Goal: Task Accomplishment & Management: Manage account settings

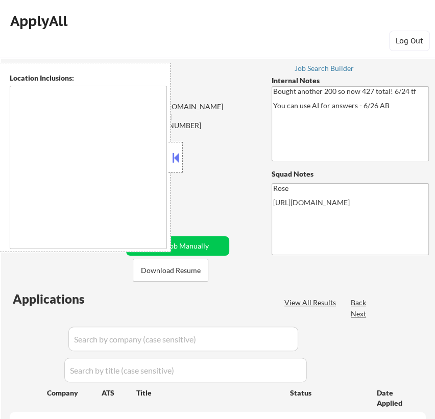
type textarea "San Francisco, CA Daly City, CA South San Francisco, CA Brisbane, CA Colma, CA …"
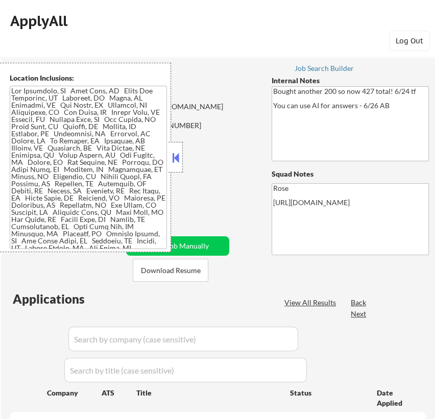
select select ""pending""
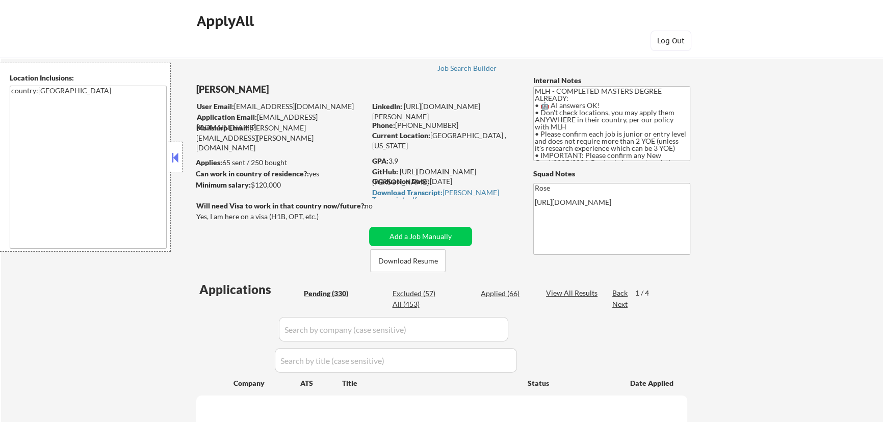
select select ""pending""
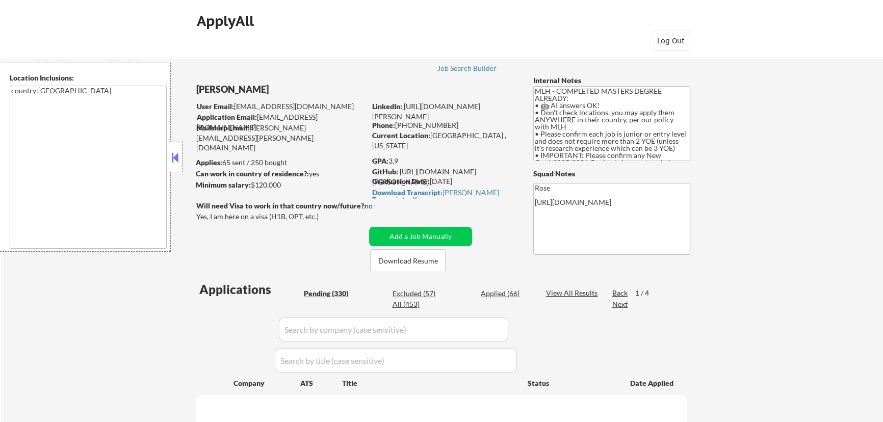
select select ""pending""
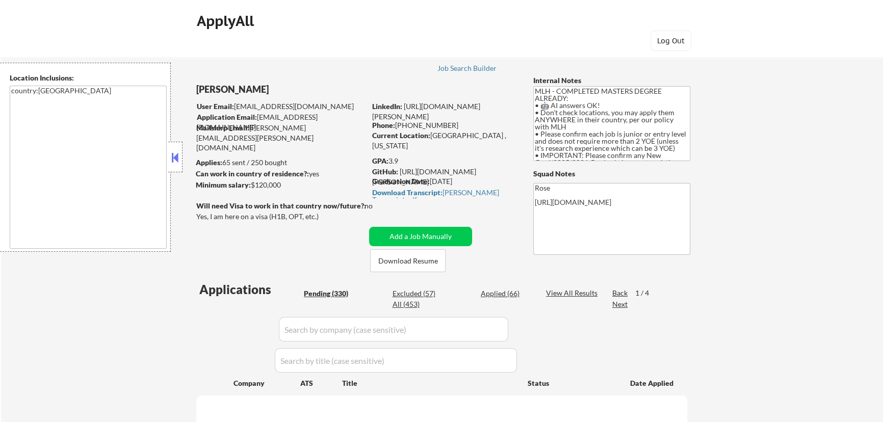
select select ""pending""
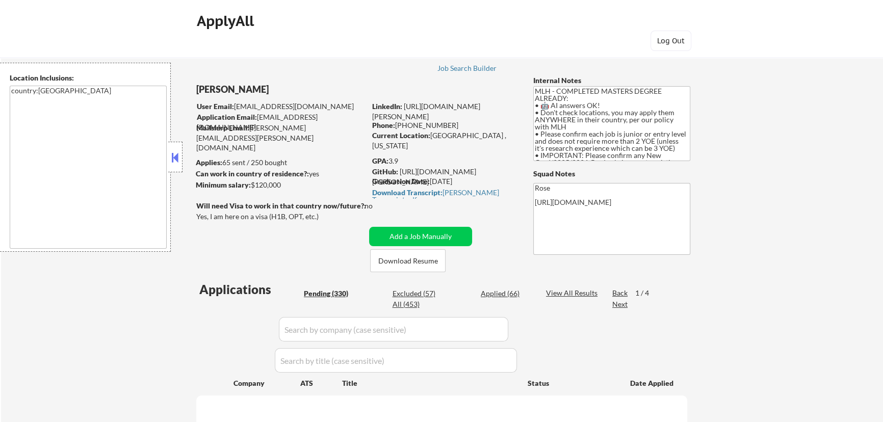
select select ""pending""
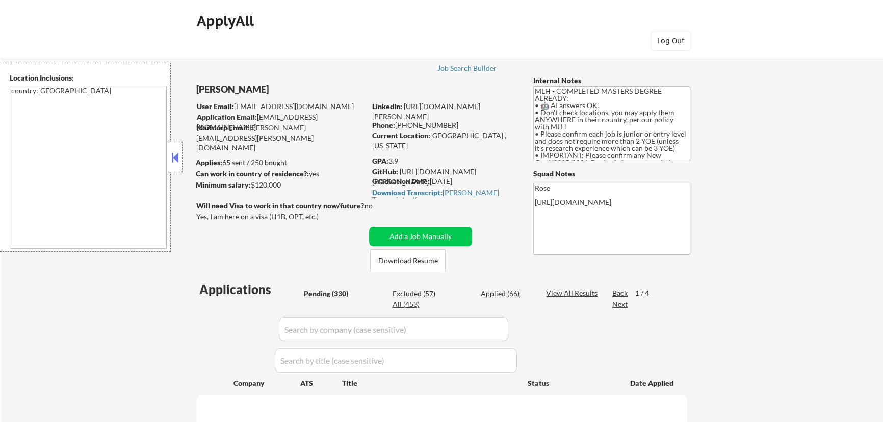
select select ""pending""
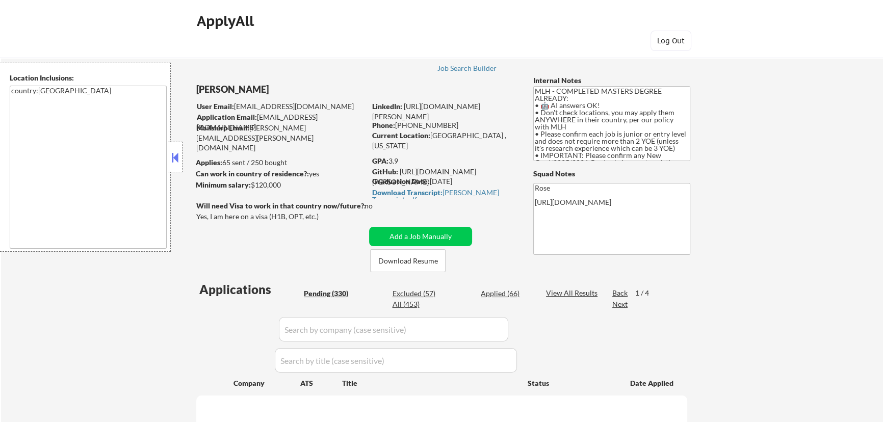
select select ""pending""
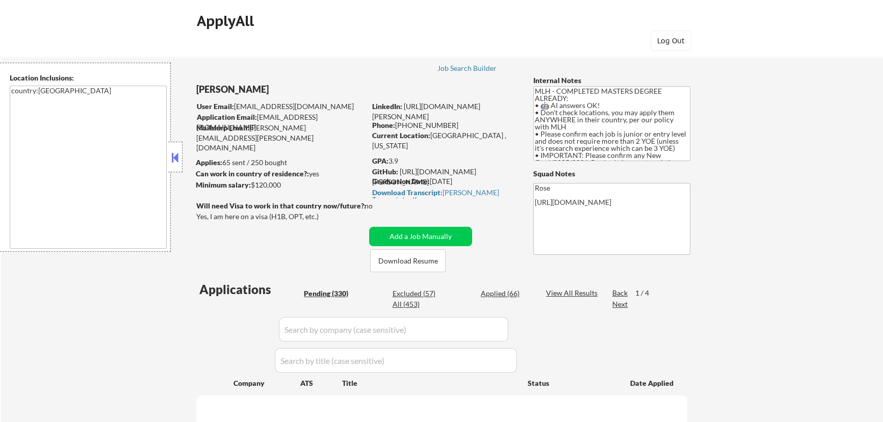
select select ""pending""
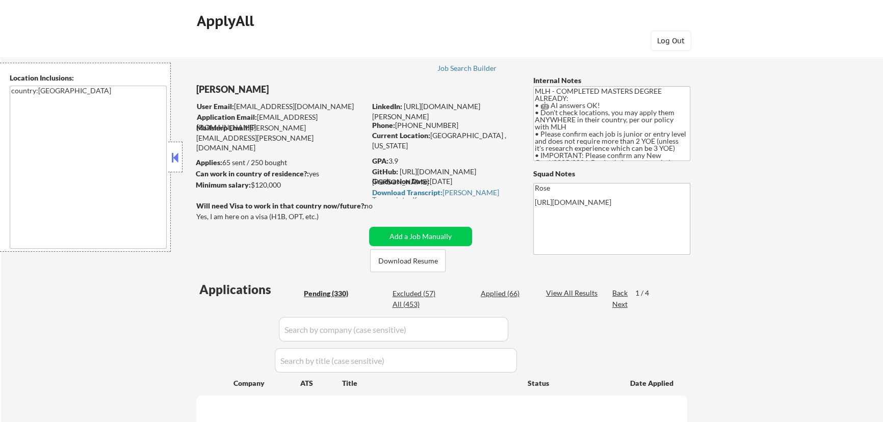
select select ""pending""
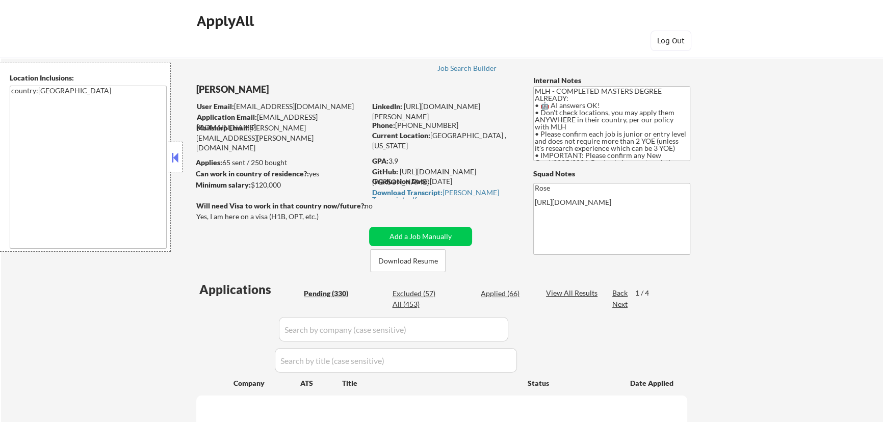
select select ""pending""
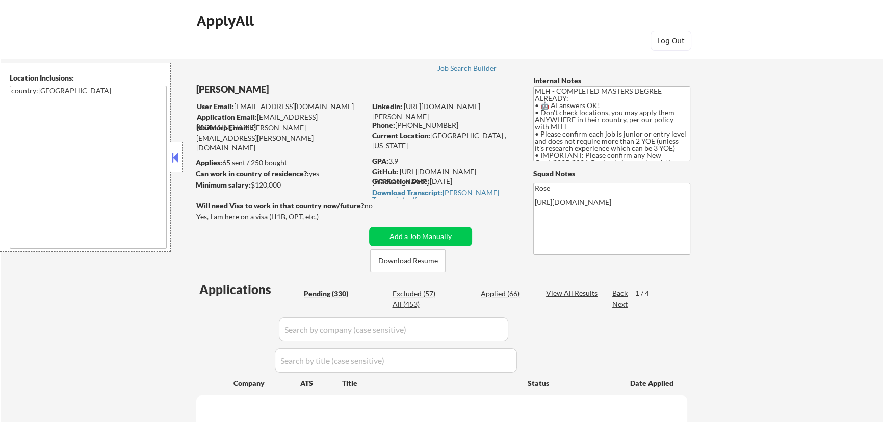
select select ""pending""
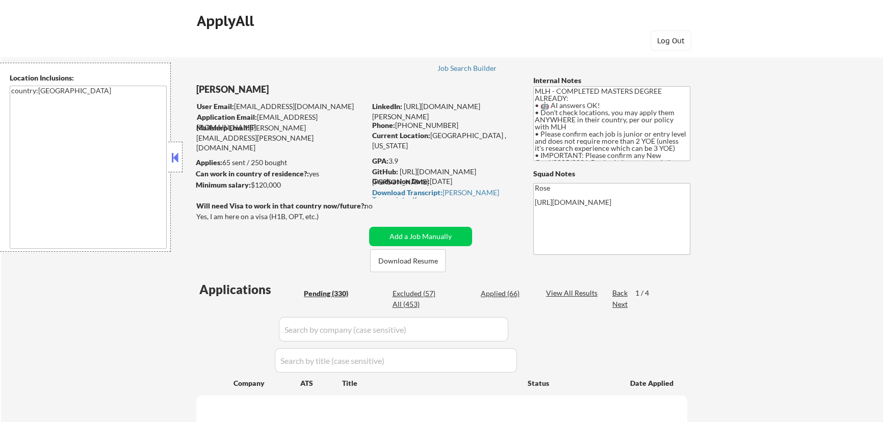
select select ""pending""
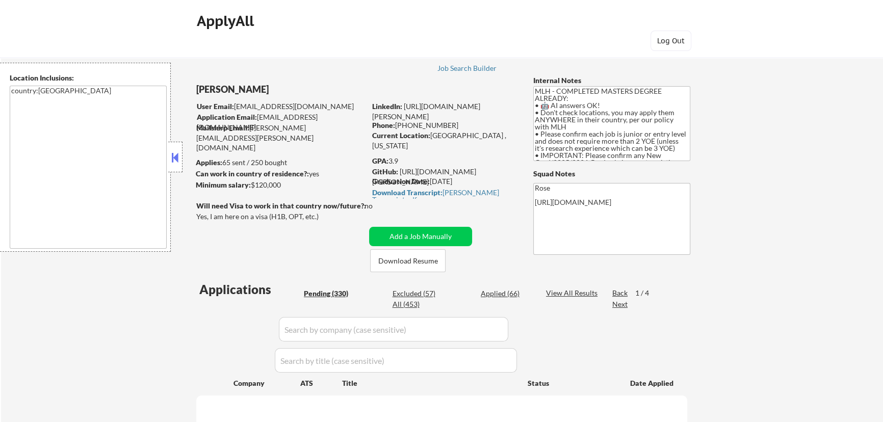
select select ""pending""
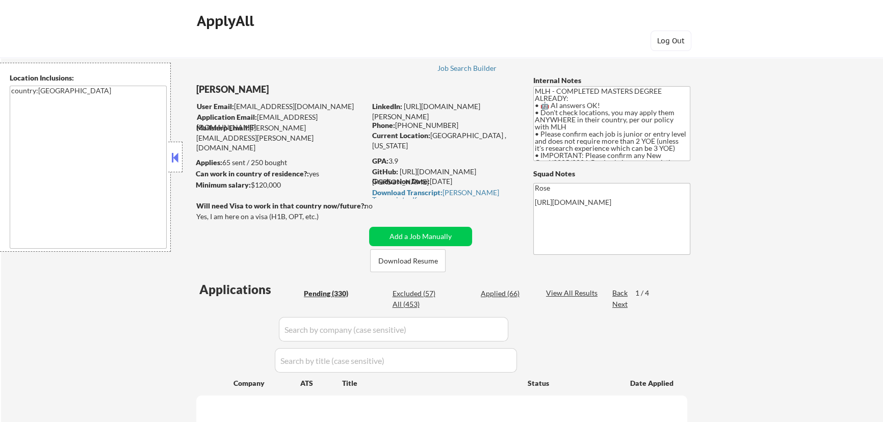
select select ""pending""
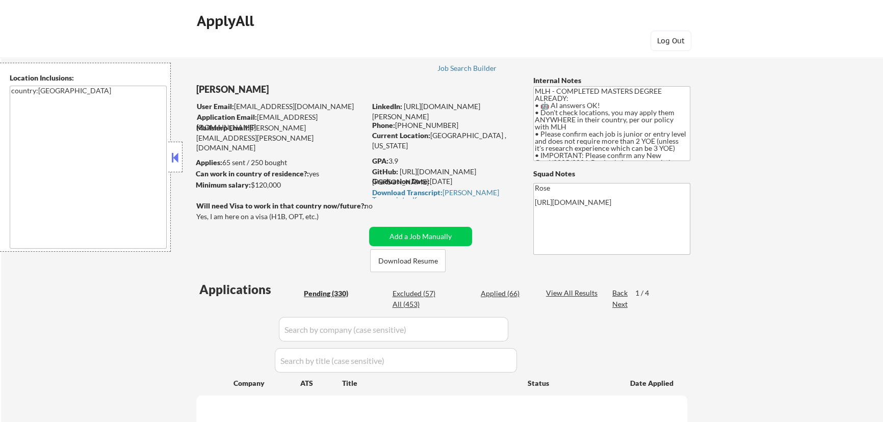
select select ""pending""
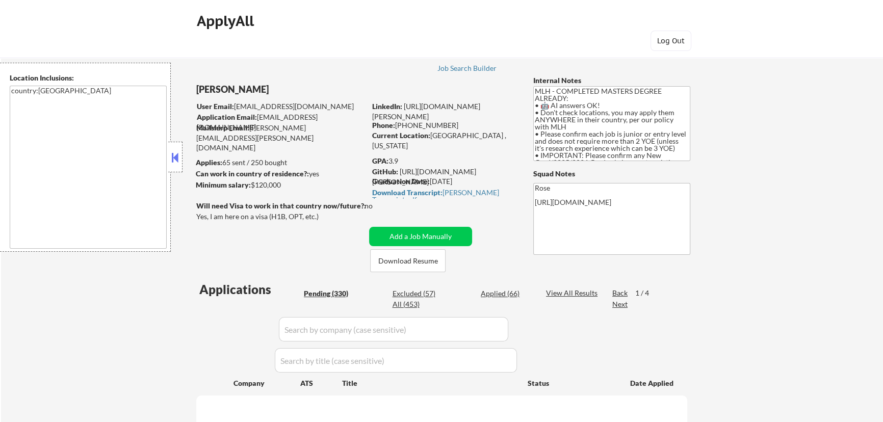
select select ""pending""
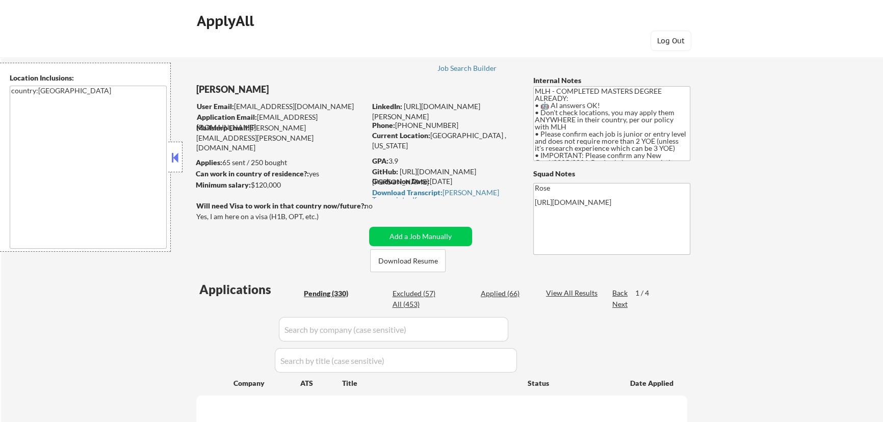
select select ""pending""
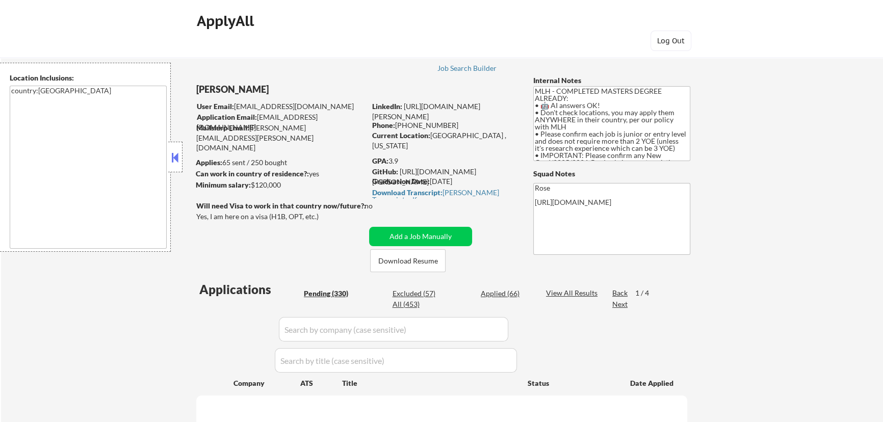
select select ""pending""
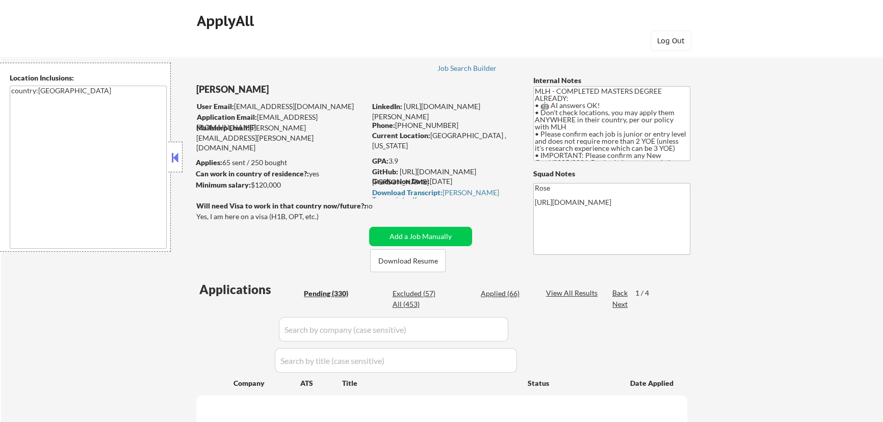
select select ""pending""
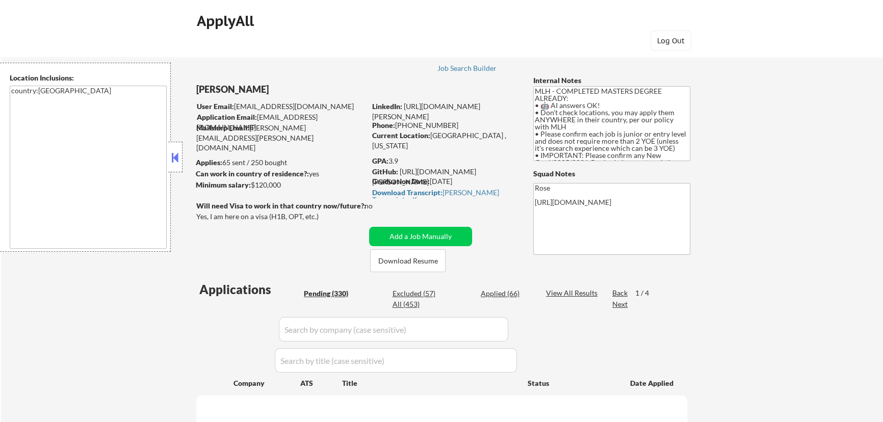
select select ""pending""
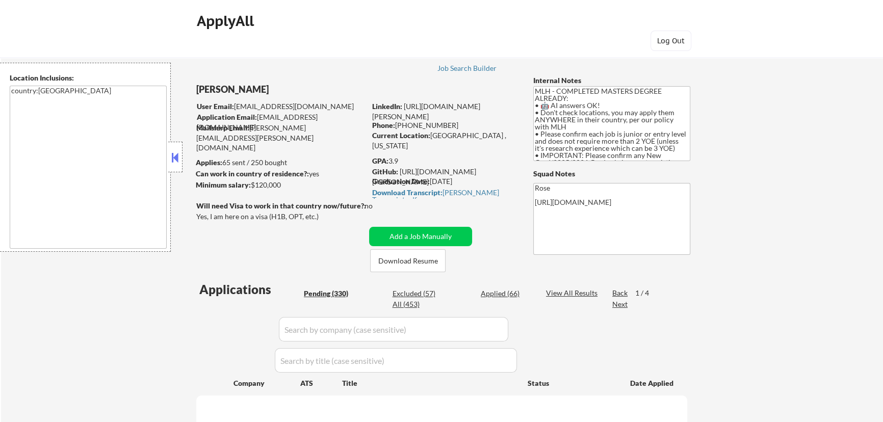
select select ""pending""
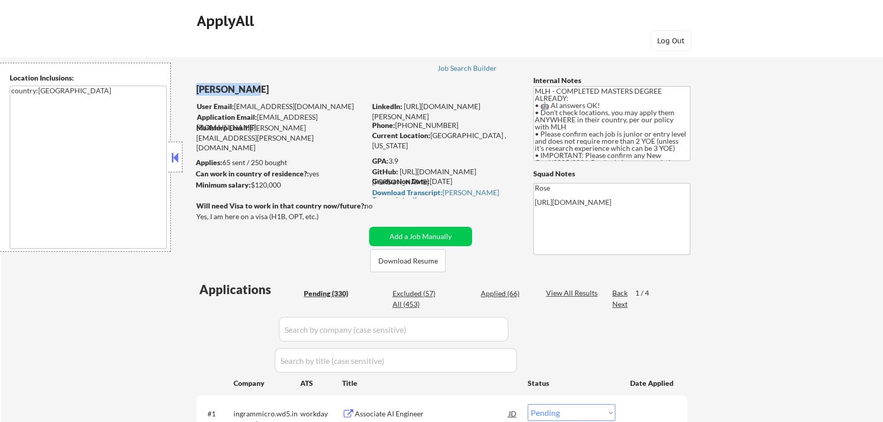
drag, startPoint x: 249, startPoint y: 89, endPoint x: 192, endPoint y: 91, distance: 57.7
copy div "[PERSON_NAME]"
type textarea "Rose [URL][DOMAIN_NAME] [URL][DOMAIN_NAME]"
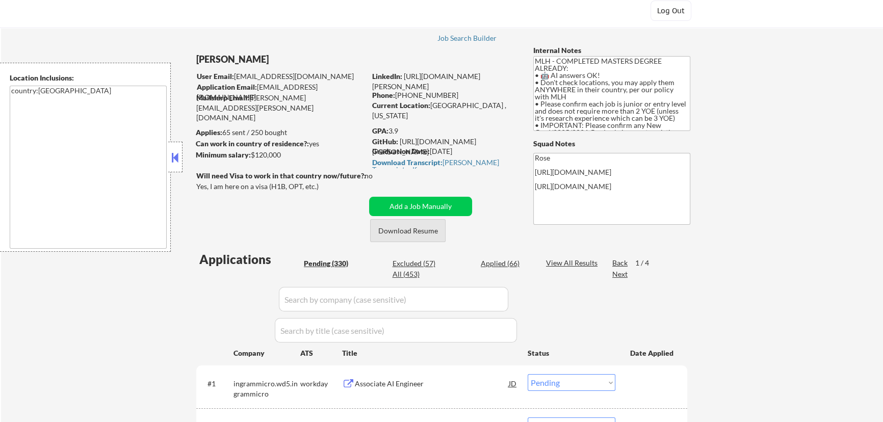
scroll to position [46, 0]
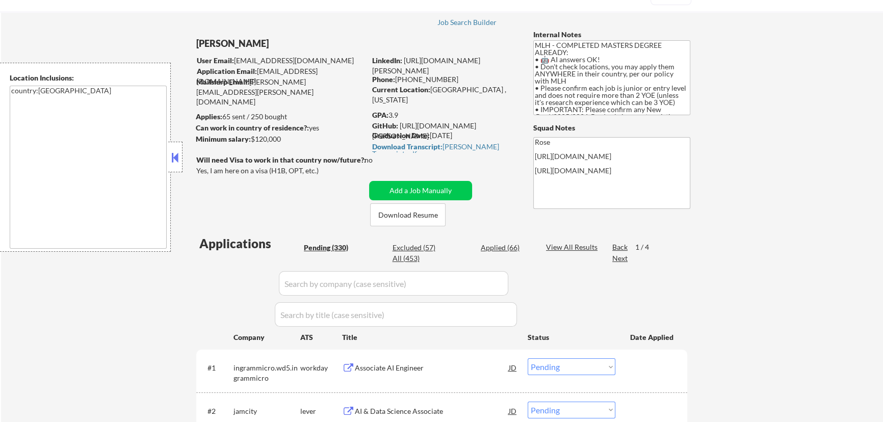
click at [179, 155] on button at bounding box center [175, 157] width 11 height 15
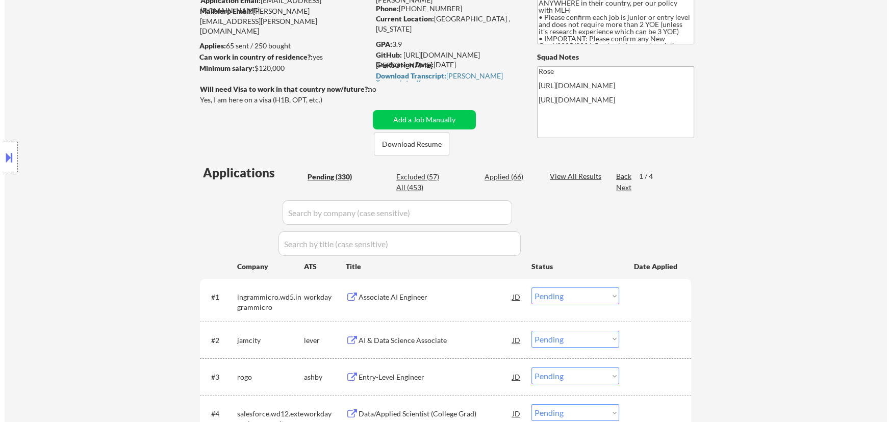
scroll to position [139, 0]
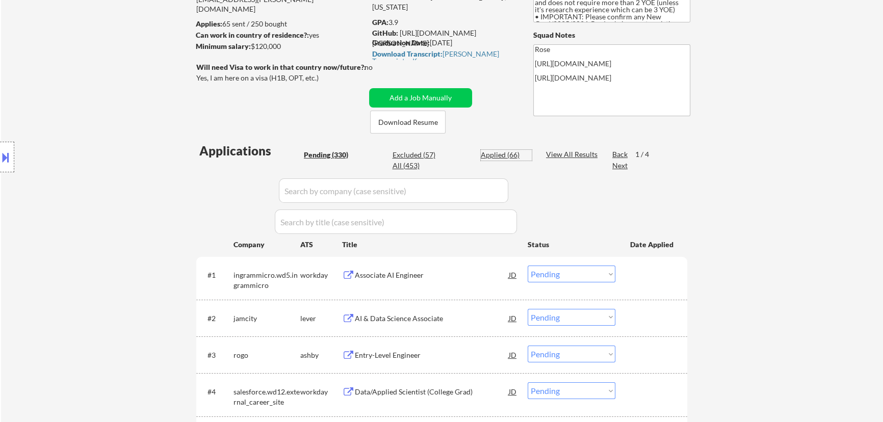
click at [499, 156] on div "Applied (66)" at bounding box center [506, 155] width 51 height 10
click at [487, 192] on input "input" at bounding box center [394, 191] width 230 height 24
paste input "metacareers"
type input "metacareers"
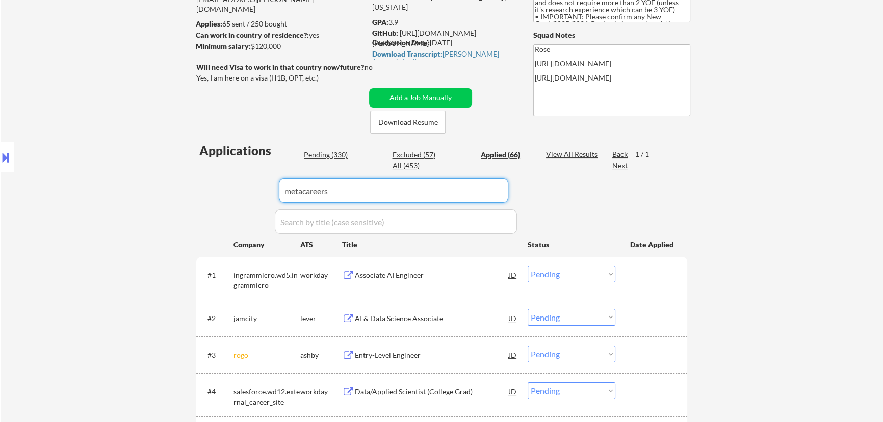
select select ""applied""
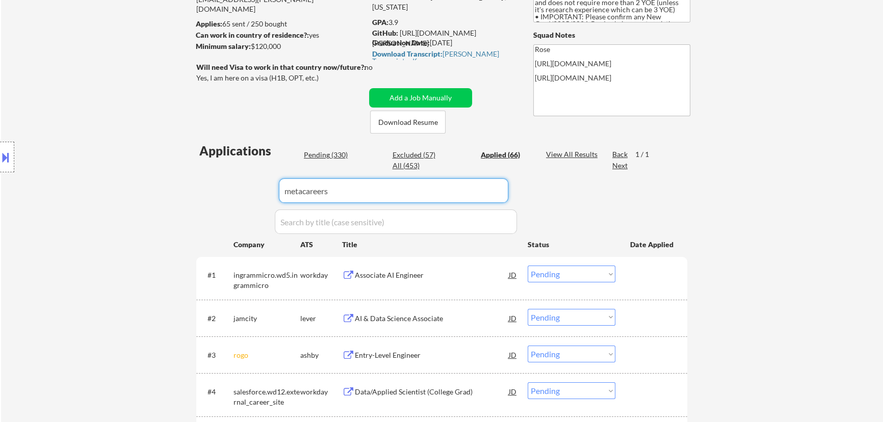
select select ""applied""
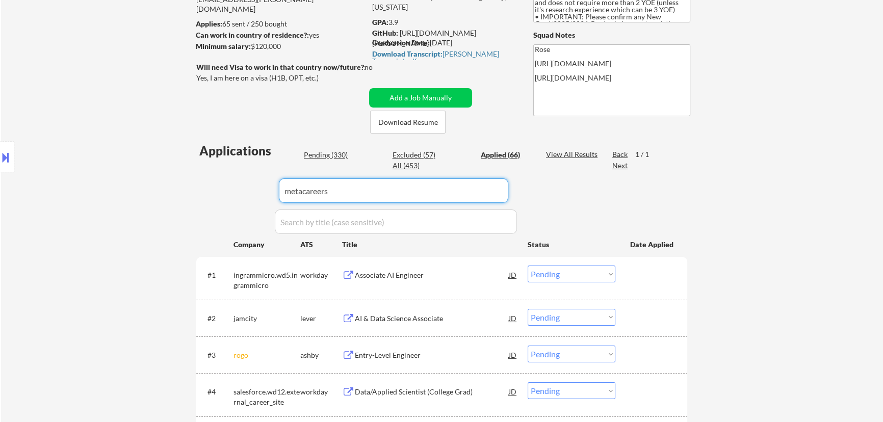
select select ""applied""
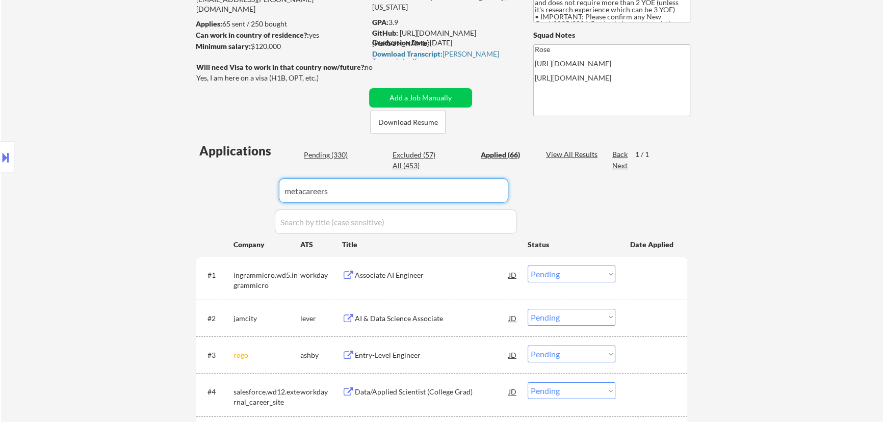
select select ""applied""
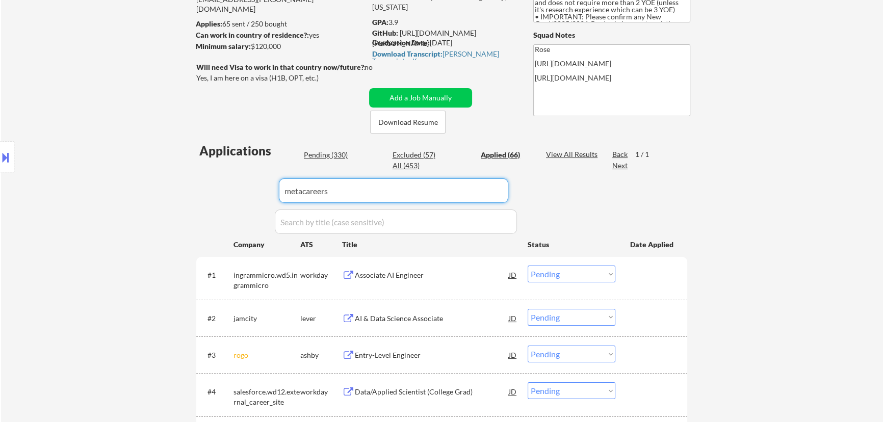
select select ""applied""
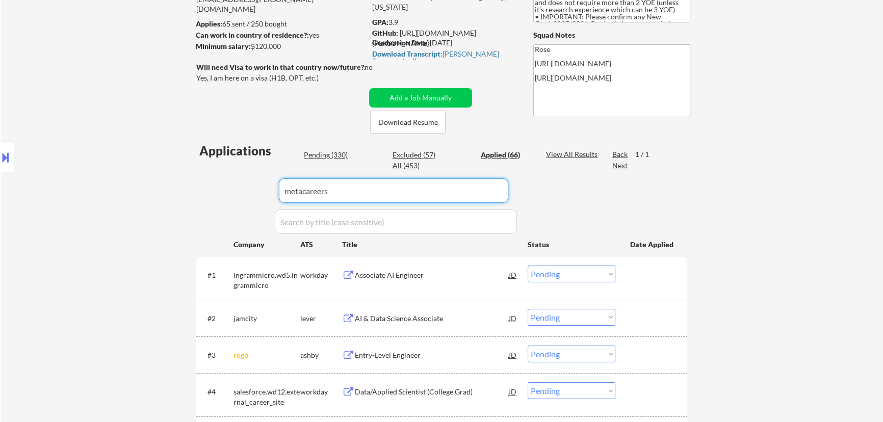
select select ""applied""
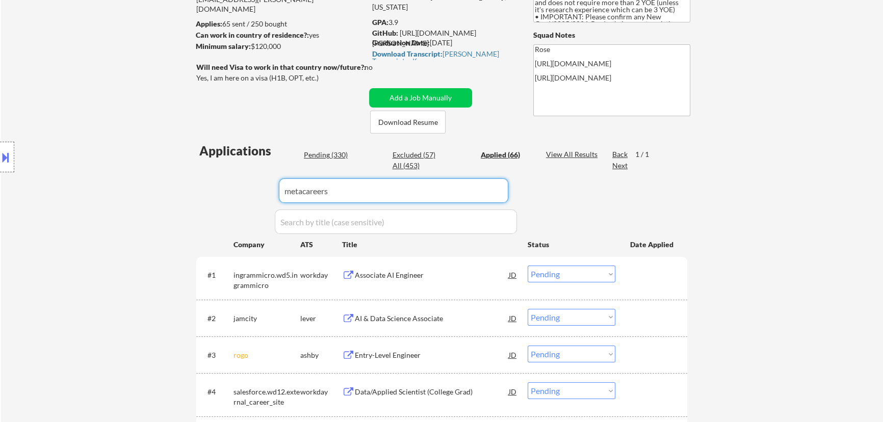
select select ""applied""
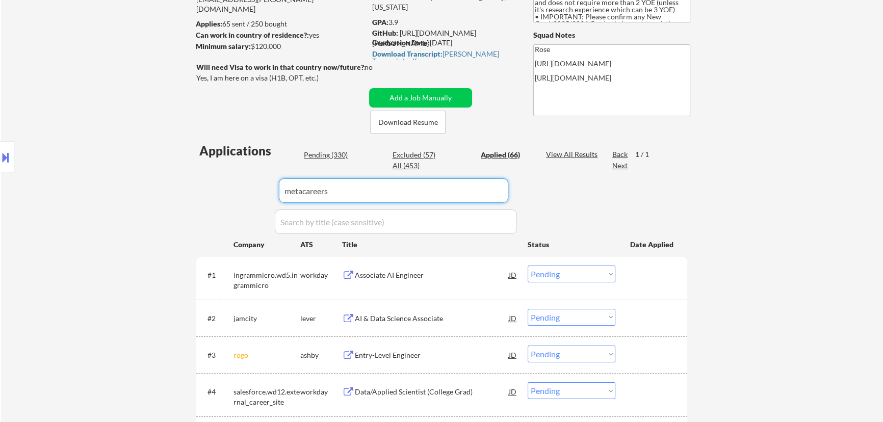
select select ""applied""
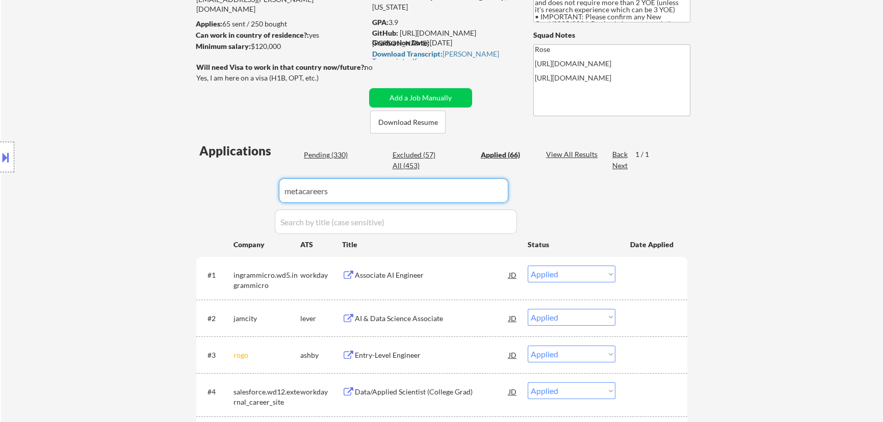
select select ""applied""
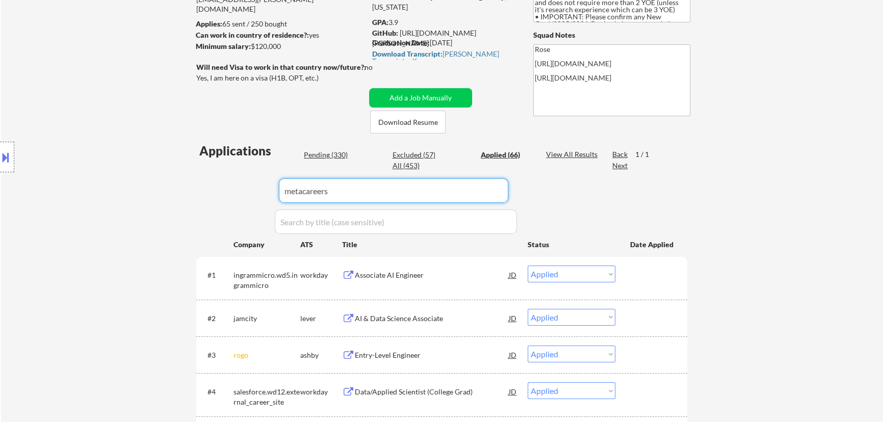
select select ""applied""
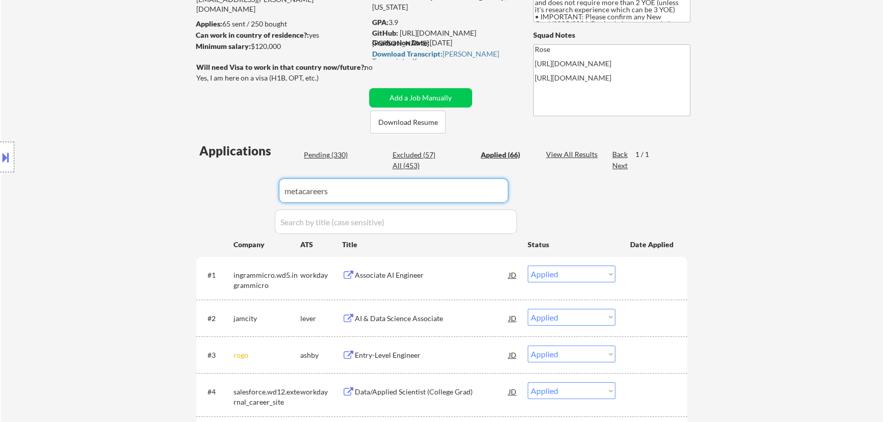
select select ""applied""
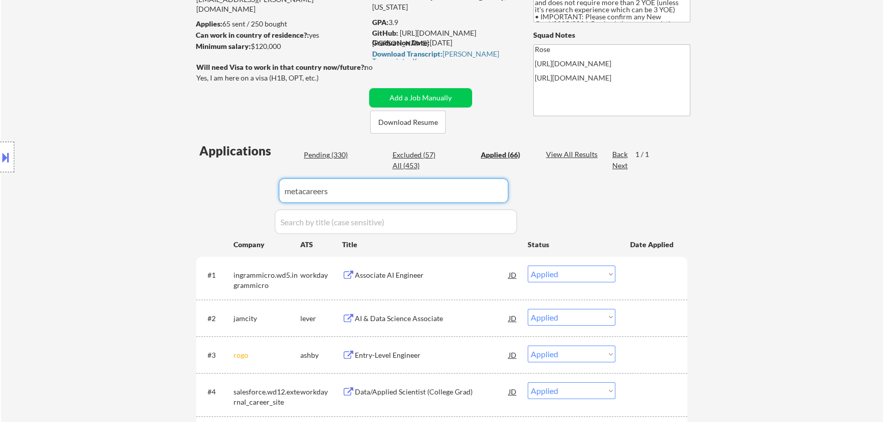
select select ""applied""
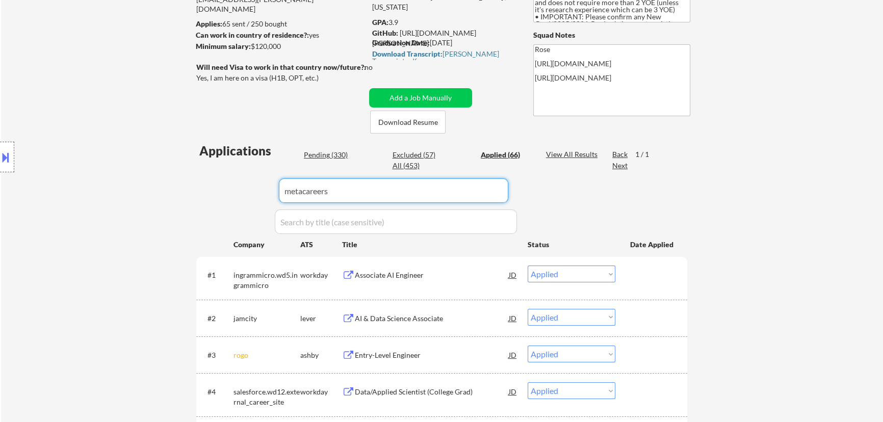
select select ""applied""
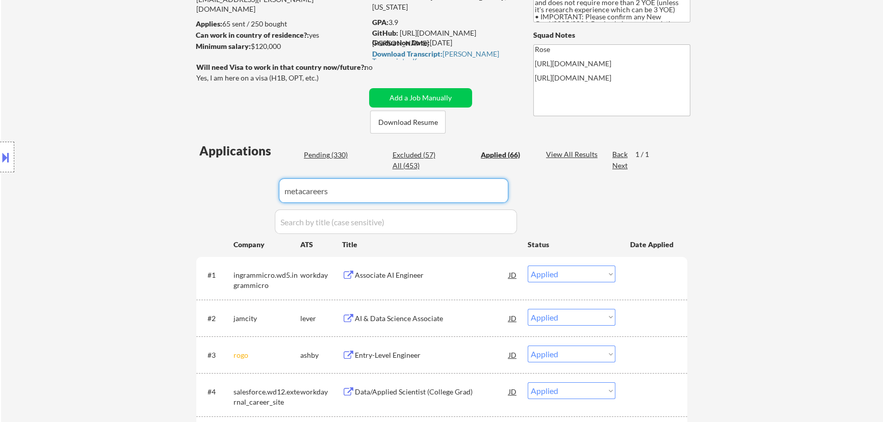
select select ""applied""
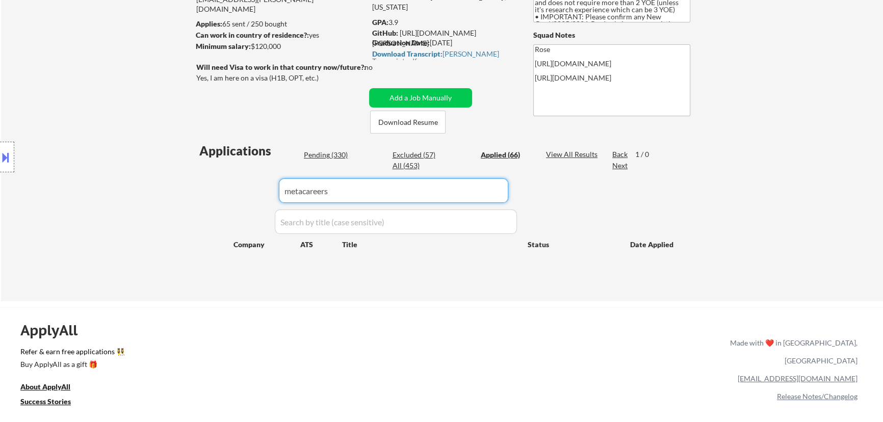
type input "metacareers"
click at [339, 158] on div "Pending (330)" at bounding box center [329, 155] width 51 height 10
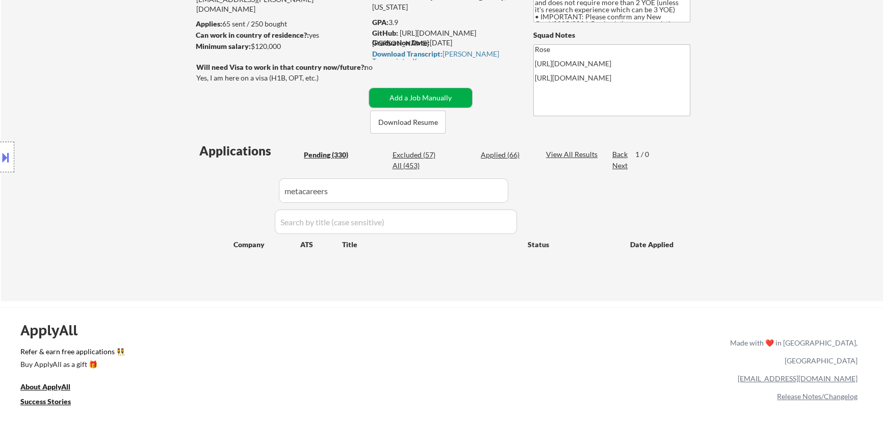
click at [417, 93] on button "Add a Job Manually" at bounding box center [420, 97] width 103 height 19
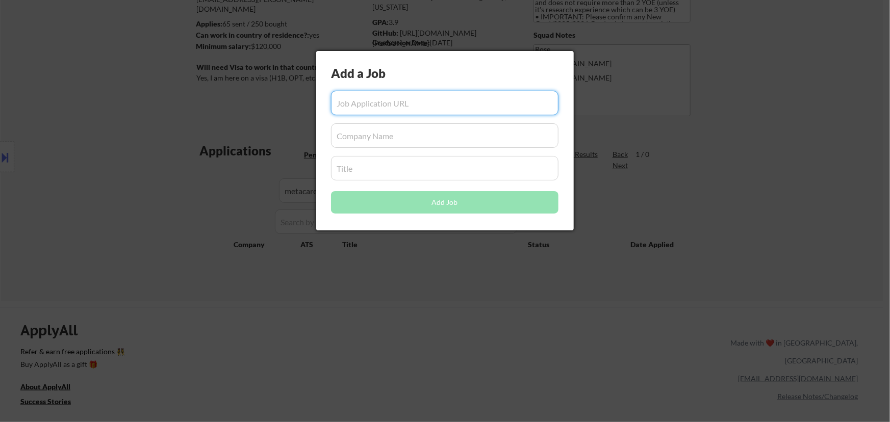
click at [442, 105] on input "input" at bounding box center [444, 103] width 227 height 24
paste input "[URL][DOMAIN_NAME]"
type input "[URL][DOMAIN_NAME]"
click at [428, 143] on input "input" at bounding box center [444, 135] width 227 height 24
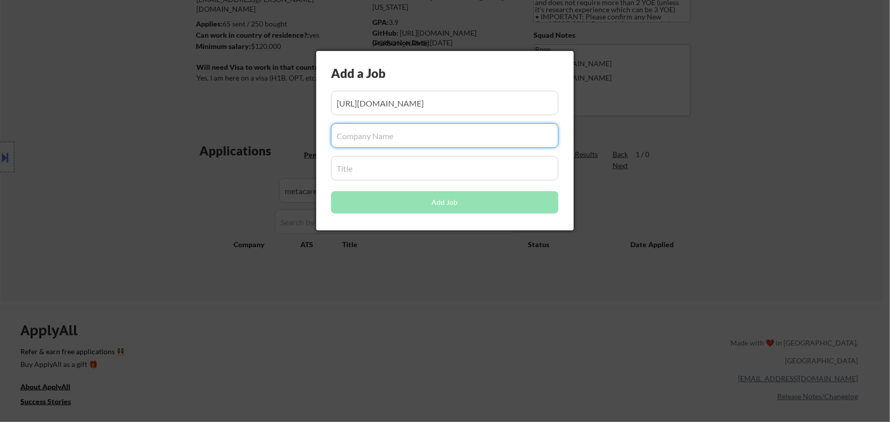
paste input "[DOMAIN_NAME]"
type input "[DOMAIN_NAME]"
click at [395, 175] on input "input" at bounding box center [444, 168] width 227 height 24
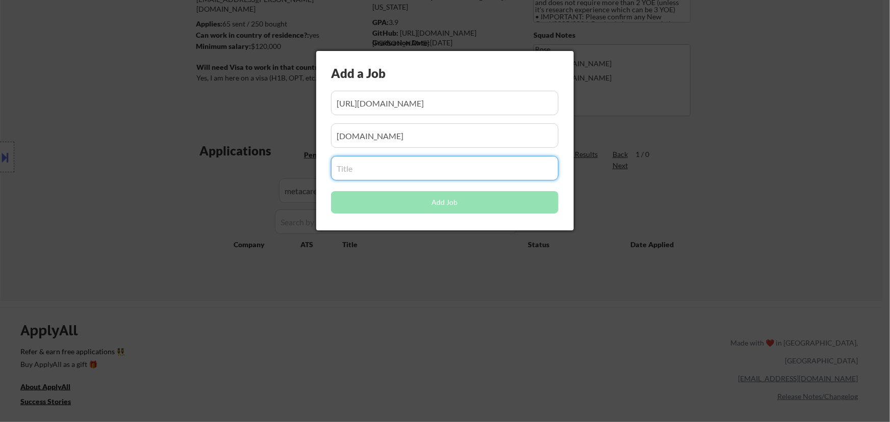
paste input "Performance and Capacity Engineer"
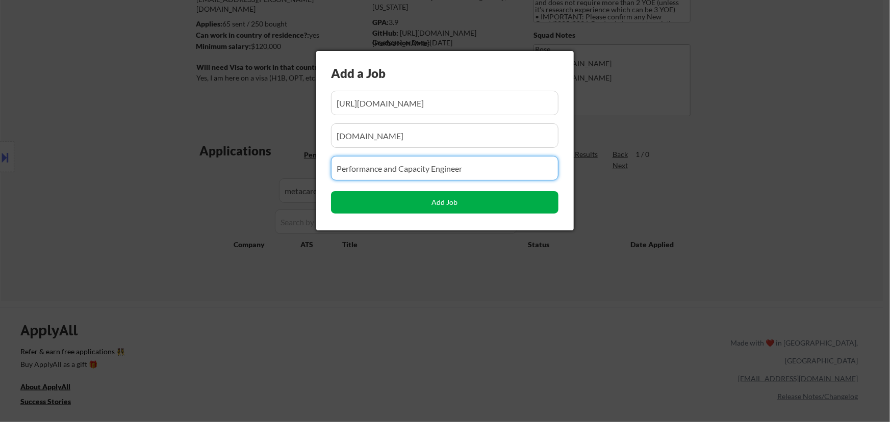
type input "Performance and Capacity Engineer"
click at [436, 206] on button "Add Job" at bounding box center [444, 202] width 227 height 22
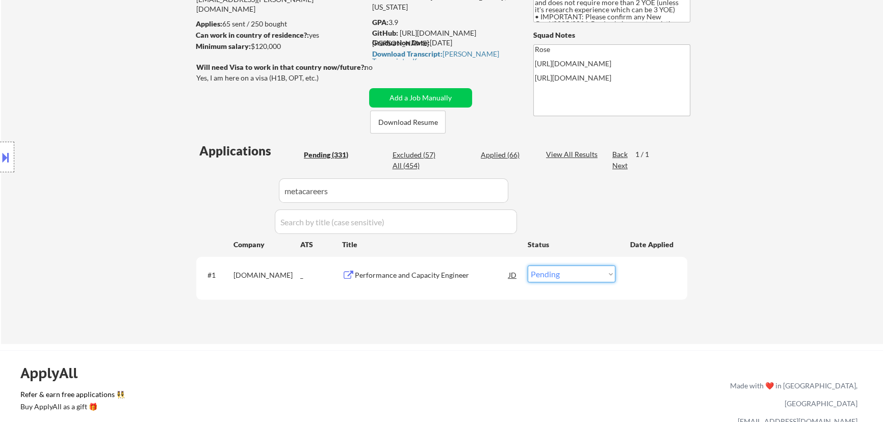
click at [595, 270] on select "Choose an option... Pending Applied Excluded (Questions) Excluded (Expired) Exc…" at bounding box center [572, 274] width 88 height 17
select select ""applied""
click at [528, 266] on select "Choose an option... Pending Applied Excluded (Questions) Excluded (Expired) Exc…" at bounding box center [572, 274] width 88 height 17
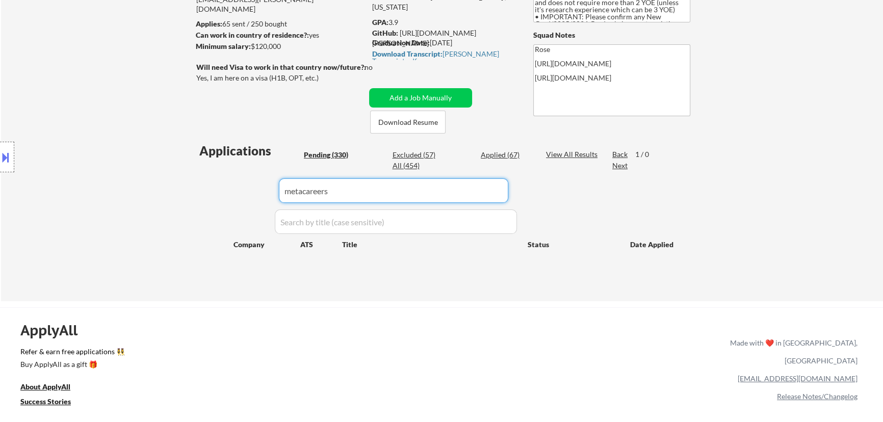
drag, startPoint x: 425, startPoint y: 191, endPoint x: 270, endPoint y: 193, distance: 155.6
click at [270, 193] on div "Applications Pending (330) Excluded (57) Applied (67) All (454) View All Result…" at bounding box center [441, 212] width 491 height 140
click at [489, 154] on div "Applied (67)" at bounding box center [506, 155] width 51 height 10
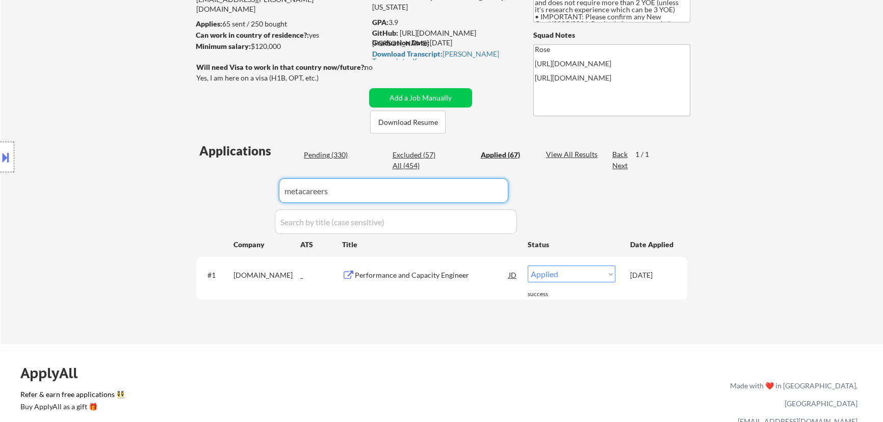
drag, startPoint x: 383, startPoint y: 191, endPoint x: 259, endPoint y: 197, distance: 124.1
click at [259, 198] on div "Applications Pending (330) Excluded (57) Applied (67) All (454) View All Result…" at bounding box center [441, 233] width 491 height 183
paste input "[DOMAIN_NAME]"
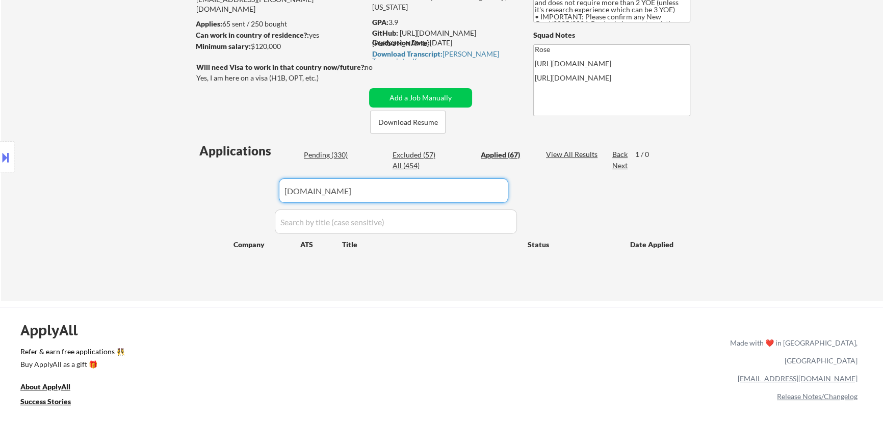
type input "[DOMAIN_NAME]"
click at [337, 155] on div "Pending (330)" at bounding box center [329, 155] width 51 height 10
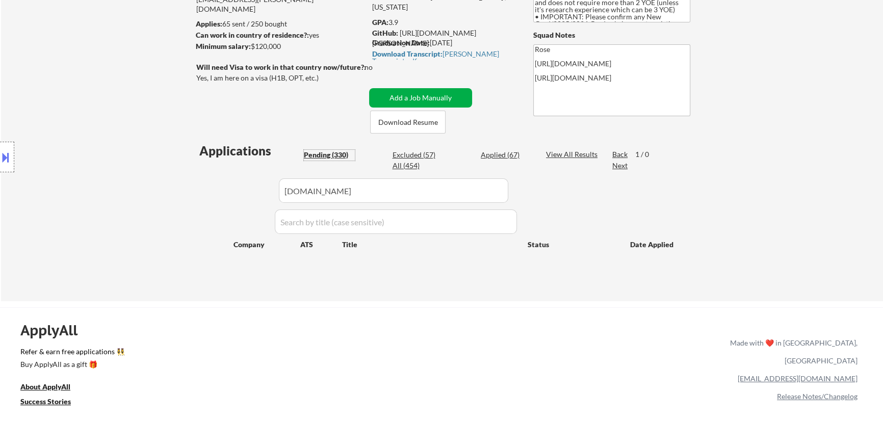
click at [436, 98] on button "Add a Job Manually" at bounding box center [420, 97] width 103 height 19
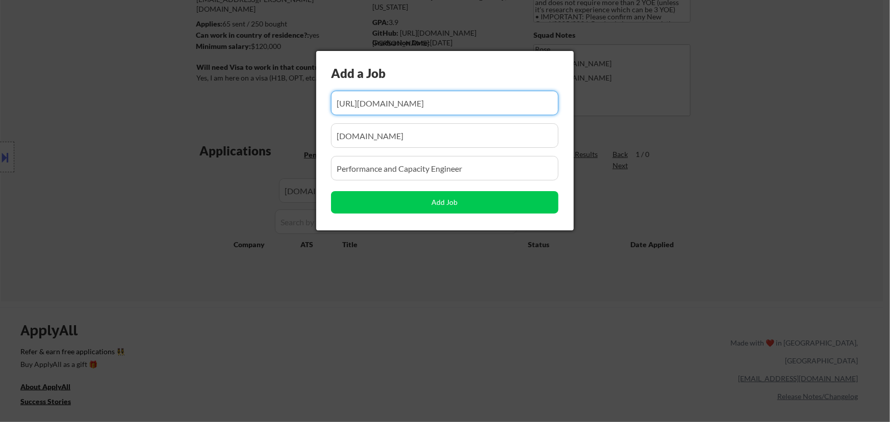
drag, startPoint x: 480, startPoint y: 108, endPoint x: 391, endPoint y: 115, distance: 90.0
click at [391, 115] on input "input" at bounding box center [444, 103] width 227 height 24
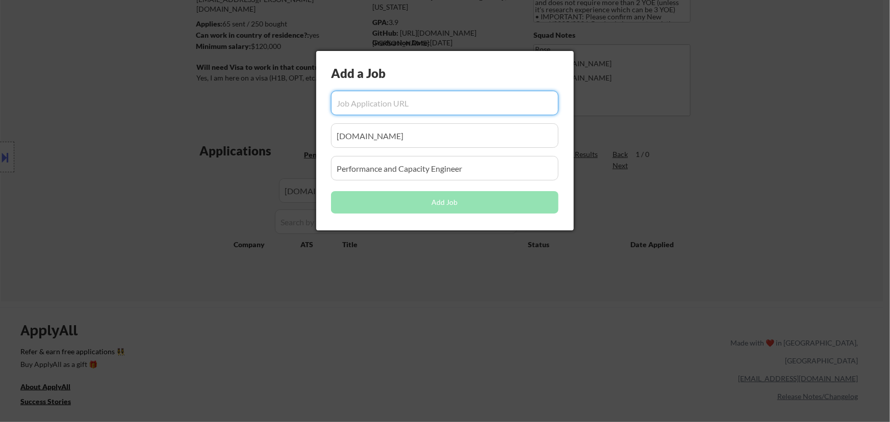
paste input "[URL][DOMAIN_NAME]"
type input "[URL][DOMAIN_NAME]"
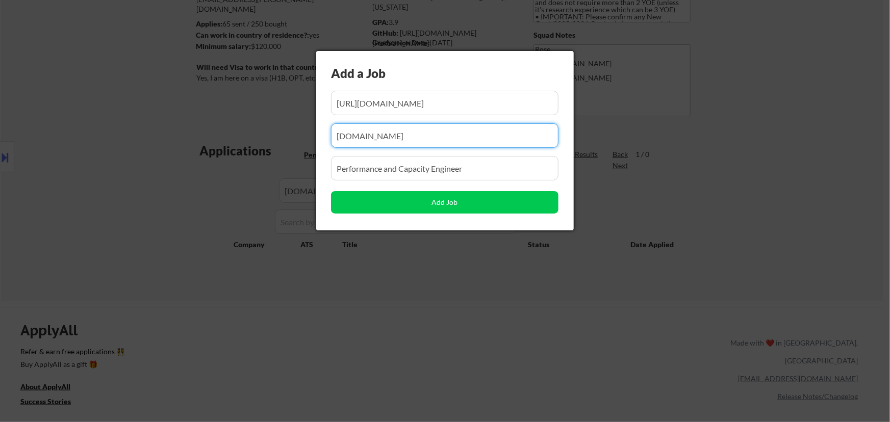
scroll to position [0, 0]
drag, startPoint x: 413, startPoint y: 139, endPoint x: 266, endPoint y: 143, distance: 147.5
click at [266, 146] on body "← Return to /applysquad Mailslurp Inbox Job Search Builder [PERSON_NAME] User E…" at bounding box center [445, 72] width 890 height 422
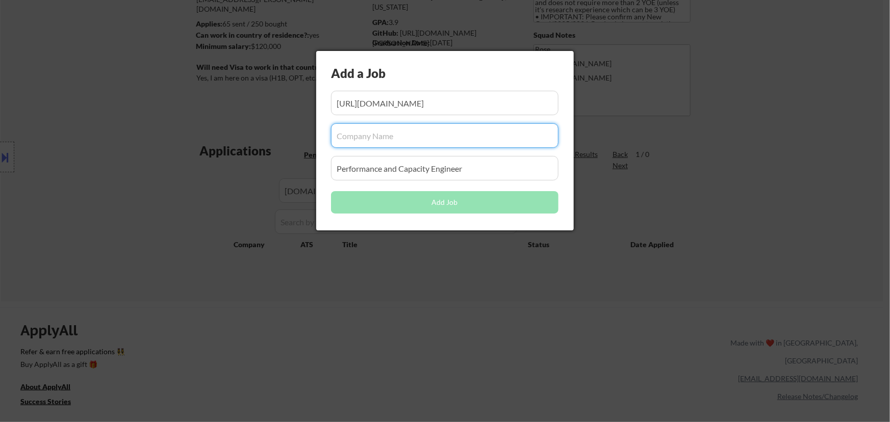
paste input "[DOMAIN_NAME]"
type input "[DOMAIN_NAME]"
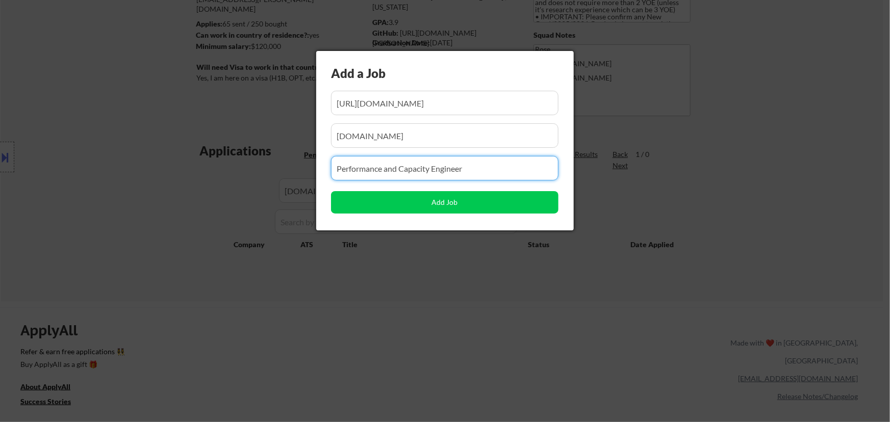
drag, startPoint x: 470, startPoint y: 174, endPoint x: 209, endPoint y: 191, distance: 261.6
click at [209, 191] on body "← Return to /applysquad Mailslurp Inbox Job Search Builder [PERSON_NAME] User E…" at bounding box center [445, 72] width 890 height 422
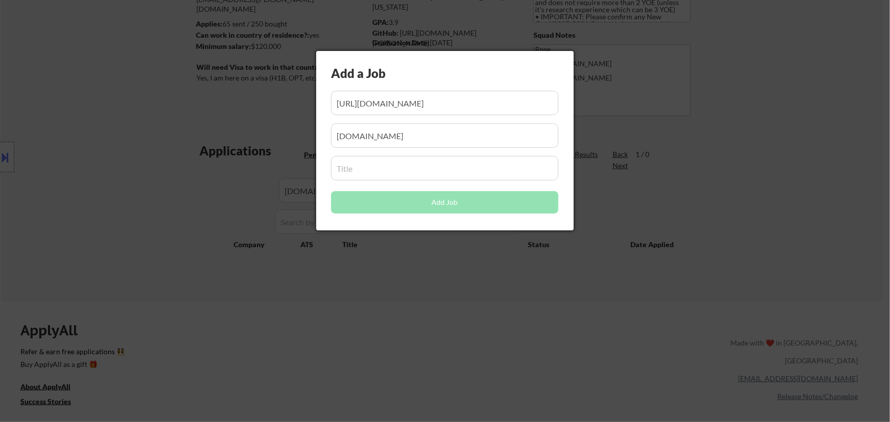
click at [505, 290] on div at bounding box center [445, 211] width 890 height 422
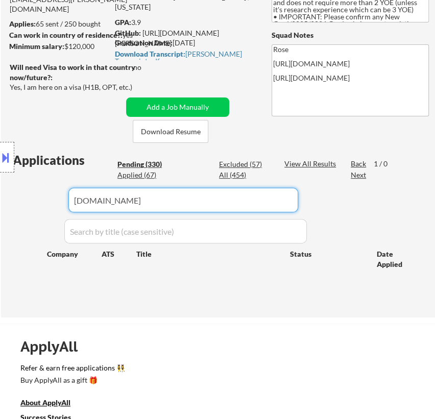
drag, startPoint x: 219, startPoint y: 196, endPoint x: -38, endPoint y: 199, distance: 257.1
click at [0, 199] on html "← Return to /applysquad Mailslurp Inbox Job Search Builder [PERSON_NAME] User E…" at bounding box center [217, 70] width 435 height 419
paste input "[DOMAIN_NAME]"
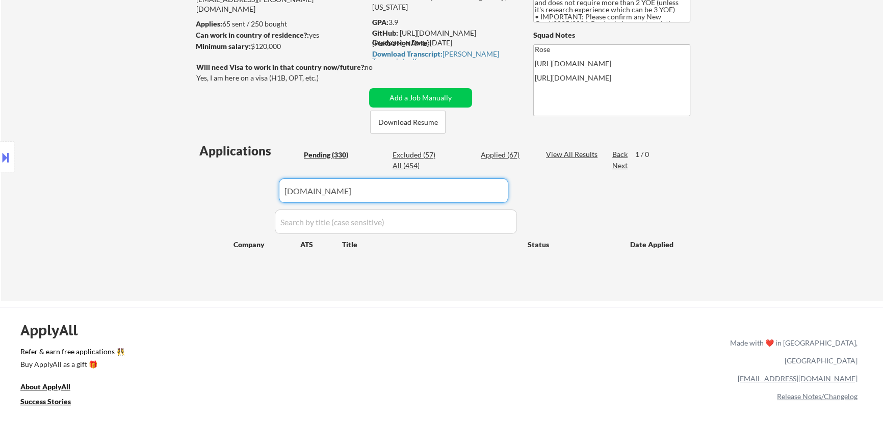
type input "[DOMAIN_NAME]"
click at [499, 153] on div "Applied (67)" at bounding box center [506, 155] width 51 height 10
click at [330, 154] on div "Pending (330)" at bounding box center [329, 155] width 51 height 10
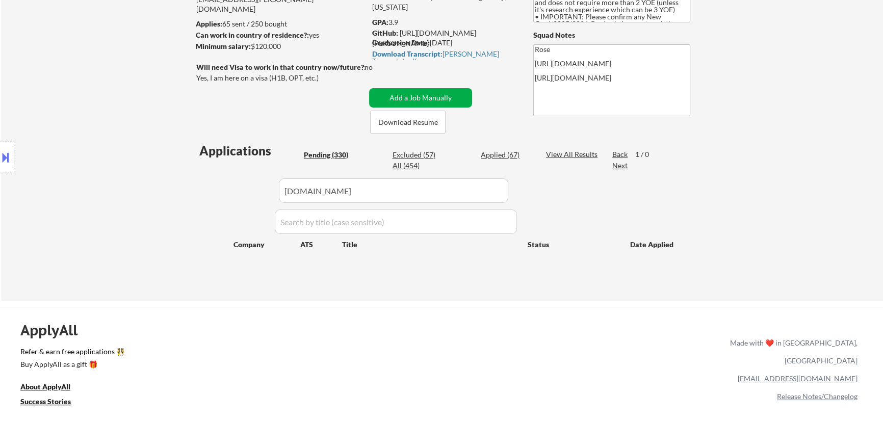
click at [437, 99] on button "Add a Job Manually" at bounding box center [420, 97] width 103 height 19
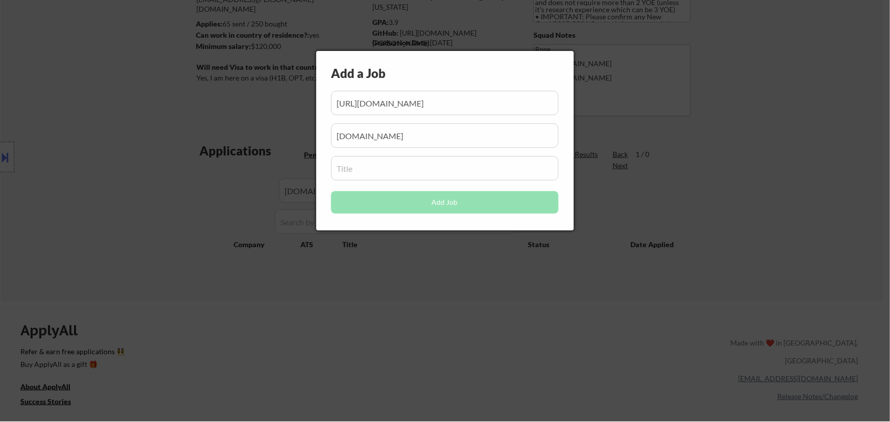
scroll to position [0, 118]
drag, startPoint x: 475, startPoint y: 104, endPoint x: 434, endPoint y: 110, distance: 41.3
click at [435, 110] on input "input" at bounding box center [444, 103] width 227 height 24
click at [413, 103] on input "input" at bounding box center [444, 103] width 227 height 24
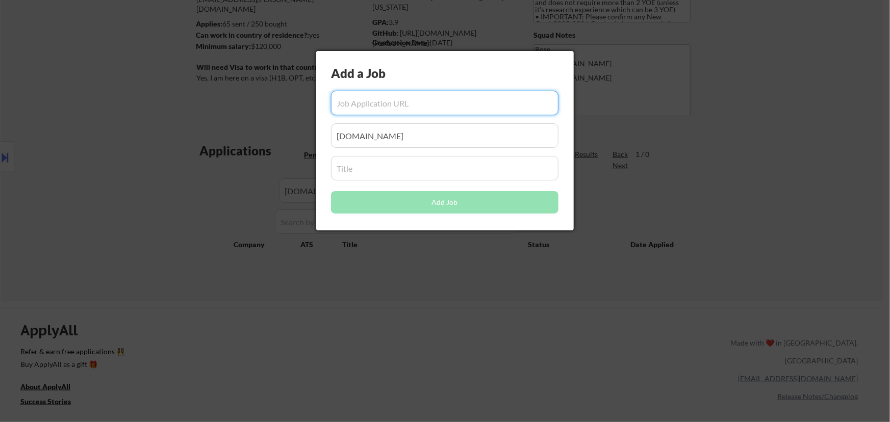
paste input "[URL][DOMAIN_NAME]"
type input "[URL][DOMAIN_NAME]"
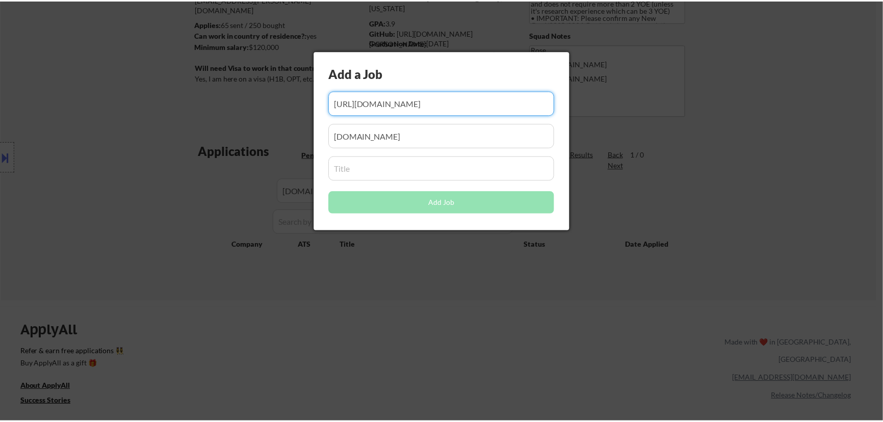
scroll to position [0, 0]
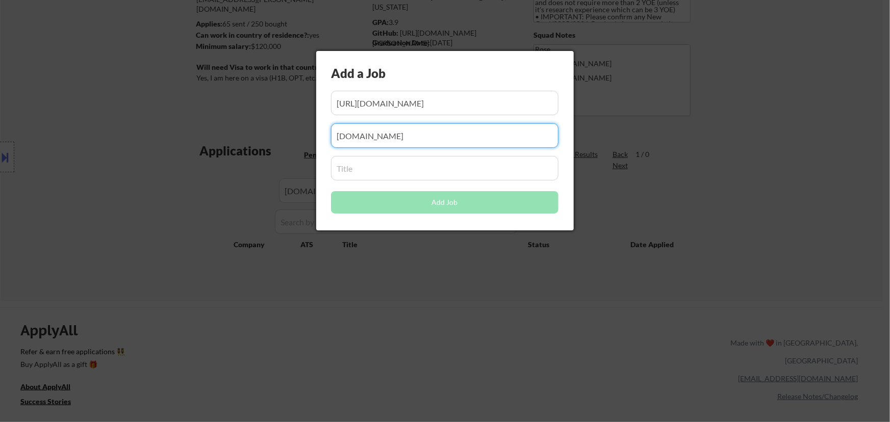
drag, startPoint x: 429, startPoint y: 140, endPoint x: 256, endPoint y: 144, distance: 173.5
click at [256, 144] on body "← Return to /applysquad Mailslurp Inbox Job Search Builder [PERSON_NAME] User E…" at bounding box center [445, 72] width 890 height 422
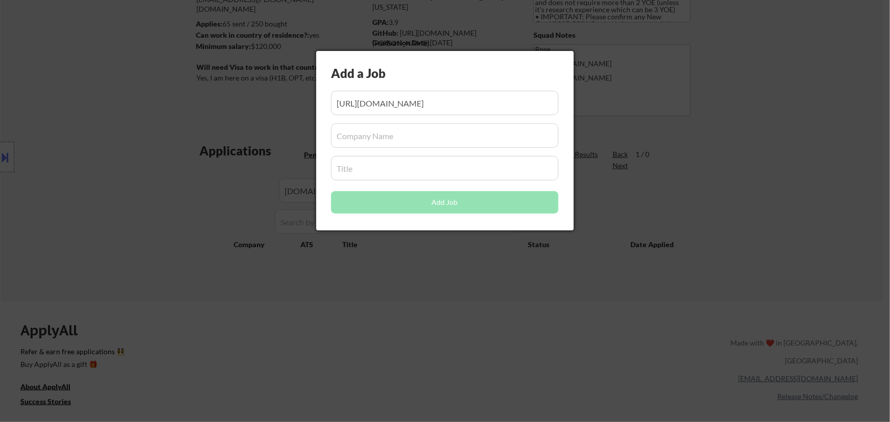
click at [463, 136] on input "input" at bounding box center [444, 135] width 227 height 24
paste input "[DOMAIN_NAME]"
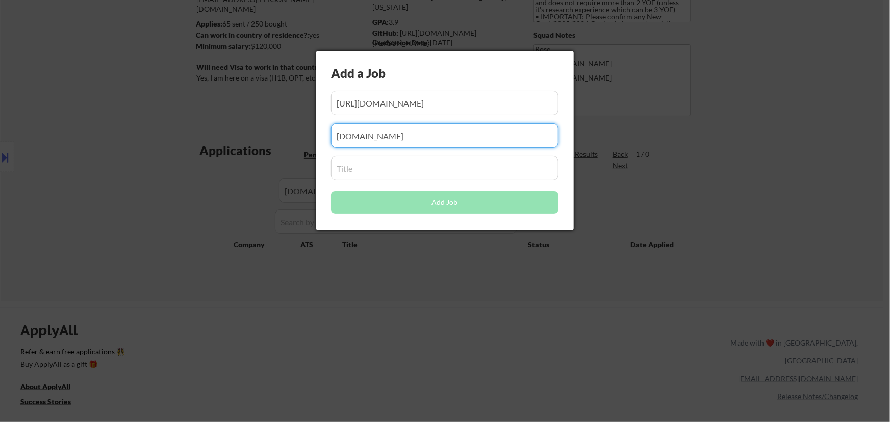
type input "[DOMAIN_NAME]"
click at [420, 171] on input "input" at bounding box center [444, 168] width 227 height 24
paste input "Software Engineer, Fullstack at WorkWhile"
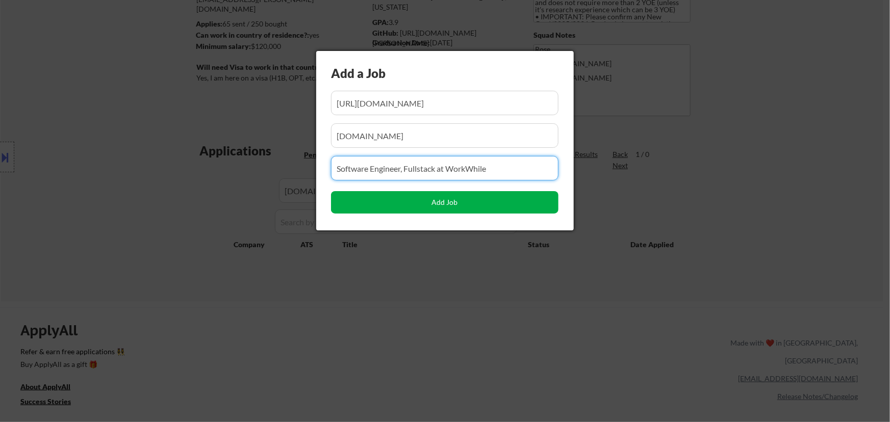
type input "Software Engineer, Fullstack at WorkWhile"
click at [442, 202] on button "Add Job" at bounding box center [444, 202] width 227 height 22
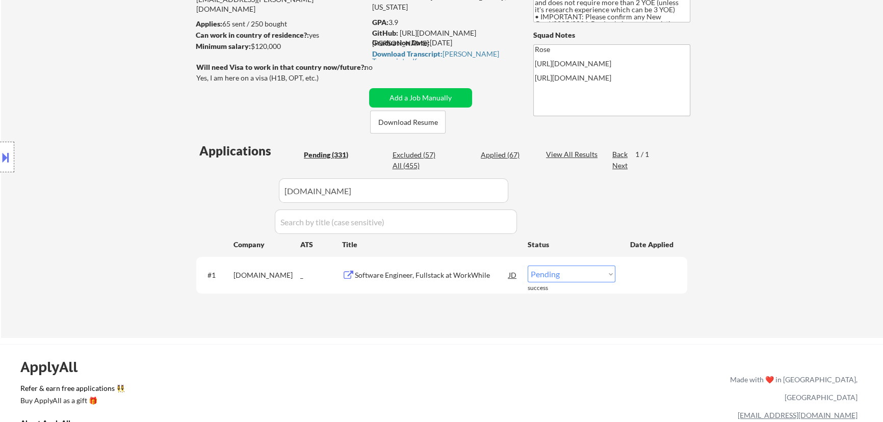
click at [587, 272] on select "Choose an option... Pending Applied Excluded (Questions) Excluded (Expired) Exc…" at bounding box center [572, 274] width 88 height 17
select select ""applied""
click at [528, 266] on select "Choose an option... Pending Applied Excluded (Questions) Excluded (Expired) Exc…" at bounding box center [572, 274] width 88 height 17
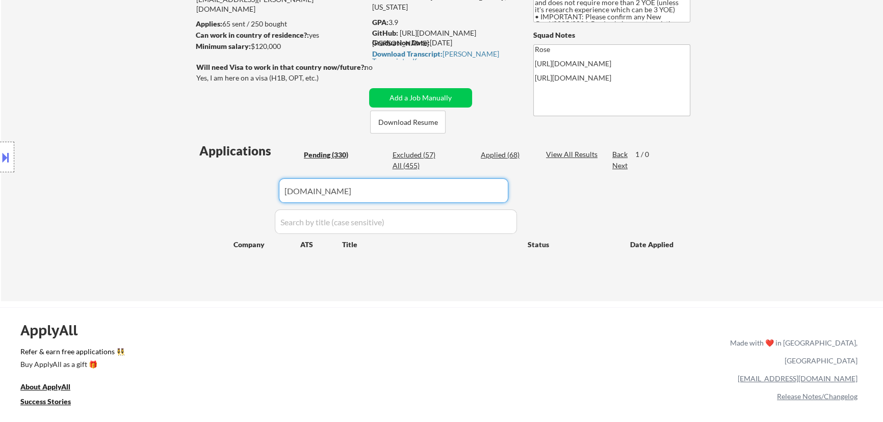
drag, startPoint x: 436, startPoint y: 182, endPoint x: 256, endPoint y: 196, distance: 180.6
click at [256, 196] on div "Applications Pending (330) Excluded (57) Applied (68) All (455) View All Result…" at bounding box center [441, 212] width 491 height 140
paste input "[DOMAIN_NAME]"
type input "[DOMAIN_NAME]"
click at [492, 154] on div "Applied (68)" at bounding box center [506, 155] width 51 height 10
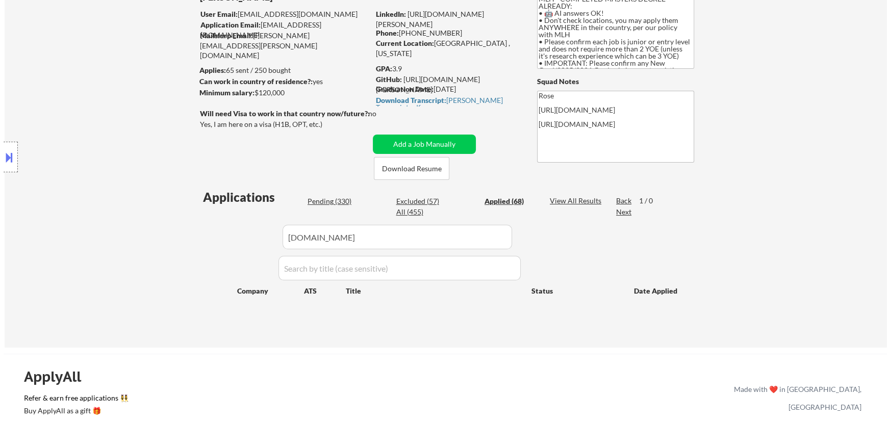
scroll to position [139, 0]
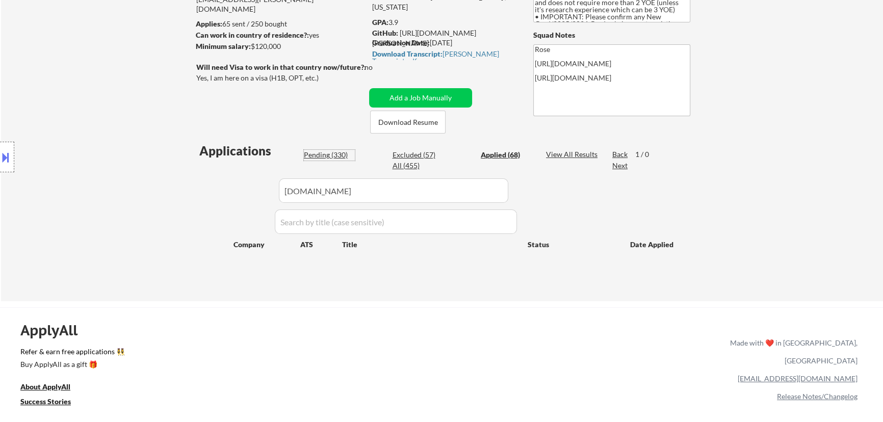
click at [332, 155] on div "Pending (330)" at bounding box center [329, 155] width 51 height 10
click at [445, 100] on button "Add a Job Manually" at bounding box center [420, 97] width 103 height 19
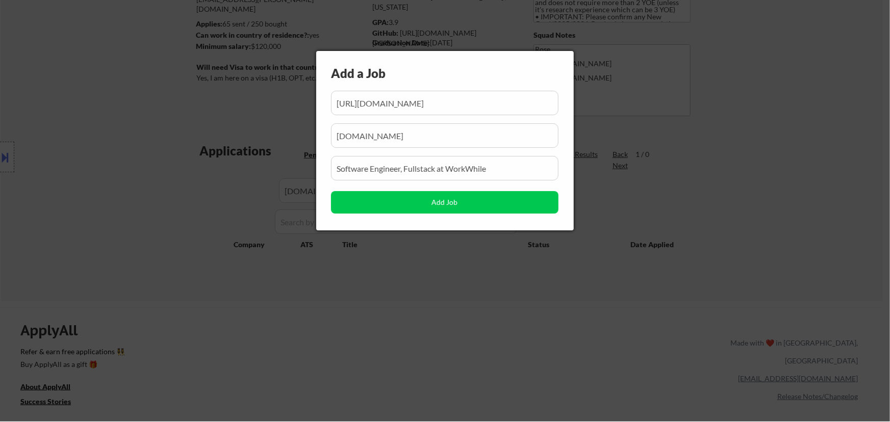
scroll to position [0, 258]
drag, startPoint x: 444, startPoint y: 104, endPoint x: 370, endPoint y: 103, distance: 73.5
click at [370, 104] on input "input" at bounding box center [444, 103] width 227 height 24
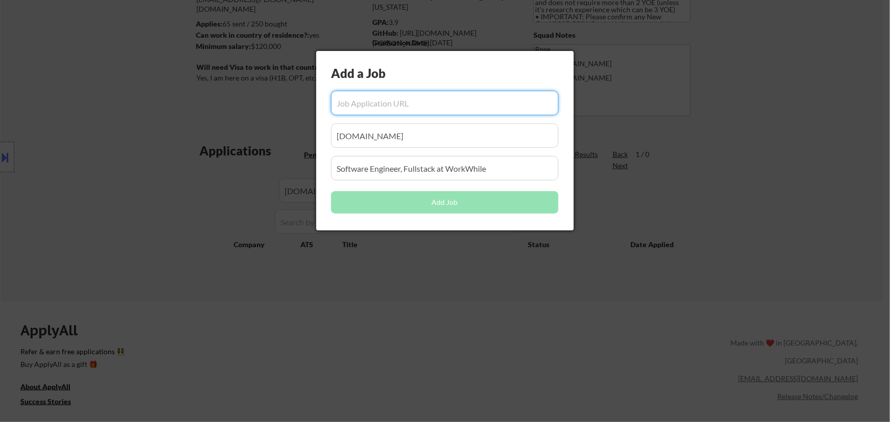
scroll to position [0, 0]
click at [442, 106] on input "input" at bounding box center [444, 103] width 227 height 24
paste input "[URL][DOMAIN_NAME]"
type input "[URL][DOMAIN_NAME]"
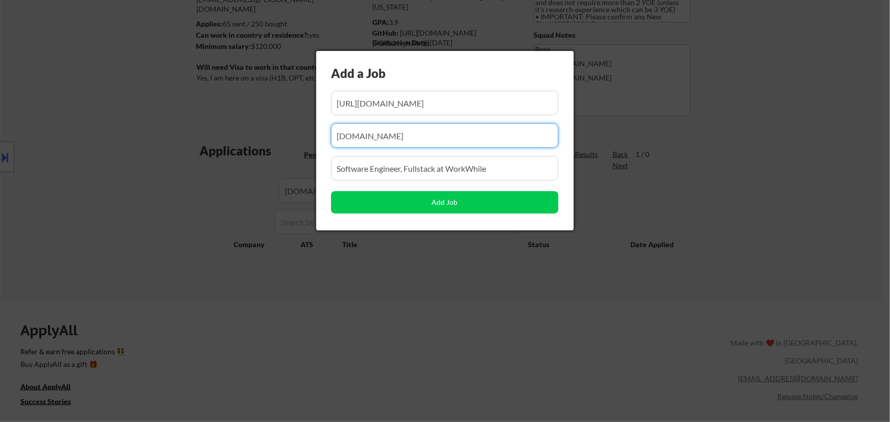
scroll to position [0, 0]
drag, startPoint x: 407, startPoint y: 144, endPoint x: 220, endPoint y: 154, distance: 187.4
click at [221, 154] on body "← Return to /applysquad Mailslurp Inbox Job Search Builder [PERSON_NAME] User E…" at bounding box center [445, 72] width 890 height 422
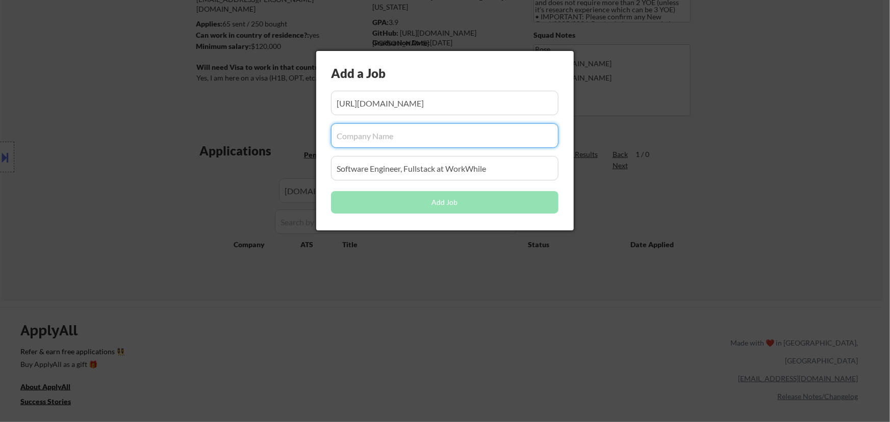
click at [412, 138] on input "input" at bounding box center [444, 135] width 227 height 24
paste input "[DOMAIN_NAME]"
type input "[DOMAIN_NAME]"
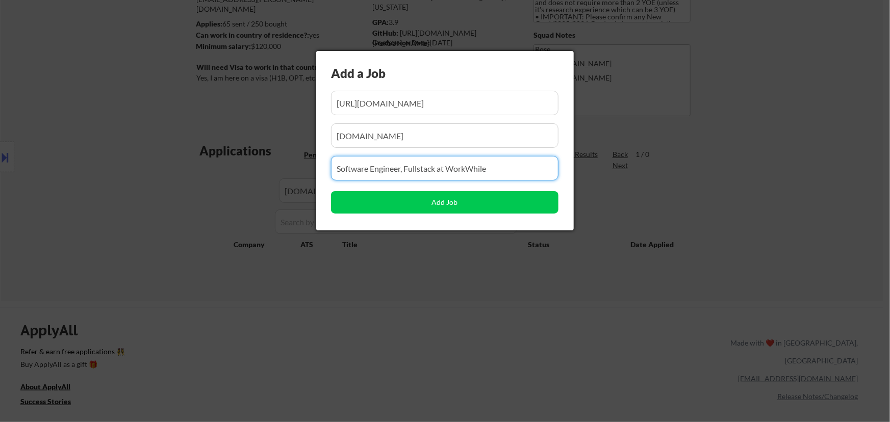
drag, startPoint x: 401, startPoint y: 171, endPoint x: 230, endPoint y: 169, distance: 170.9
click at [228, 171] on body "← Return to /applysquad Mailslurp Inbox Job Search Builder [PERSON_NAME] User E…" at bounding box center [445, 72] width 890 height 422
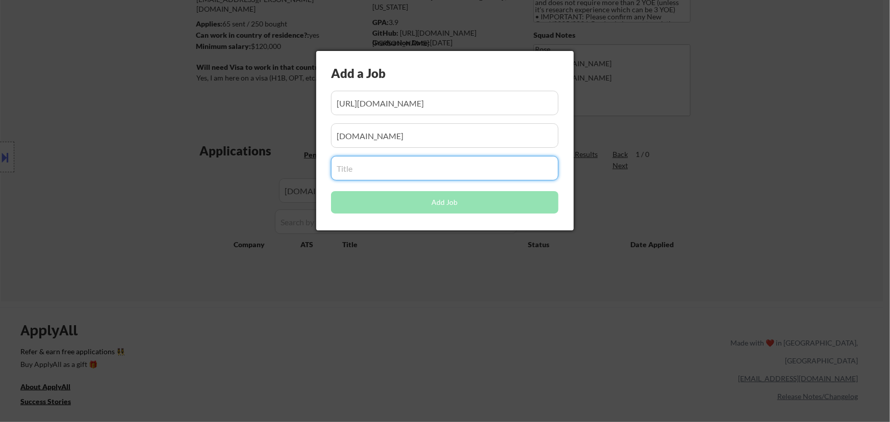
click at [422, 170] on input "input" at bounding box center [444, 168] width 227 height 24
paste input "Associate Site Reliability Engineer"
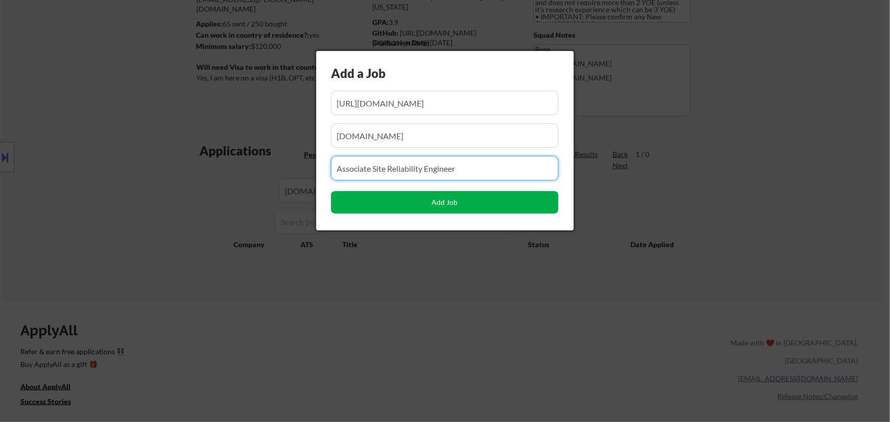
type input "Associate Site Reliability Engineer"
click at [443, 205] on button "Add Job" at bounding box center [444, 202] width 227 height 22
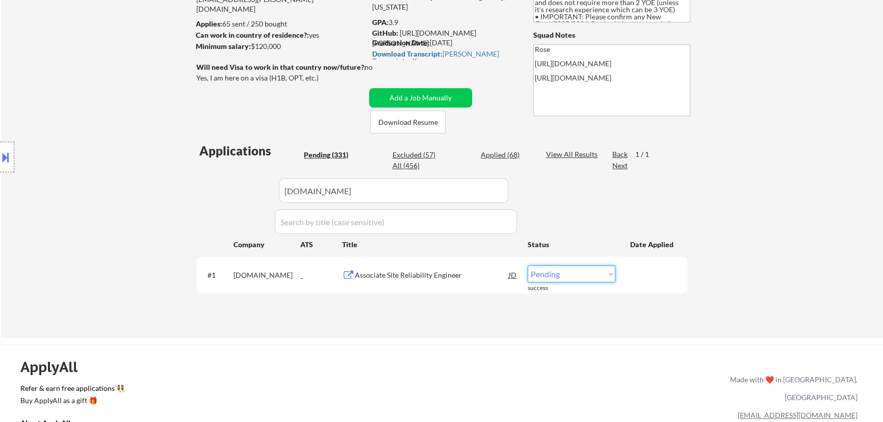
click at [600, 275] on select "Choose an option... Pending Applied Excluded (Questions) Excluded (Expired) Exc…" at bounding box center [572, 274] width 88 height 17
select select ""applied""
click at [528, 266] on select "Choose an option... Pending Applied Excluded (Questions) Excluded (Expired) Exc…" at bounding box center [572, 274] width 88 height 17
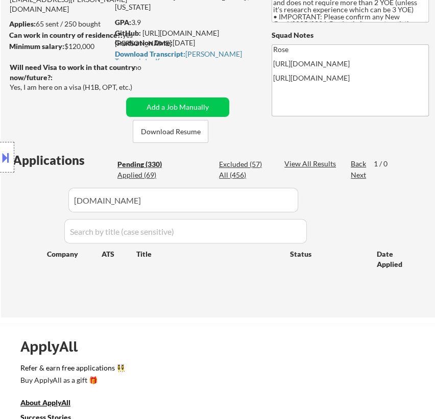
click at [176, 104] on div "Location Inclusions: country:[GEOGRAPHIC_DATA]" at bounding box center [91, 157] width 183 height 189
drag, startPoint x: 158, startPoint y: 202, endPoint x: 43, endPoint y: 202, distance: 114.8
click at [43, 202] on div "Location Inclusions: country:[GEOGRAPHIC_DATA]" at bounding box center [91, 157] width 183 height 189
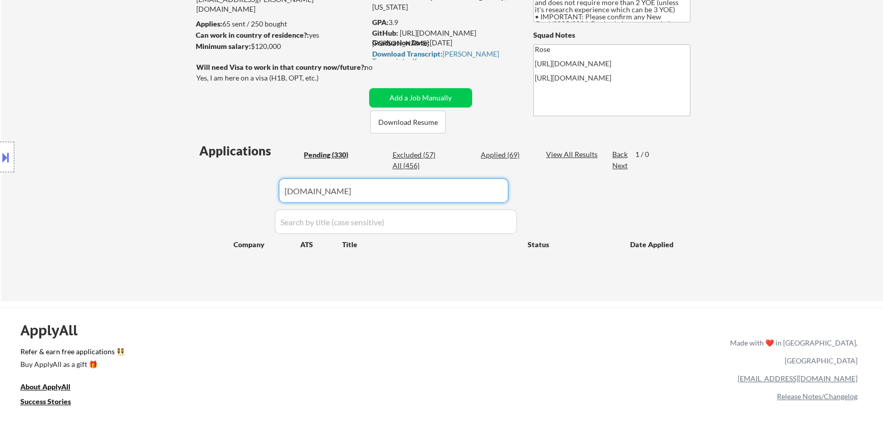
drag, startPoint x: 364, startPoint y: 191, endPoint x: 227, endPoint y: 198, distance: 136.9
click at [227, 198] on div "Applications Pending (330) Excluded (57) Applied (69) All (456) View All Result…" at bounding box center [441, 212] width 491 height 140
paste input "snowflake"
type input "snowflake"
click at [492, 156] on div "Applied (69)" at bounding box center [506, 155] width 51 height 10
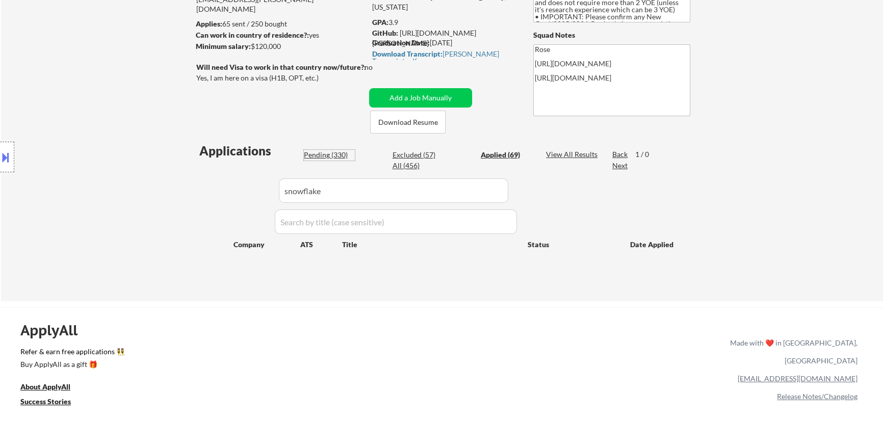
click at [320, 156] on div "Pending (330)" at bounding box center [329, 155] width 51 height 10
click at [417, 96] on button "Add a Job Manually" at bounding box center [420, 97] width 103 height 19
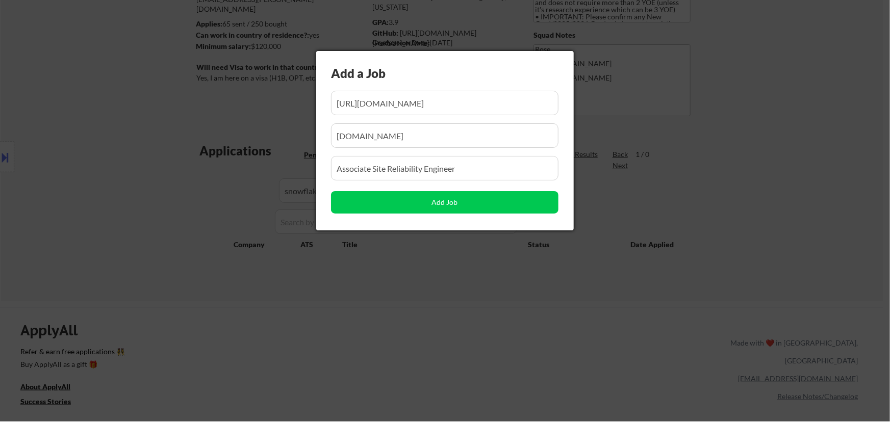
scroll to position [0, 133]
drag, startPoint x: 427, startPoint y: 107, endPoint x: 369, endPoint y: 106, distance: 57.7
click at [369, 106] on input "input" at bounding box center [444, 103] width 227 height 24
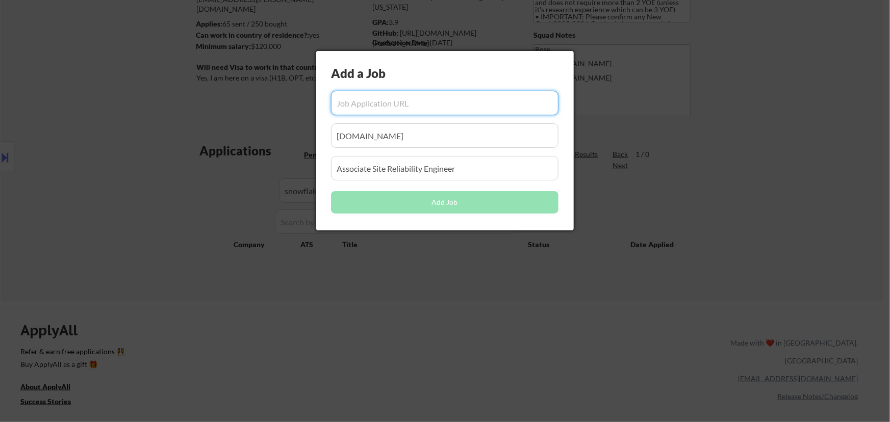
scroll to position [0, 0]
click at [423, 99] on input "input" at bounding box center [444, 103] width 227 height 24
paste input "[URL][DOMAIN_NAME]"
type input "[URL][DOMAIN_NAME]"
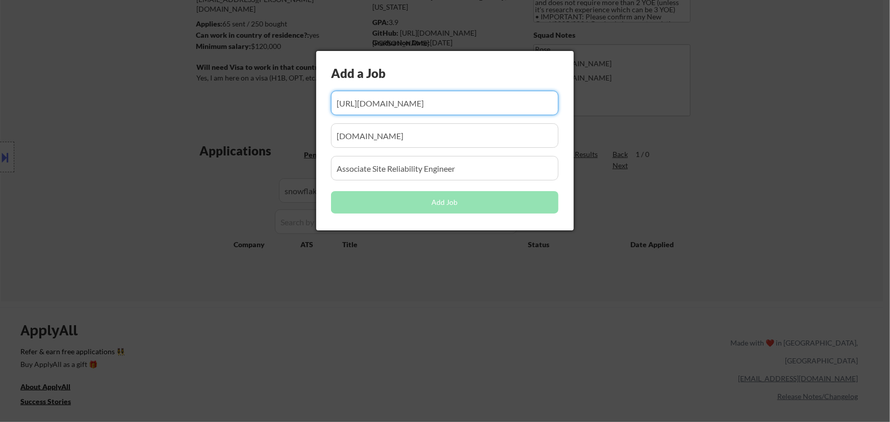
scroll to position [0, 0]
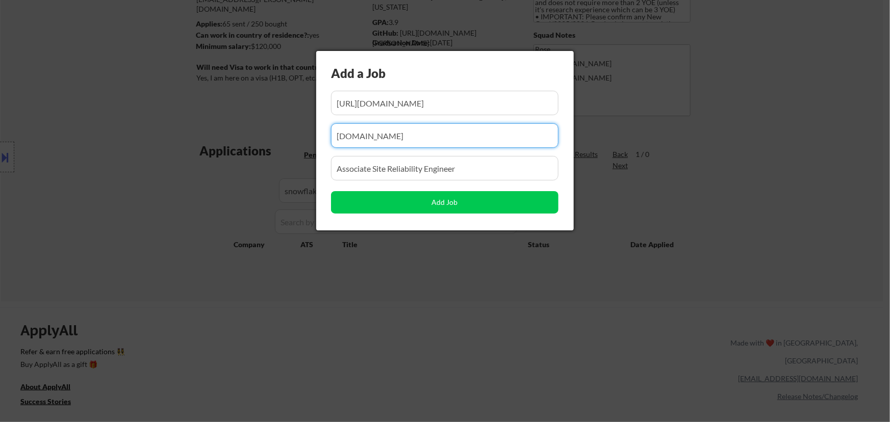
drag, startPoint x: 364, startPoint y: 143, endPoint x: 257, endPoint y: 157, distance: 107.5
click at [259, 157] on body "← Return to /applysquad Mailslurp Inbox Job Search Builder [PERSON_NAME] User E…" at bounding box center [445, 72] width 890 height 422
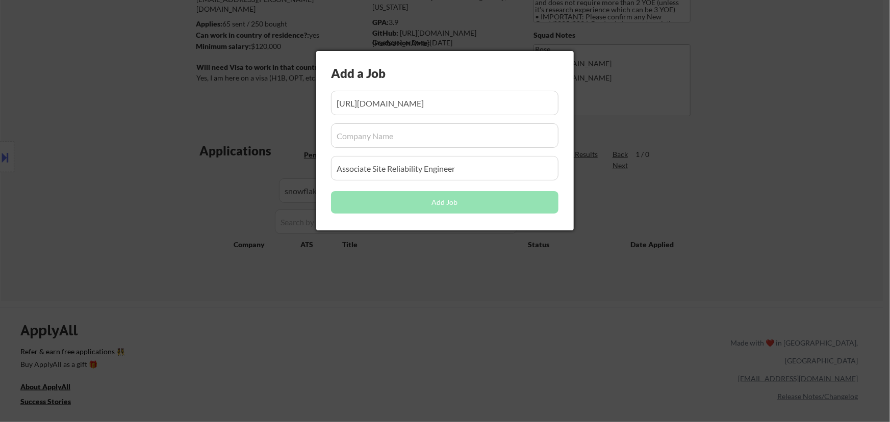
click at [449, 144] on input "input" at bounding box center [444, 135] width 227 height 24
paste input "snowflake"
type input "snowflake"
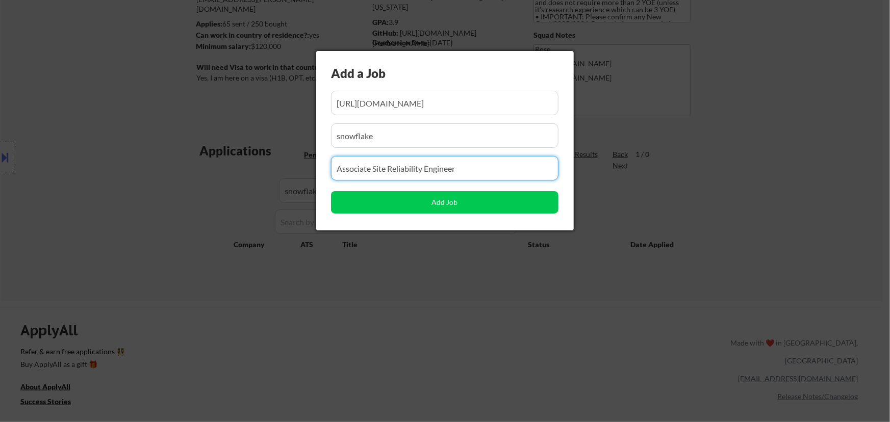
drag, startPoint x: 461, startPoint y: 166, endPoint x: 251, endPoint y: 169, distance: 209.1
click at [251, 169] on body "← Return to /applysquad Mailslurp Inbox Job Search Builder [PERSON_NAME] User E…" at bounding box center [445, 72] width 890 height 422
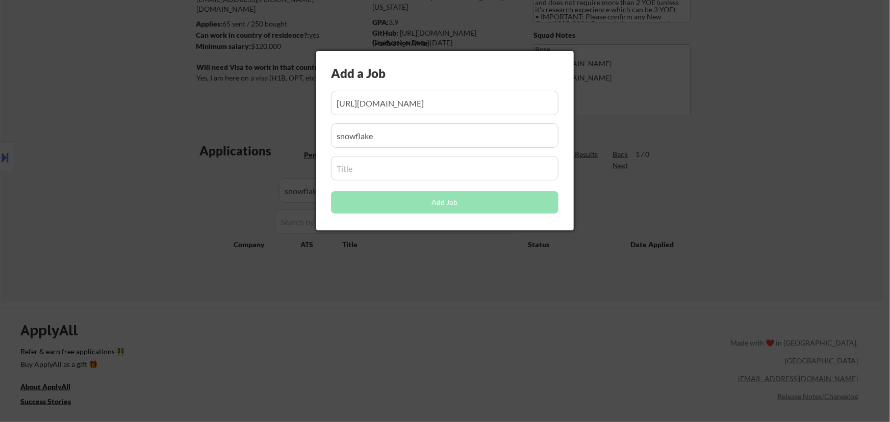
click at [427, 174] on input "input" at bounding box center [444, 168] width 227 height 24
paste input "Software Engineer - Backend"
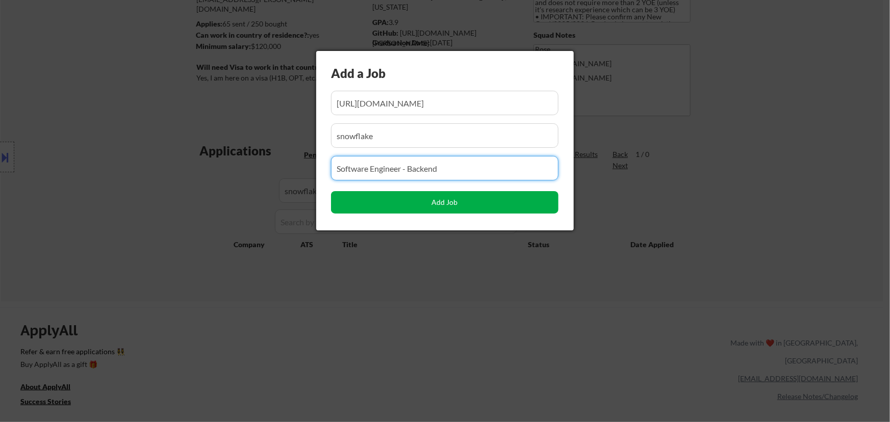
type input "Software Engineer - Backend"
click at [446, 205] on button "Add Job" at bounding box center [444, 202] width 227 height 22
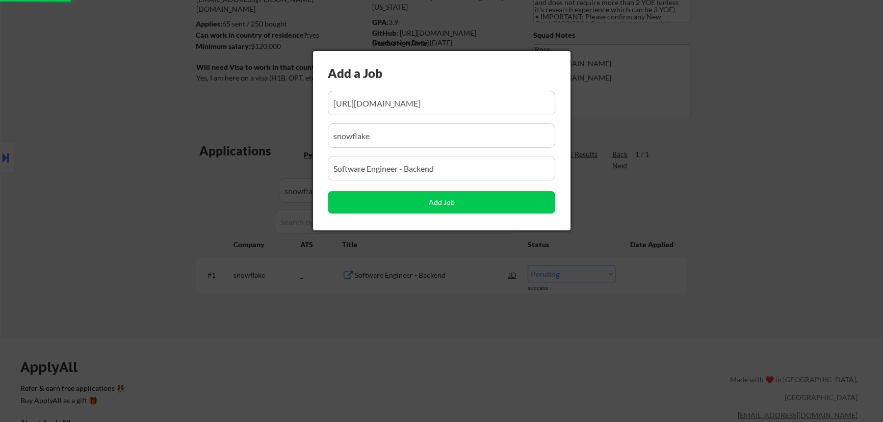
click at [467, 327] on div at bounding box center [441, 211] width 883 height 422
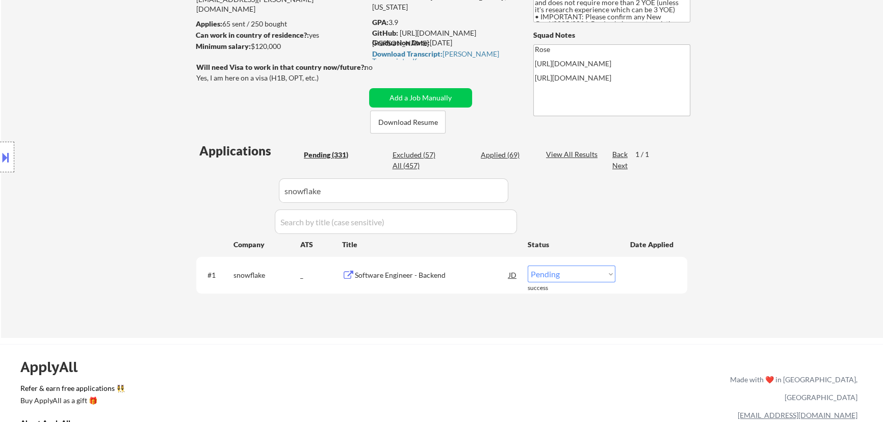
click at [607, 271] on select "Choose an option... Pending Applied Excluded (Questions) Excluded (Expired) Exc…" at bounding box center [572, 274] width 88 height 17
select select ""applied""
click at [528, 266] on select "Choose an option... Pending Applied Excluded (Questions) Excluded (Expired) Exc…" at bounding box center [572, 274] width 88 height 17
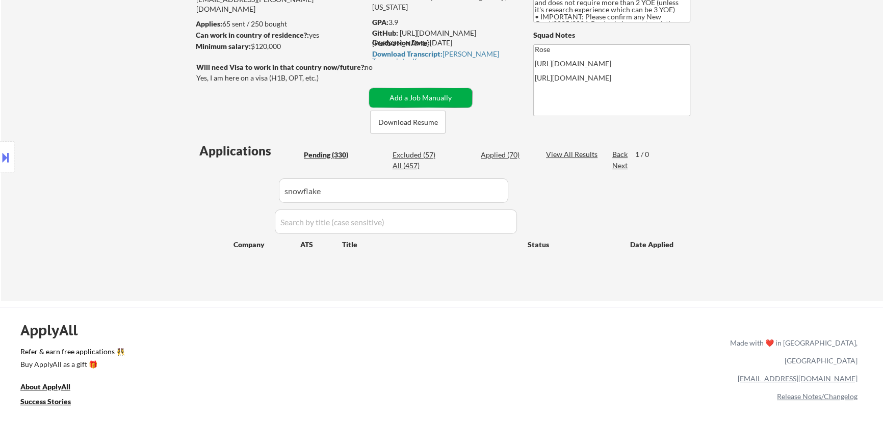
click at [414, 96] on button "Add a Job Manually" at bounding box center [420, 97] width 103 height 19
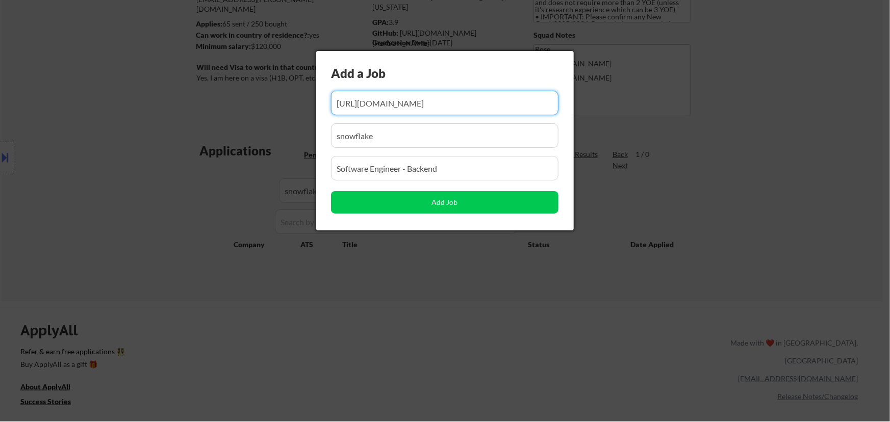
scroll to position [0, 68]
drag, startPoint x: 476, startPoint y: 103, endPoint x: 408, endPoint y: 108, distance: 68.0
click at [408, 108] on input "input" at bounding box center [444, 103] width 227 height 24
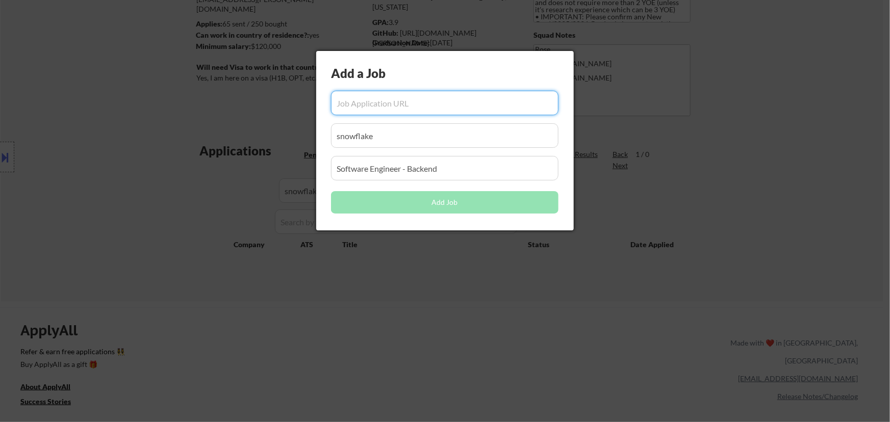
click at [403, 106] on input "input" at bounding box center [444, 103] width 227 height 24
paste input "[URL][DOMAIN_NAME]"
type input "[URL][DOMAIN_NAME]"
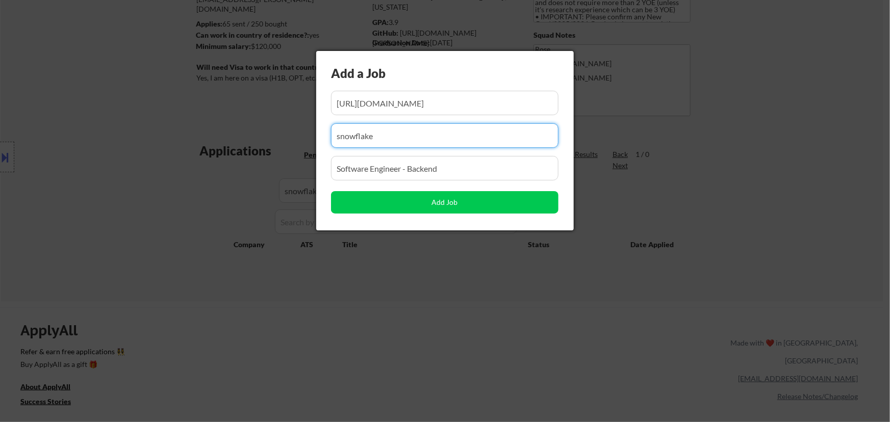
drag, startPoint x: 392, startPoint y: 131, endPoint x: 239, endPoint y: 159, distance: 155.7
click at [240, 159] on body "← Return to /applysquad Mailslurp Inbox Job Search Builder [PERSON_NAME] User E…" at bounding box center [445, 72] width 890 height 422
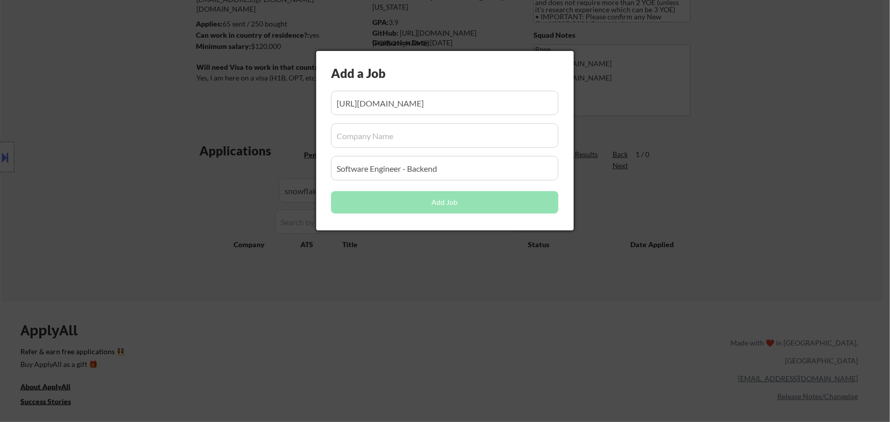
click at [394, 137] on input "input" at bounding box center [444, 135] width 227 height 24
paste input "[DOMAIN_NAME]"
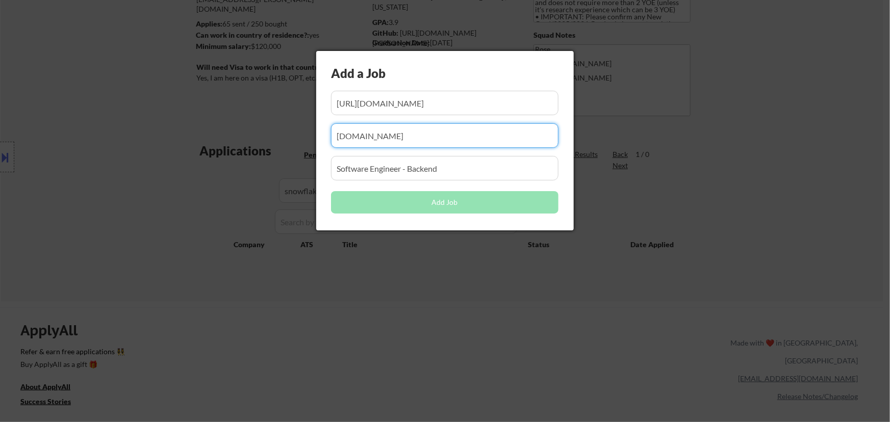
type input "[DOMAIN_NAME]"
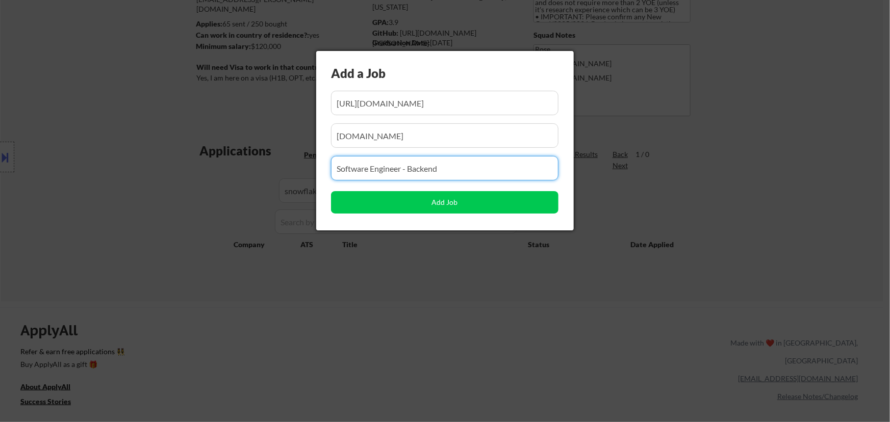
drag, startPoint x: 424, startPoint y: 173, endPoint x: 238, endPoint y: 184, distance: 186.4
click at [235, 185] on body "← Return to /applysquad Mailslurp Inbox Job Search Builder [PERSON_NAME] User E…" at bounding box center [445, 72] width 890 height 422
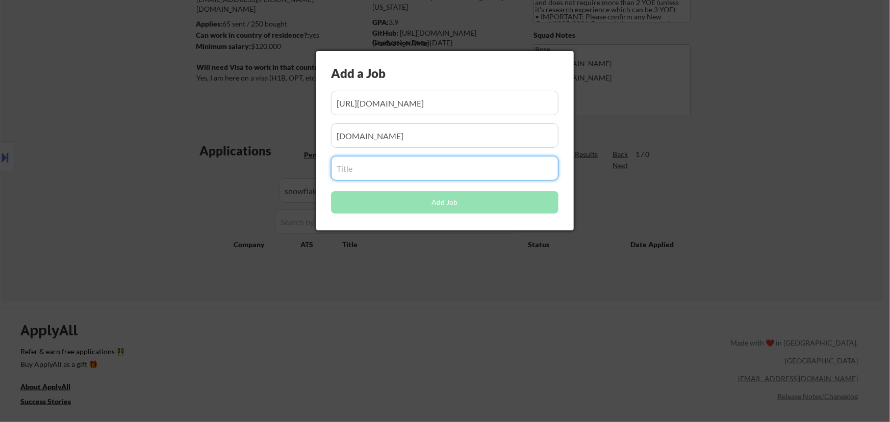
click at [386, 174] on input "input" at bounding box center [444, 168] width 227 height 24
paste input "Software Engineer - Machine Learning Feature Store"
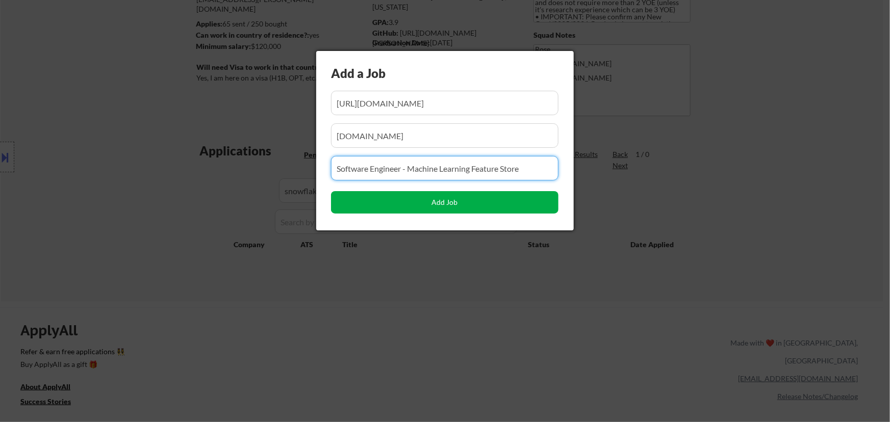
type input "Software Engineer - Machine Learning Feature Store"
click at [425, 199] on button "Add Job" at bounding box center [444, 202] width 227 height 22
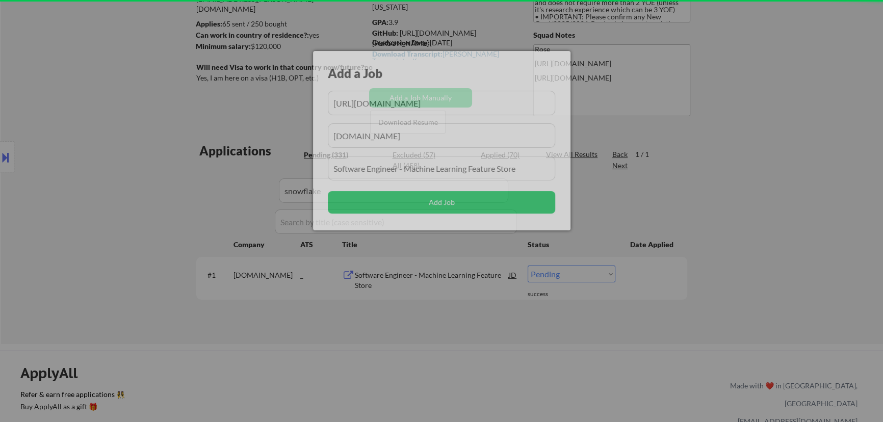
click at [443, 357] on div at bounding box center [441, 211] width 883 height 422
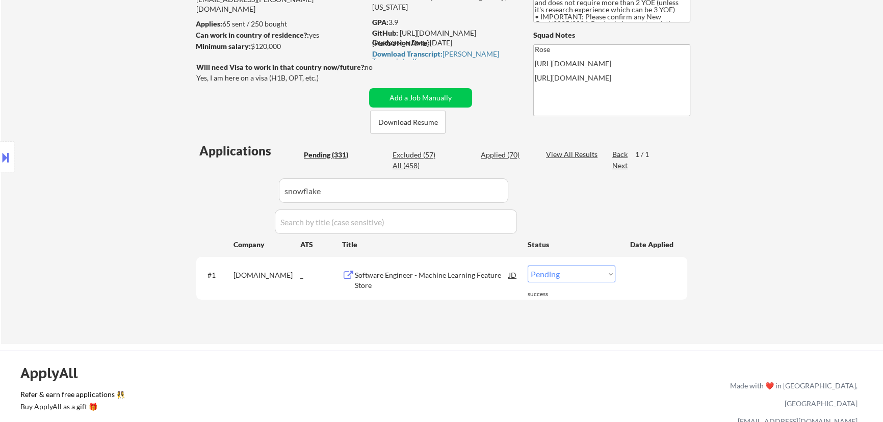
click at [597, 275] on select "Choose an option... Pending Applied Excluded (Questions) Excluded (Expired) Exc…" at bounding box center [572, 274] width 88 height 17
select select ""applied""
click at [528, 266] on select "Choose an option... Pending Applied Excluded (Questions) Excluded (Expired) Exc…" at bounding box center [572, 274] width 88 height 17
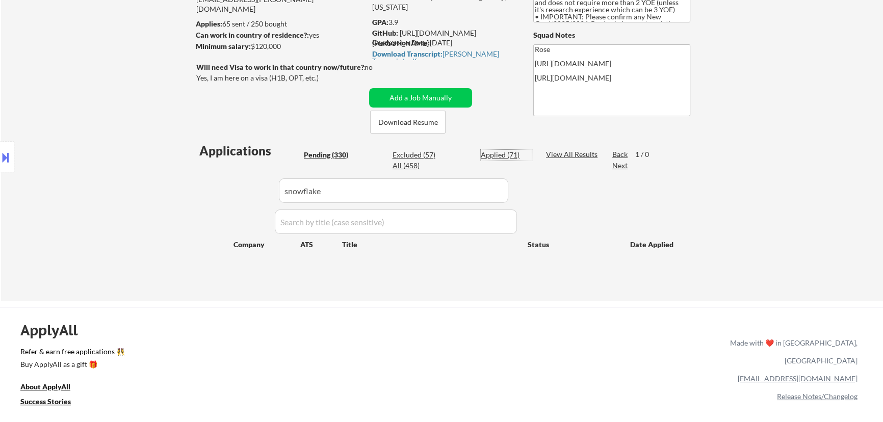
click at [497, 157] on div "Applied (71)" at bounding box center [506, 155] width 51 height 10
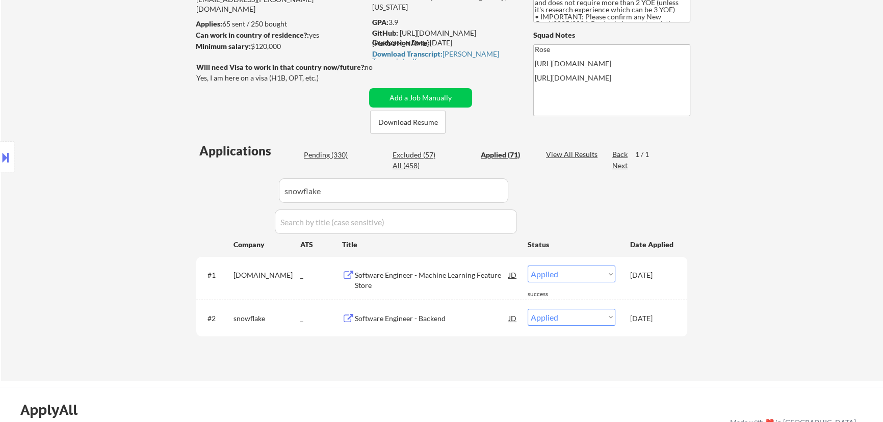
click at [475, 194] on input "input" at bounding box center [394, 191] width 230 height 24
paste input "[DOMAIN_NAME][URL]"
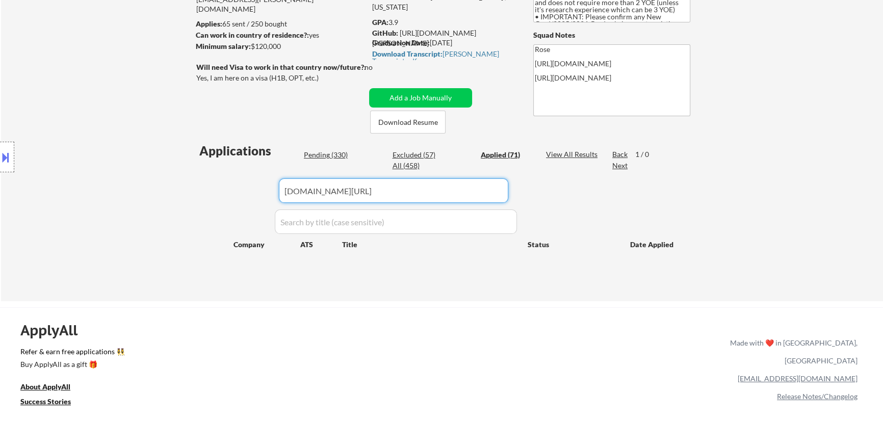
drag, startPoint x: 316, startPoint y: 189, endPoint x: 263, endPoint y: 193, distance: 53.2
click at [263, 193] on div "Applications Pending (330) Excluded (57) Applied (71) All (458) View All Result…" at bounding box center [441, 212] width 491 height 140
click at [289, 191] on input "input" at bounding box center [394, 191] width 230 height 24
click at [380, 189] on input "input" at bounding box center [394, 191] width 230 height 24
type input "[DOMAIN_NAME]"
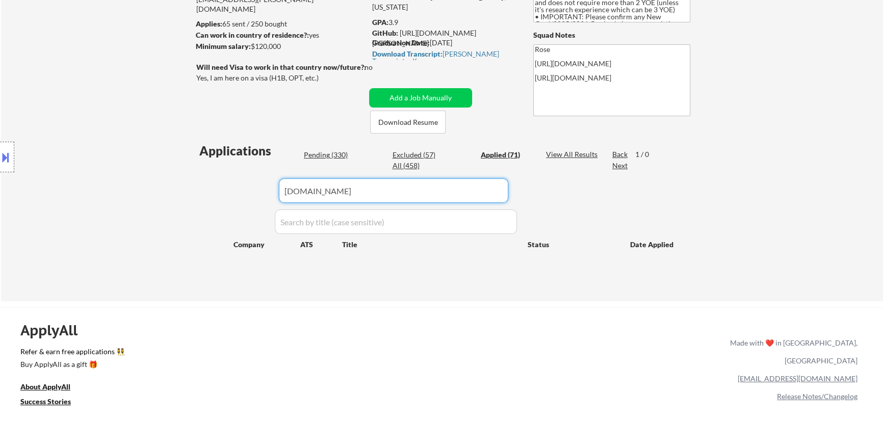
click at [329, 154] on div "Pending (330)" at bounding box center [329, 155] width 51 height 10
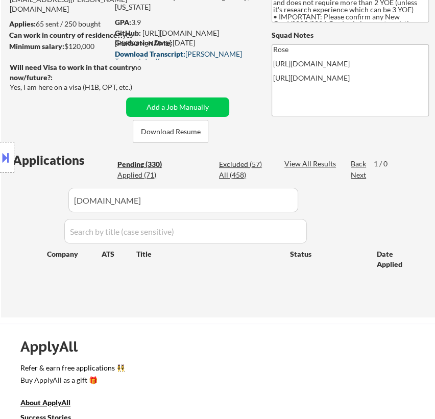
click at [209, 55] on div "Download Transcript: [PERSON_NAME] Transcript.pdf" at bounding box center [186, 57] width 142 height 14
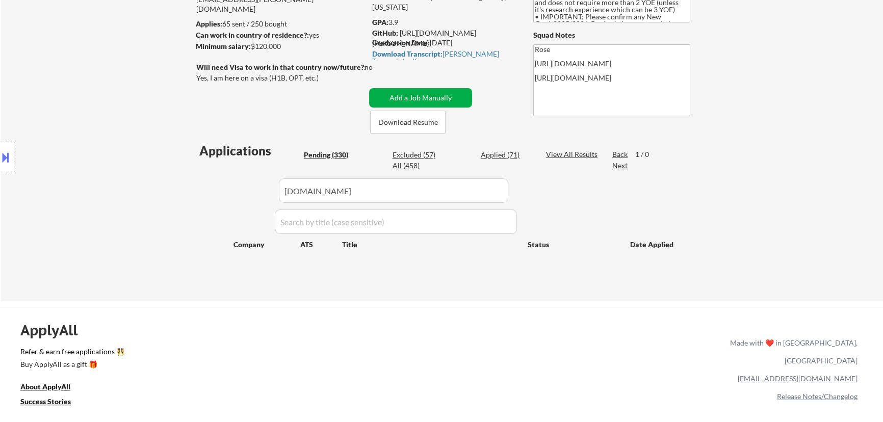
click at [429, 97] on button "Add a Job Manually" at bounding box center [420, 97] width 103 height 19
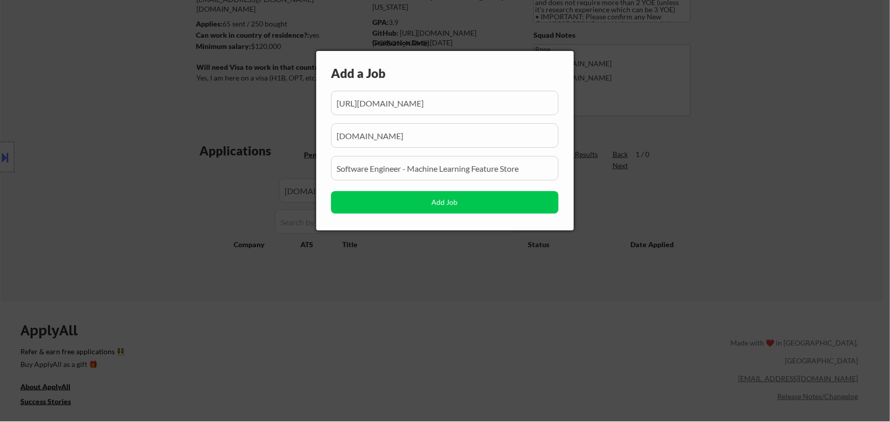
scroll to position [0, 531]
drag, startPoint x: 439, startPoint y: 110, endPoint x: 419, endPoint y: 113, distance: 20.1
click at [421, 113] on input "input" at bounding box center [444, 103] width 227 height 24
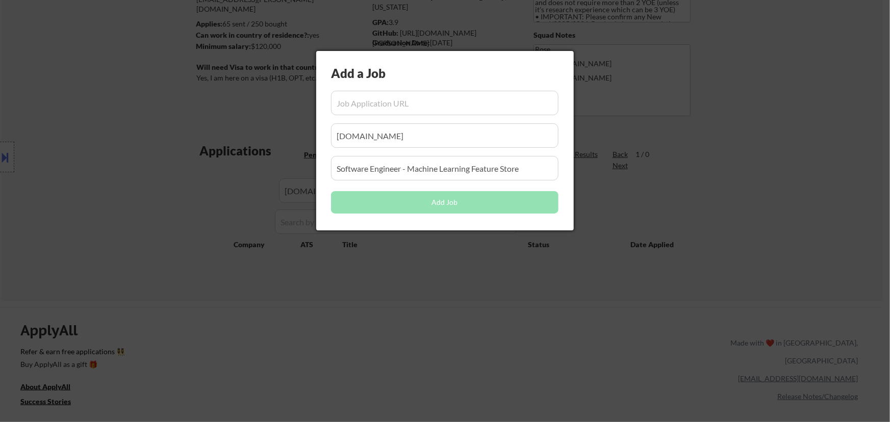
click at [421, 105] on input "input" at bounding box center [444, 103] width 227 height 24
paste input "[URL][DOMAIN_NAME]"
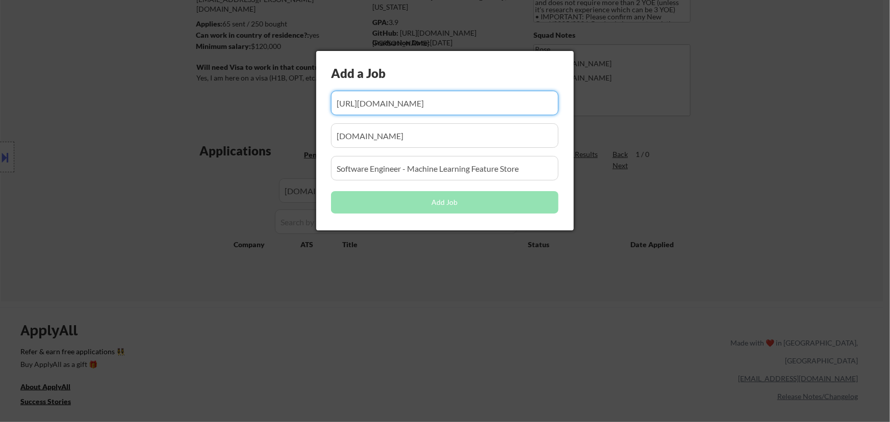
scroll to position [0, 227]
type input "[URL][DOMAIN_NAME]"
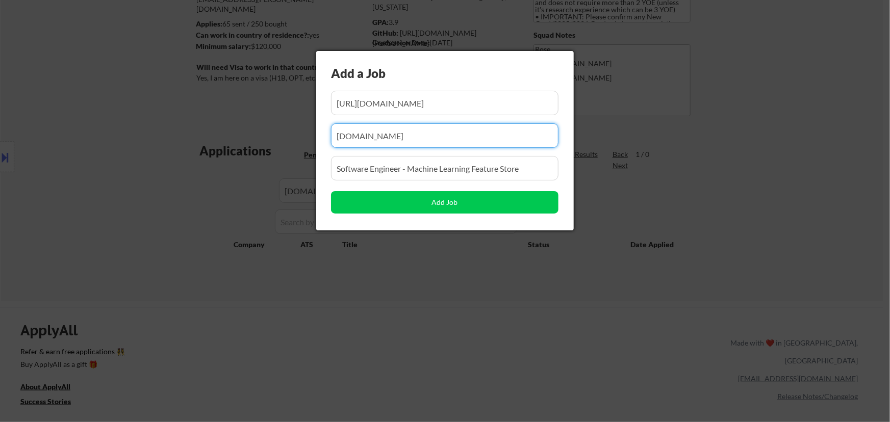
drag, startPoint x: 368, startPoint y: 143, endPoint x: 266, endPoint y: 149, distance: 102.2
click at [266, 149] on body "← Return to /applysquad Mailslurp Inbox Job Search Builder [PERSON_NAME] User E…" at bounding box center [445, 72] width 890 height 422
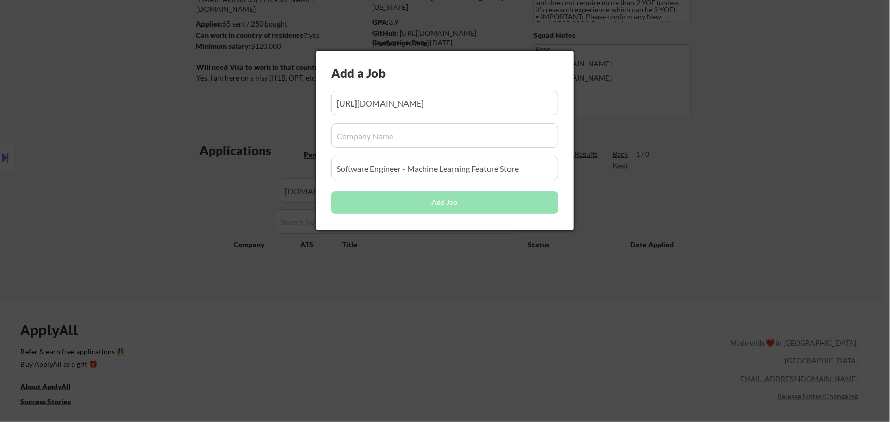
click at [396, 141] on input "input" at bounding box center [444, 135] width 227 height 24
paste input "[DOMAIN_NAME]"
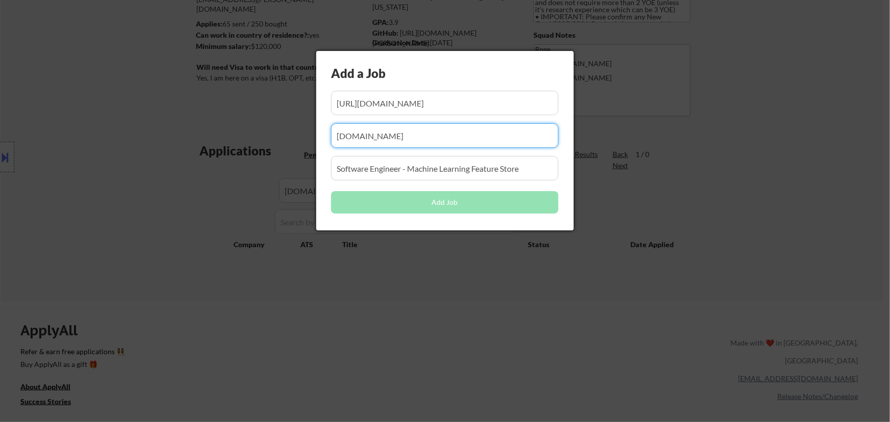
type input "[DOMAIN_NAME]"
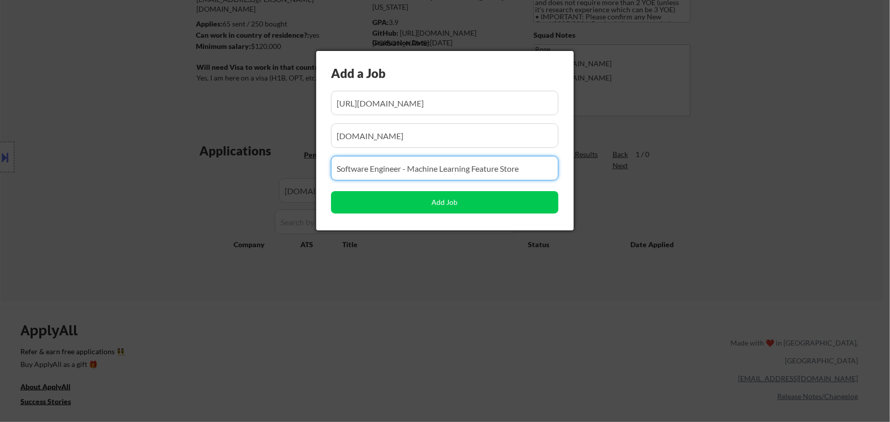
drag, startPoint x: 523, startPoint y: 168, endPoint x: 300, endPoint y: 169, distance: 222.9
click at [302, 168] on body "← Return to /applysquad Mailslurp Inbox Job Search Builder [PERSON_NAME] User E…" at bounding box center [445, 72] width 890 height 422
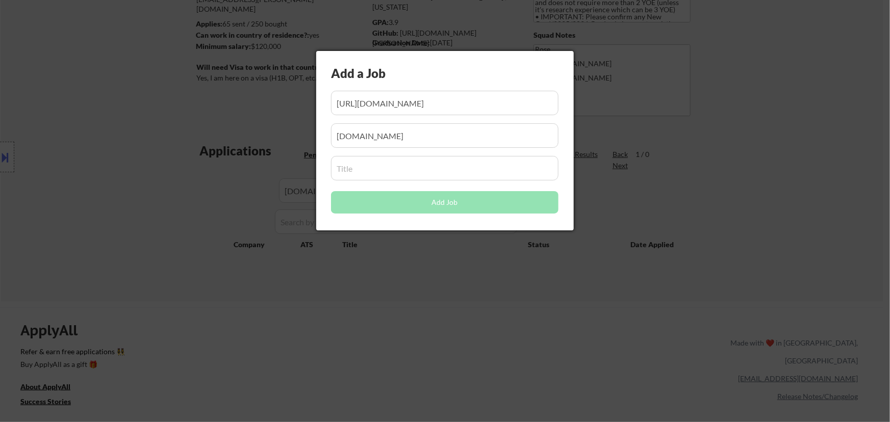
click at [413, 171] on input "input" at bounding box center [444, 168] width 227 height 24
paste input "Software Engineer - New Grad (2026 Start)"
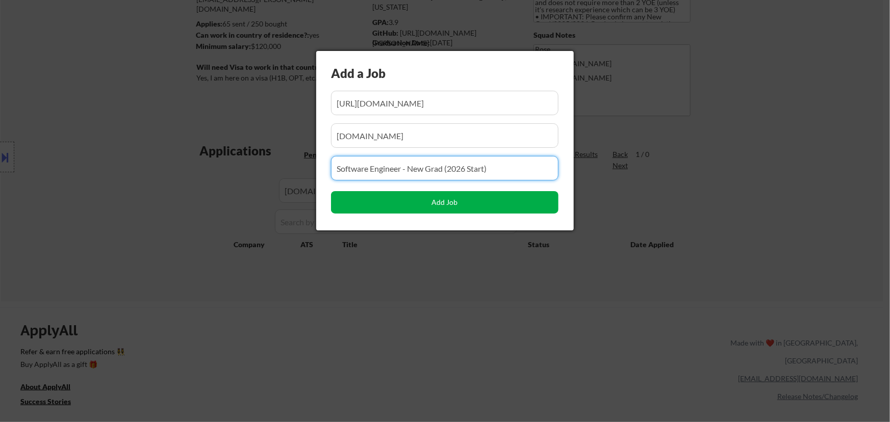
type input "Software Engineer - New Grad (2026 Start)"
click at [449, 202] on button "Add Job" at bounding box center [444, 202] width 227 height 22
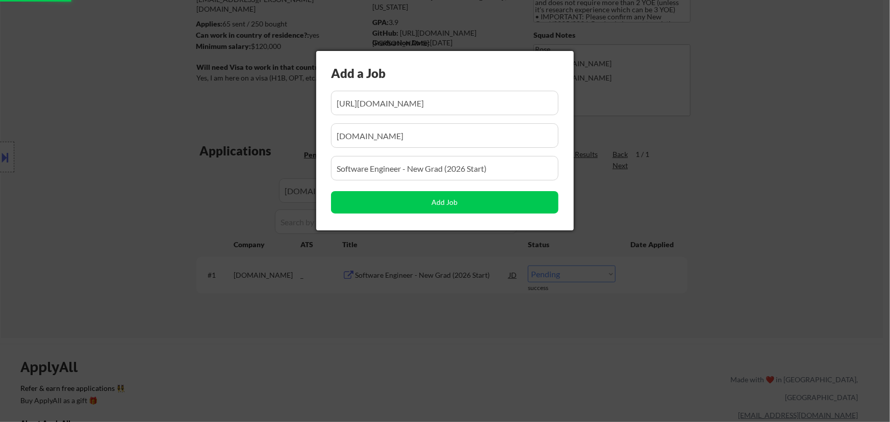
click at [498, 367] on div at bounding box center [445, 211] width 890 height 422
click at [477, 403] on div at bounding box center [445, 211] width 890 height 422
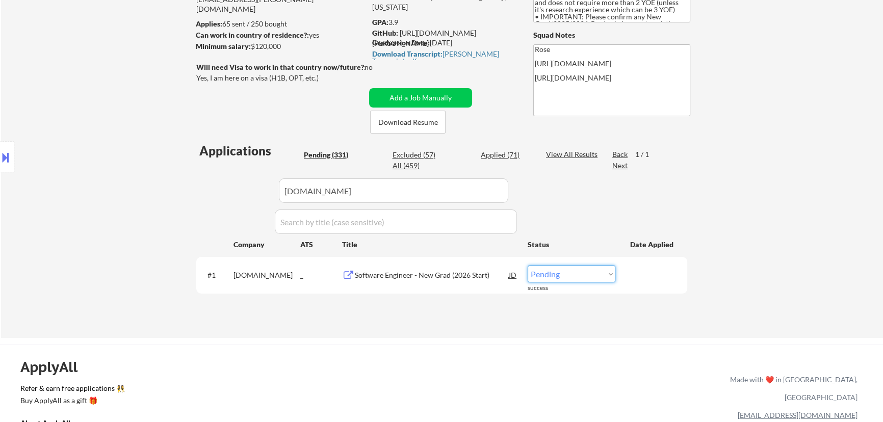
drag, startPoint x: 599, startPoint y: 275, endPoint x: 591, endPoint y: 281, distance: 10.1
click at [599, 275] on select "Choose an option... Pending Applied Excluded (Questions) Excluded (Expired) Exc…" at bounding box center [572, 274] width 88 height 17
click at [528, 266] on select "Choose an option... Pending Applied Excluded (Questions) Excluded (Expired) Exc…" at bounding box center [572, 274] width 88 height 17
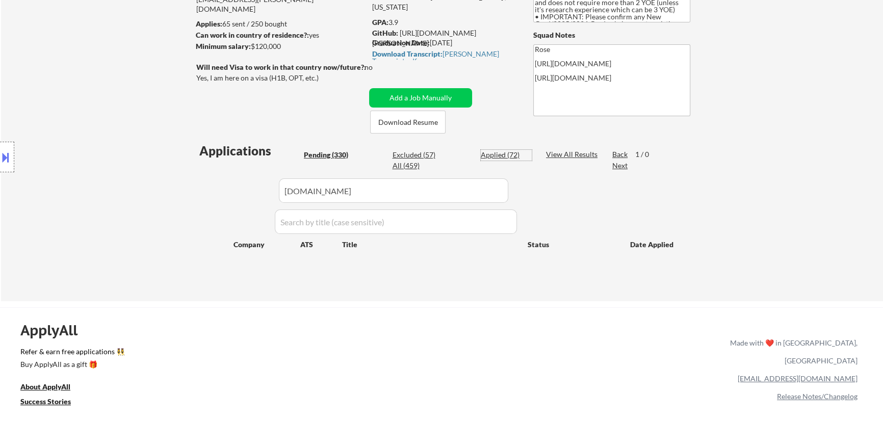
click at [489, 154] on div "Applied (72)" at bounding box center [506, 155] width 51 height 10
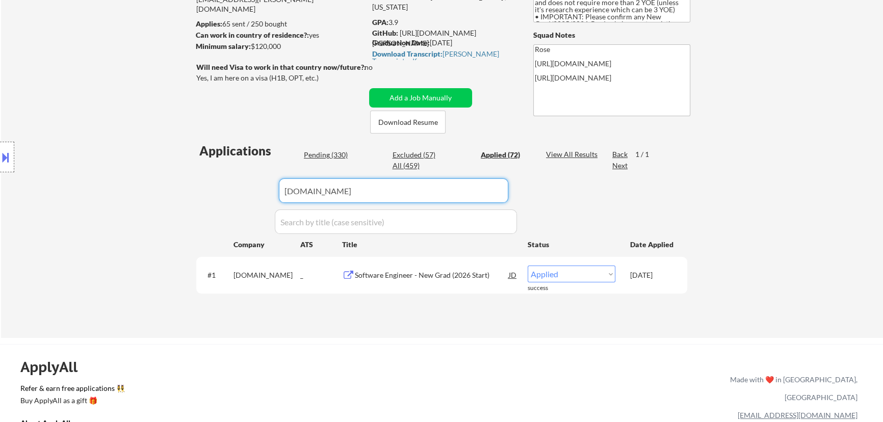
drag, startPoint x: 482, startPoint y: 194, endPoint x: 246, endPoint y: 189, distance: 236.2
click at [247, 189] on div "Applications Pending (330) Excluded (57) Applied (72) All (459) View All Result…" at bounding box center [441, 230] width 491 height 176
paste input "figma"
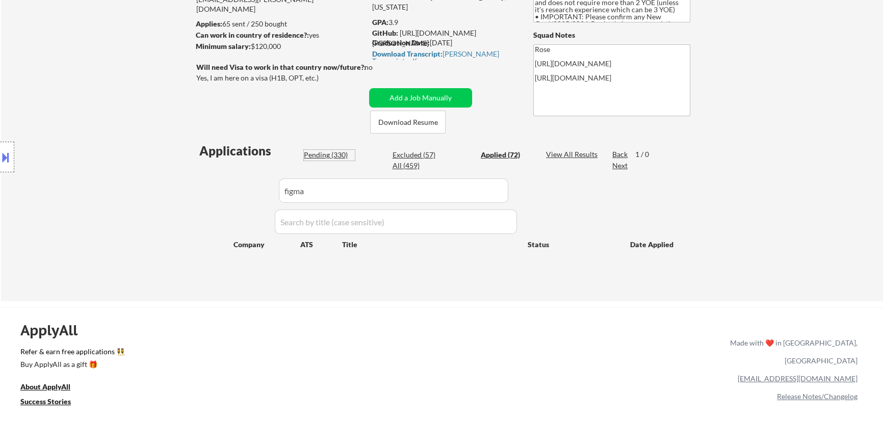
click at [333, 150] on div "Pending (330)" at bounding box center [329, 155] width 51 height 10
click at [412, 98] on button "Add a Job Manually" at bounding box center [420, 97] width 103 height 19
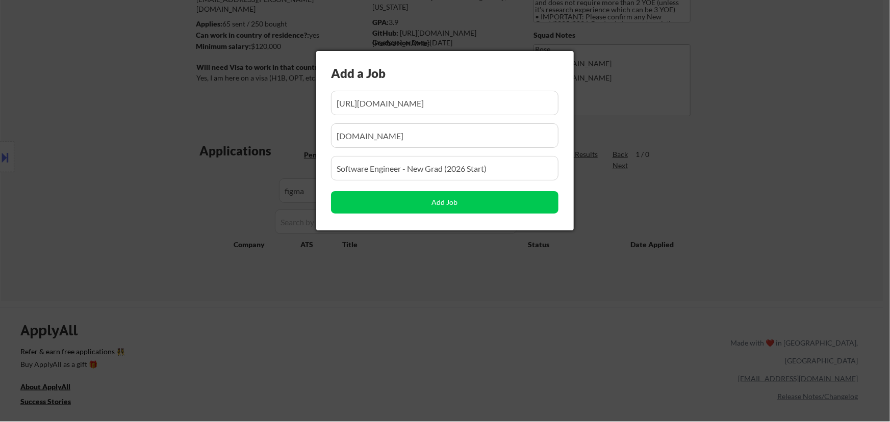
scroll to position [0, 227]
drag, startPoint x: 422, startPoint y: 110, endPoint x: 357, endPoint y: 111, distance: 65.8
click at [357, 111] on input "input" at bounding box center [444, 103] width 227 height 24
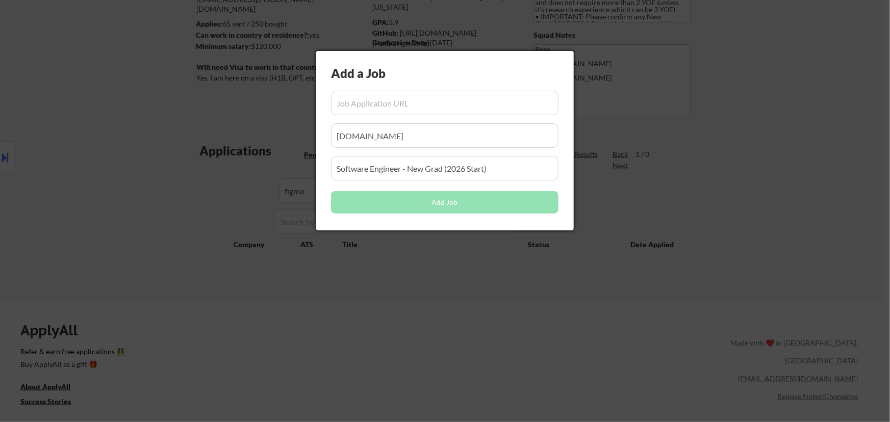
click at [424, 101] on input "input" at bounding box center [444, 103] width 227 height 24
paste input "[URL][DOMAIN_NAME]"
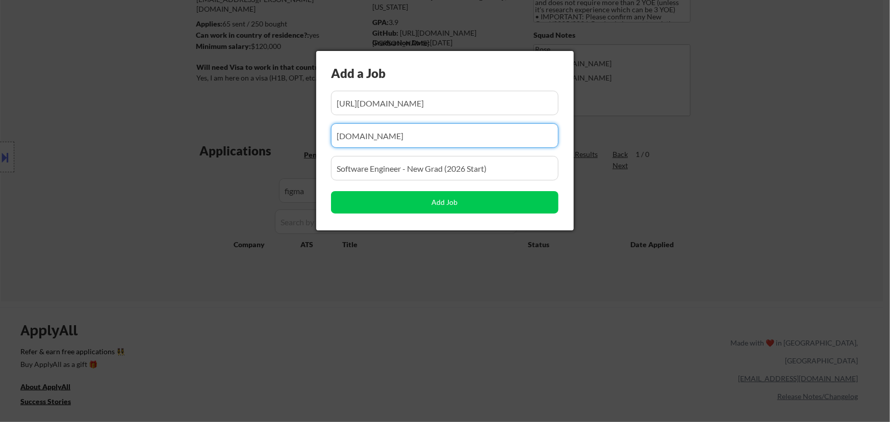
drag, startPoint x: 313, startPoint y: 153, endPoint x: 247, endPoint y: 152, distance: 65.8
click at [248, 153] on body "← Return to /applysquad Mailslurp Inbox Job Search Builder [PERSON_NAME] User E…" at bounding box center [445, 72] width 890 height 422
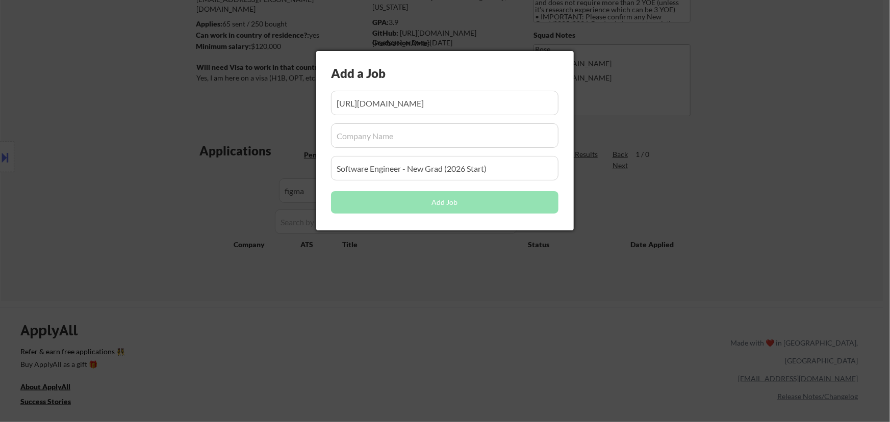
click at [428, 140] on input "input" at bounding box center [444, 135] width 227 height 24
paste input "figma/"
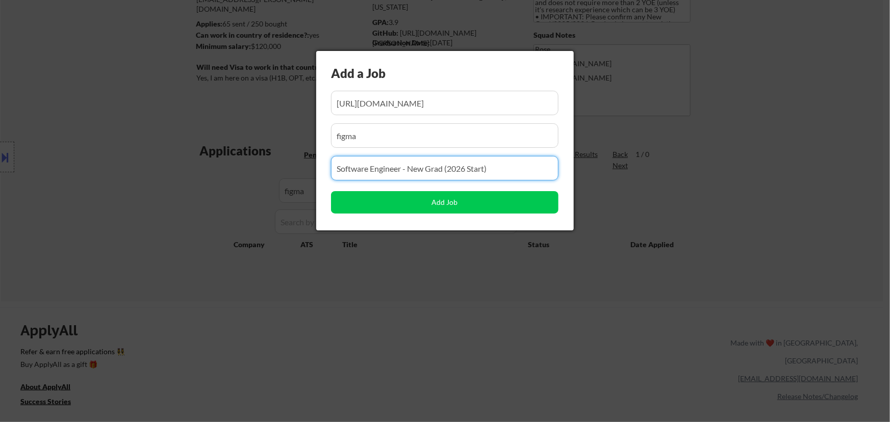
drag, startPoint x: 490, startPoint y: 166, endPoint x: 298, endPoint y: 176, distance: 191.5
click at [301, 176] on body "← Return to /applysquad Mailslurp Inbox Job Search Builder [PERSON_NAME] User E…" at bounding box center [445, 72] width 890 height 422
drag, startPoint x: 461, startPoint y: 169, endPoint x: 263, endPoint y: 185, distance: 198.5
click at [263, 185] on body "← Return to /applysquad Mailslurp Inbox Job Search Builder [PERSON_NAME] User E…" at bounding box center [445, 72] width 890 height 422
paste input "Early Career, Software Engineer (2026)"
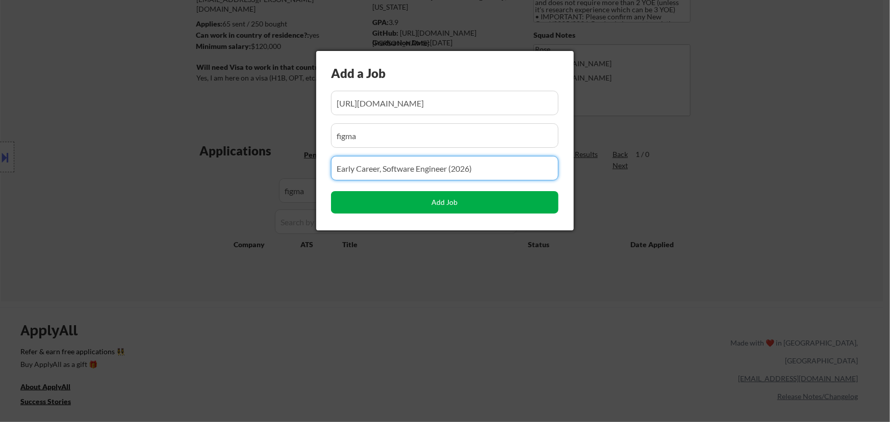
click at [416, 204] on button "Add Job" at bounding box center [444, 202] width 227 height 22
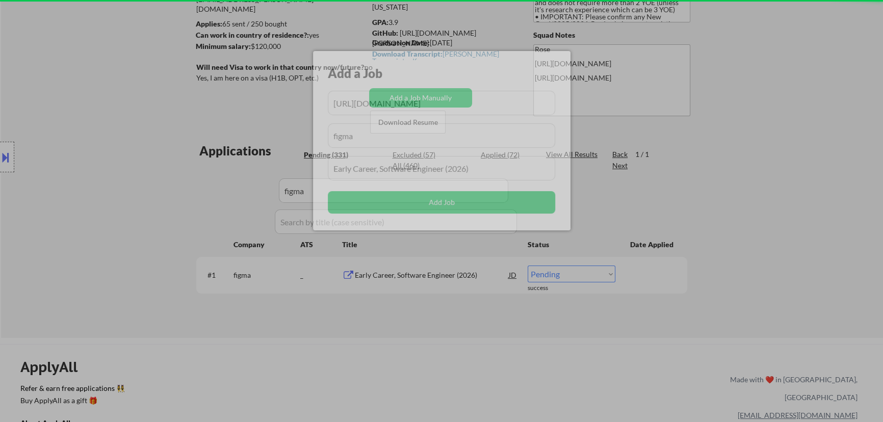
drag, startPoint x: 502, startPoint y: 348, endPoint x: 541, endPoint y: 339, distance: 39.8
click at [504, 284] on body "← Return to /applysquad Mailslurp Inbox Job Search Builder [PERSON_NAME] User E…" at bounding box center [441, 72] width 883 height 422
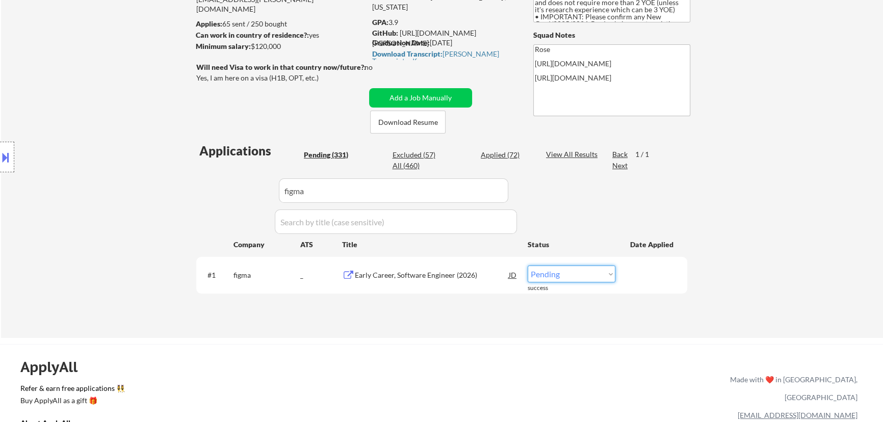
click at [607, 271] on select "Choose an option... Pending Applied Excluded (Questions) Excluded (Expired) Exc…" at bounding box center [572, 274] width 88 height 17
click at [528, 266] on select "Choose an option... Pending Applied Excluded (Questions) Excluded (Expired) Exc…" at bounding box center [572, 274] width 88 height 17
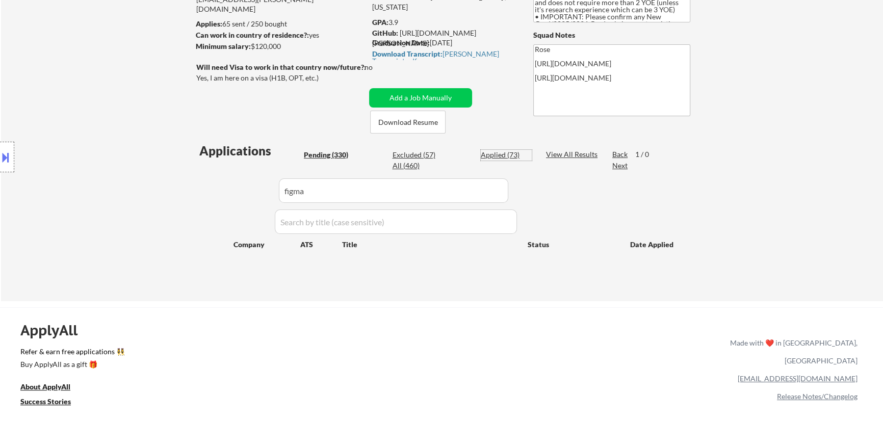
click at [497, 156] on div "Applied (73)" at bounding box center [506, 155] width 51 height 10
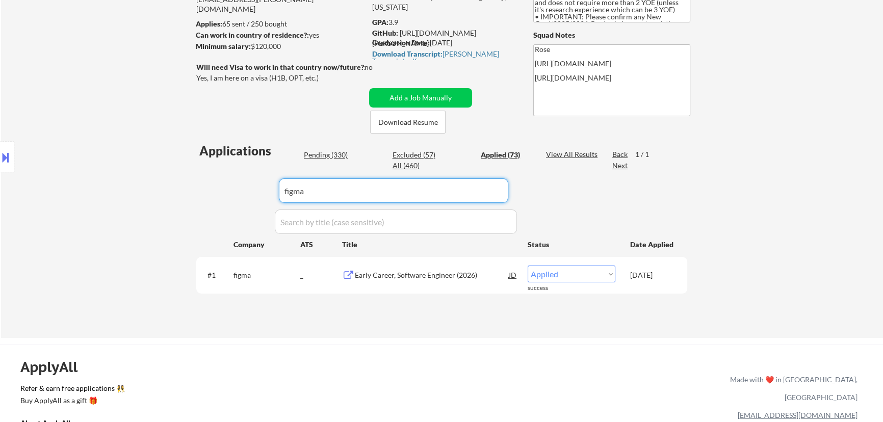
drag, startPoint x: 479, startPoint y: 194, endPoint x: 225, endPoint y: 190, distance: 254.5
click at [224, 194] on div "Applications Pending (330) Excluded (57) Applied (73) All (460) View All Result…" at bounding box center [441, 230] width 491 height 176
paste input "vultr"
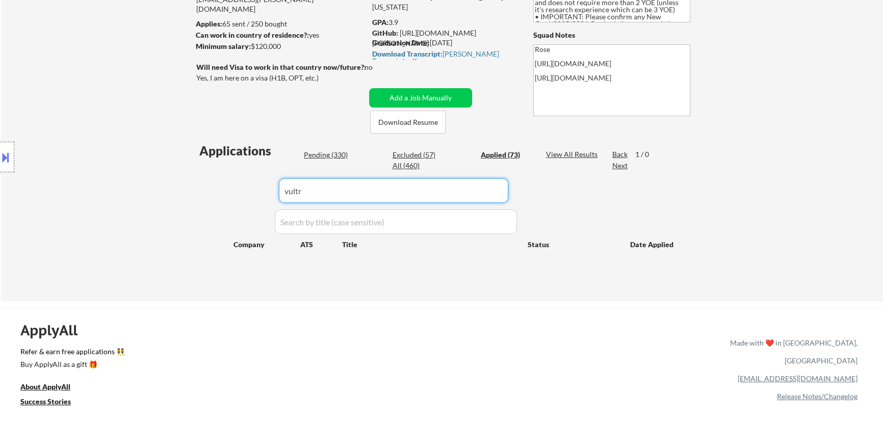
click at [345, 153] on div "Pending (330)" at bounding box center [329, 155] width 51 height 10
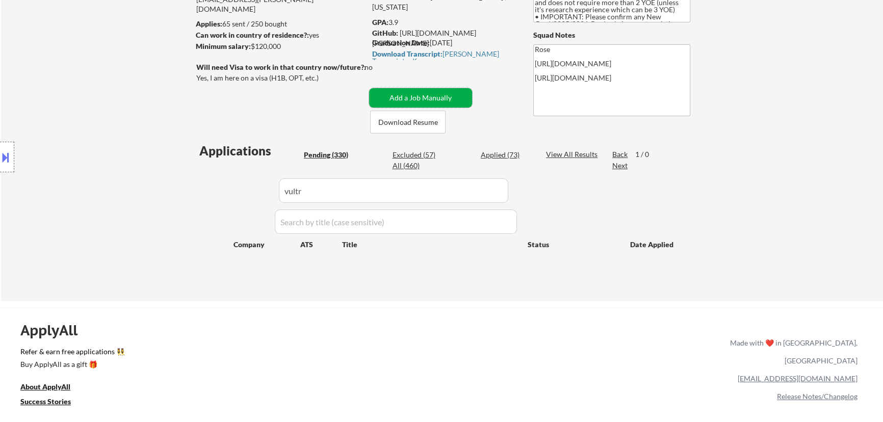
click at [435, 101] on button "Add a Job Manually" at bounding box center [420, 97] width 103 height 19
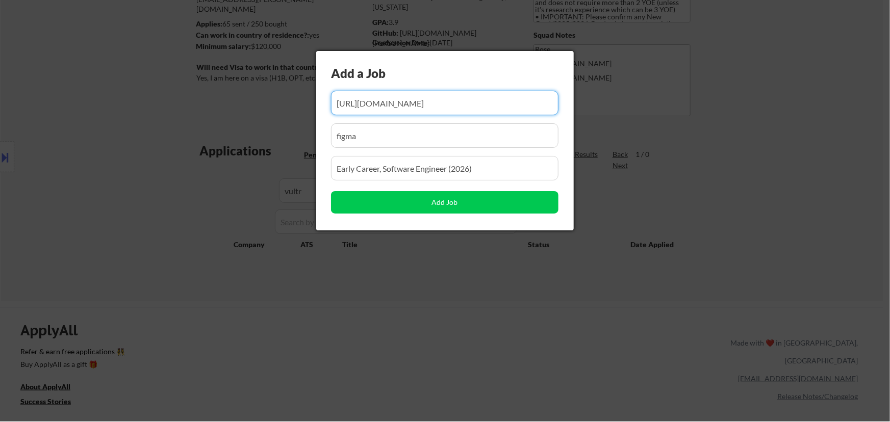
scroll to position [0, 67]
drag, startPoint x: 438, startPoint y: 107, endPoint x: 363, endPoint y: 109, distance: 75.5
click at [363, 109] on input "input" at bounding box center [444, 103] width 227 height 24
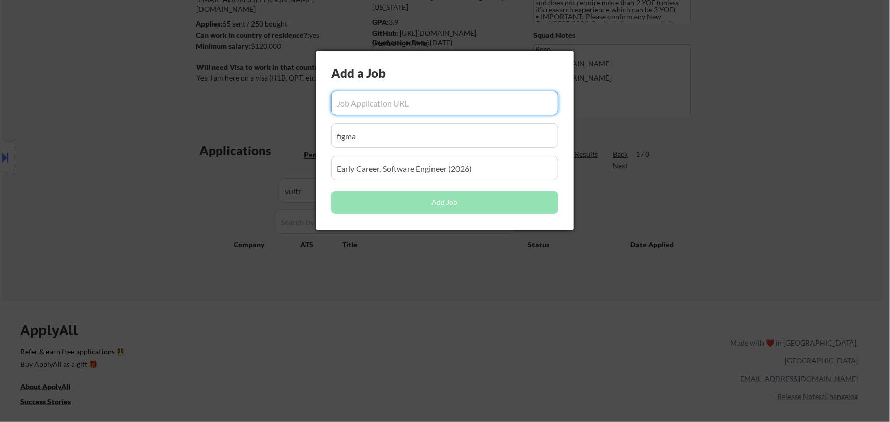
scroll to position [0, 0]
click at [510, 113] on input "input" at bounding box center [444, 103] width 227 height 24
paste input "[URL][DOMAIN_NAME]"
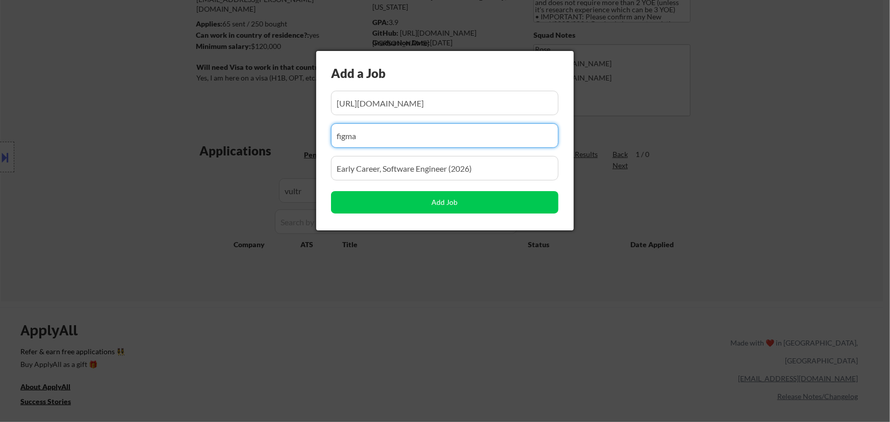
drag, startPoint x: 437, startPoint y: 133, endPoint x: 224, endPoint y: 144, distance: 213.0
click at [224, 144] on body "← Return to /applysquad Mailslurp Inbox Job Search Builder [PERSON_NAME] User E…" at bounding box center [445, 72] width 890 height 422
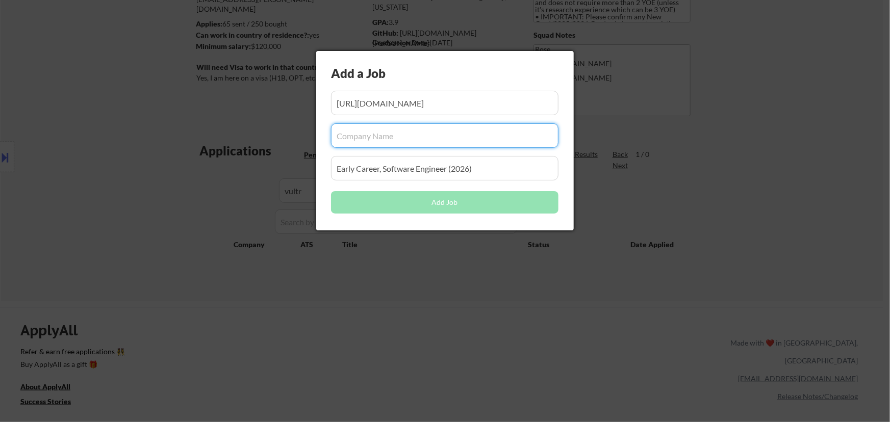
click at [415, 138] on input "input" at bounding box center [444, 135] width 227 height 24
paste input "/vultr"
click at [340, 134] on input "input" at bounding box center [444, 135] width 227 height 24
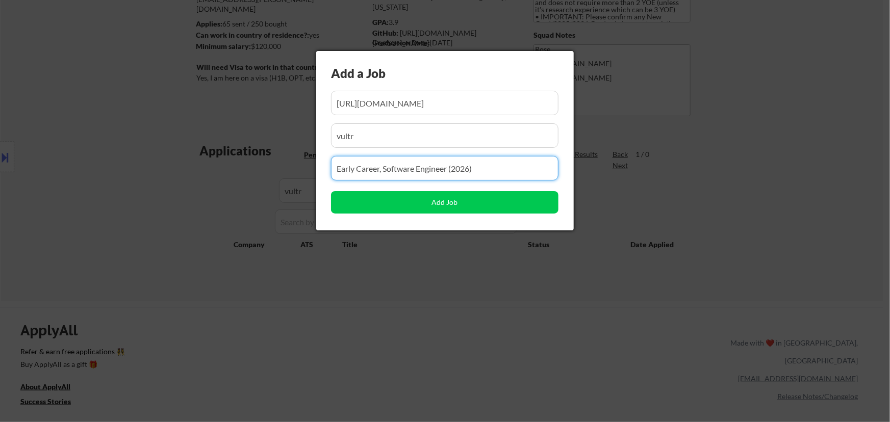
drag, startPoint x: 434, startPoint y: 168, endPoint x: 262, endPoint y: 167, distance: 172.4
click at [264, 169] on body "← Return to /applysquad Mailslurp Inbox Job Search Builder [PERSON_NAME] User E…" at bounding box center [445, 72] width 890 height 422
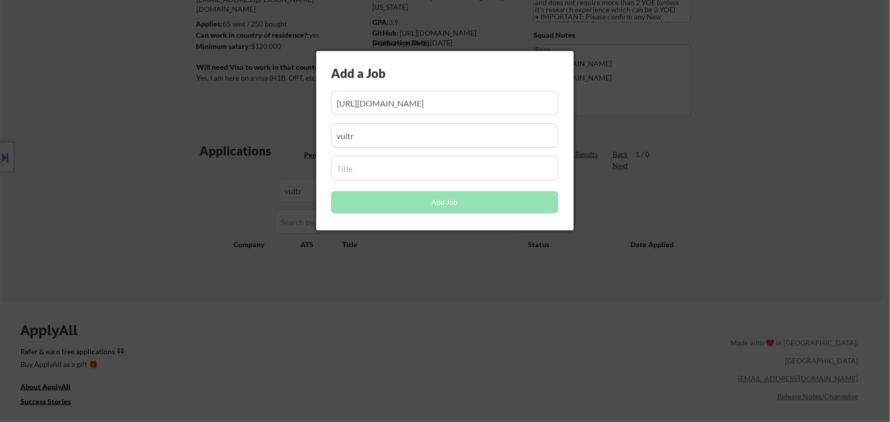
click at [441, 168] on input "input" at bounding box center [444, 168] width 227 height 24
paste input "Junior Frontend Engineer"
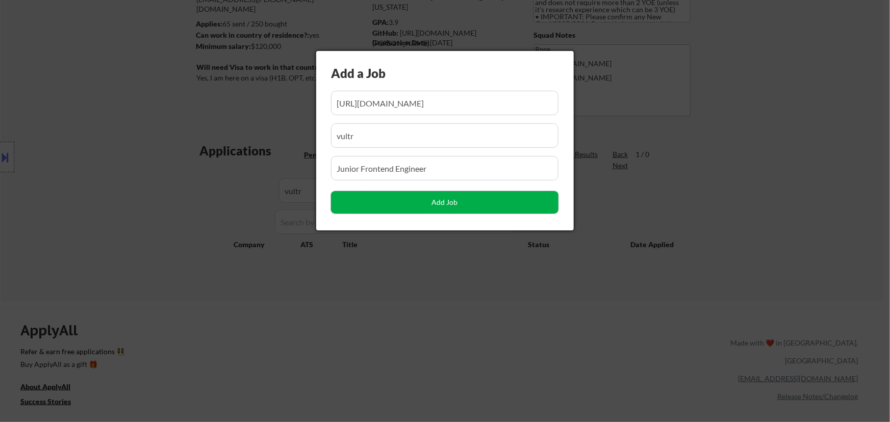
click at [458, 201] on button "Add Job" at bounding box center [444, 202] width 227 height 22
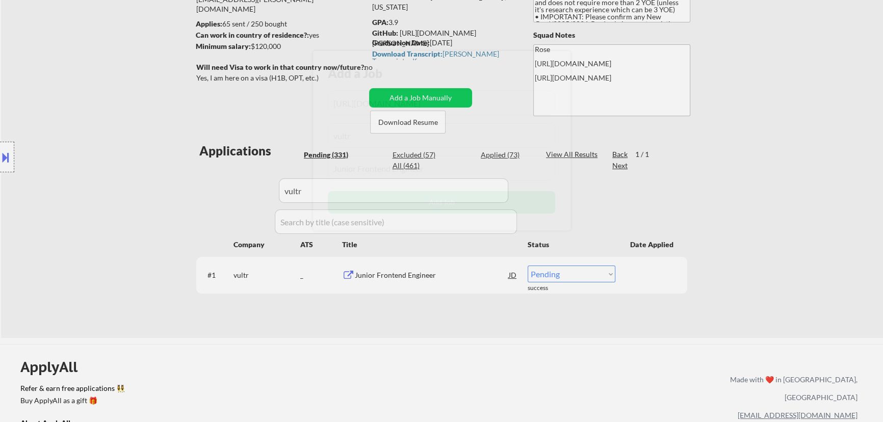
click at [444, 284] on body "← Return to /applysquad Mailslurp Inbox Job Search Builder [PERSON_NAME] User E…" at bounding box center [441, 72] width 883 height 422
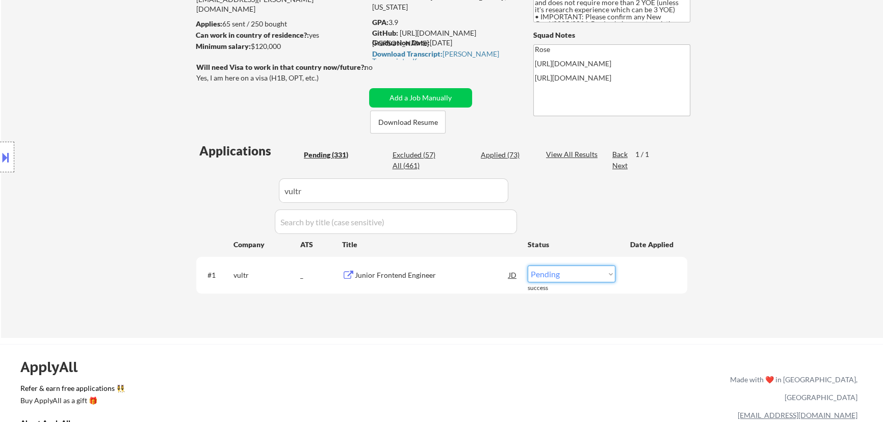
click at [595, 275] on select "Choose an option... Pending Applied Excluded (Questions) Excluded (Expired) Exc…" at bounding box center [572, 274] width 88 height 17
click at [528, 266] on select "Choose an option... Pending Applied Excluded (Questions) Excluded (Expired) Exc…" at bounding box center [572, 274] width 88 height 17
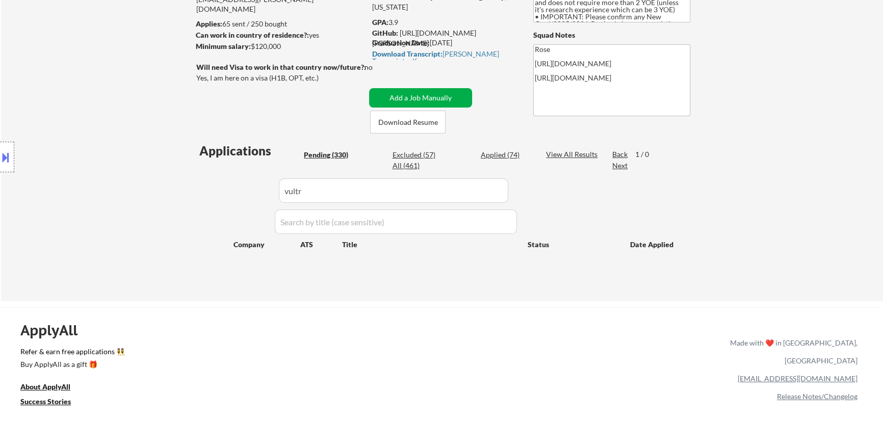
click at [420, 93] on button "Add a Job Manually" at bounding box center [420, 97] width 103 height 19
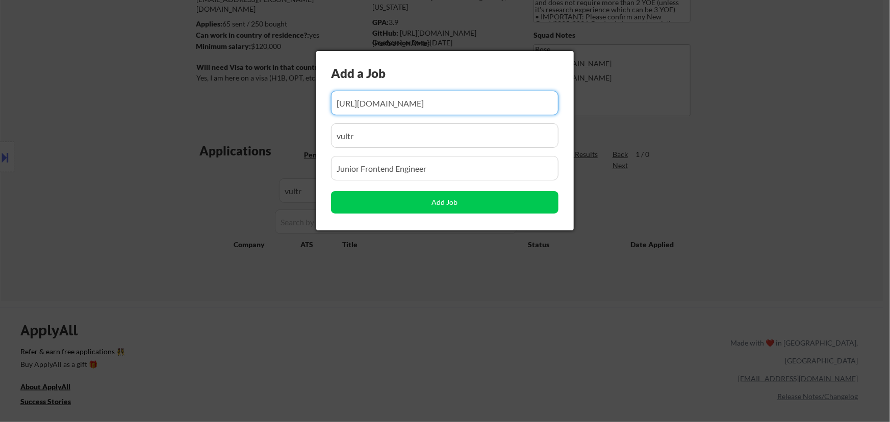
drag, startPoint x: 467, startPoint y: 110, endPoint x: 417, endPoint y: 109, distance: 50.0
click at [414, 111] on input "input" at bounding box center [444, 103] width 227 height 24
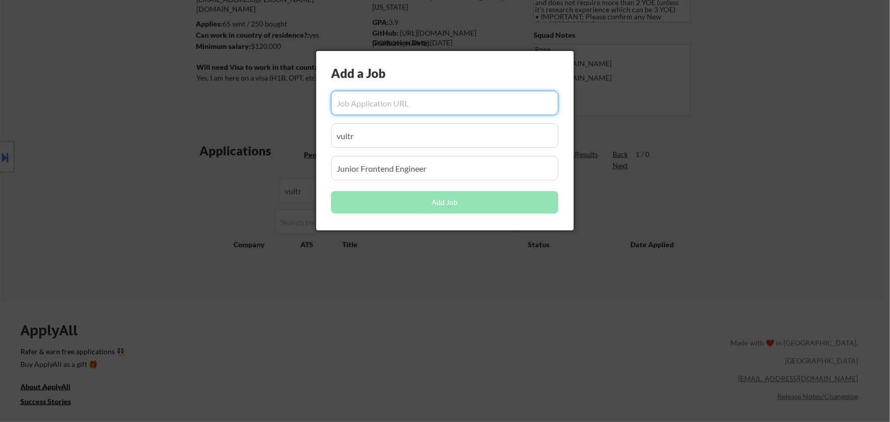
click at [428, 107] on input "input" at bounding box center [444, 103] width 227 height 24
paste input "[URL][DOMAIN_NAME]"
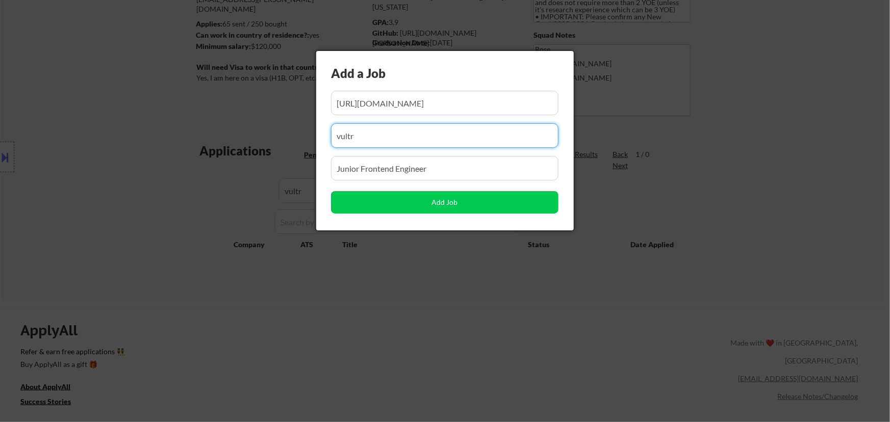
drag, startPoint x: 398, startPoint y: 142, endPoint x: 266, endPoint y: 148, distance: 131.8
click at [266, 148] on body "← Return to /applysquad Mailslurp Inbox Job Search Builder [PERSON_NAME] User E…" at bounding box center [445, 72] width 890 height 422
drag, startPoint x: 444, startPoint y: 169, endPoint x: 250, endPoint y: 170, distance: 194.3
click at [250, 170] on body "← Return to /applysquad Mailslurp Inbox Job Search Builder [PERSON_NAME] User E…" at bounding box center [445, 72] width 890 height 422
paste input "Don't see what you are looking for?"
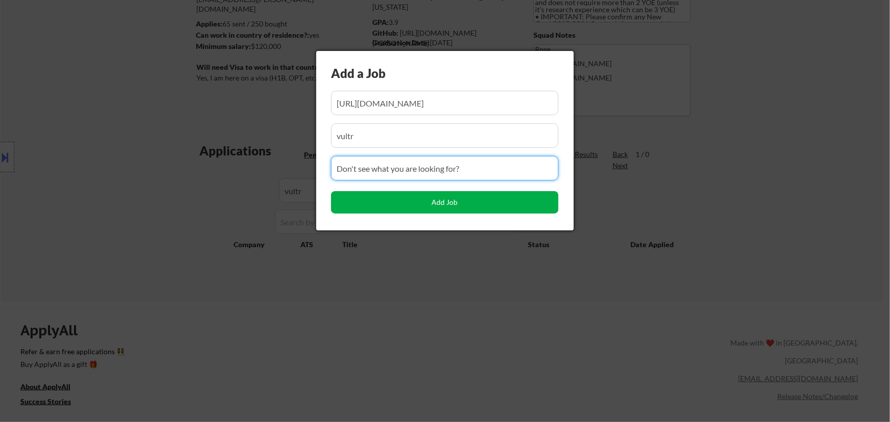
click at [434, 202] on button "Add Job" at bounding box center [444, 202] width 227 height 22
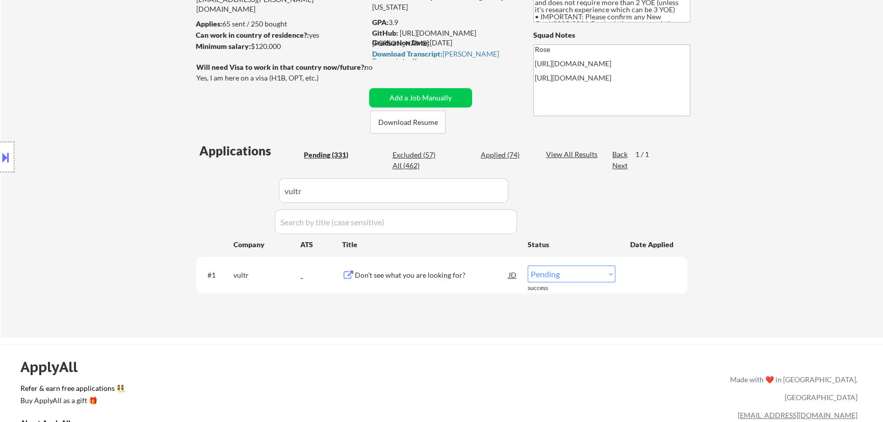
click at [557, 270] on select "Choose an option... Pending Applied Excluded (Questions) Excluded (Expired) Exc…" at bounding box center [572, 274] width 88 height 17
click at [528, 266] on select "Choose an option... Pending Applied Excluded (Questions) Excluded (Expired) Exc…" at bounding box center [572, 274] width 88 height 17
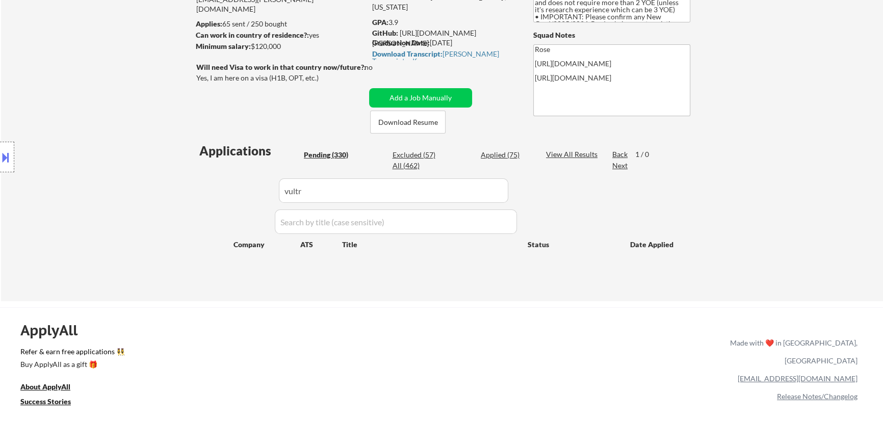
click at [475, 193] on input "input" at bounding box center [394, 191] width 230 height 24
drag, startPoint x: 283, startPoint y: 186, endPoint x: 204, endPoint y: 190, distance: 79.2
click at [204, 190] on div "Applications Pending (330) Excluded (57) Applied (75) All (462) View All Result…" at bounding box center [441, 212] width 491 height 140
paste input "austin"
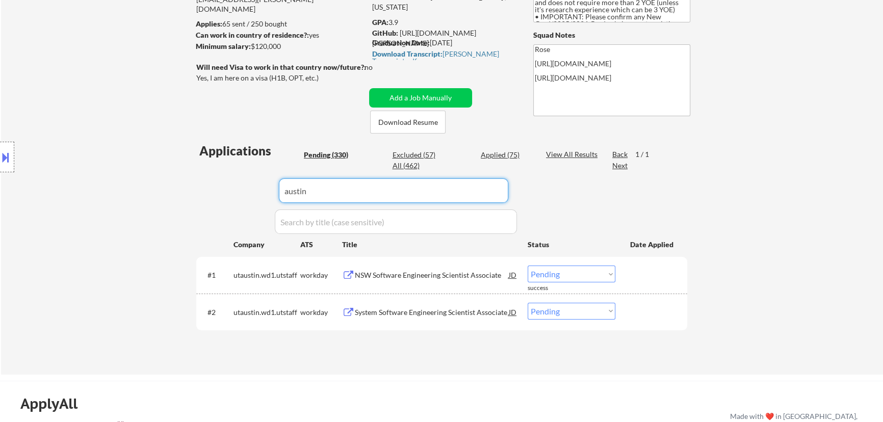
drag, startPoint x: 329, startPoint y: 190, endPoint x: 236, endPoint y: 190, distance: 93.3
click at [234, 190] on div "Applications Pending (330) Excluded (57) Applied (75) All (462) View All Result…" at bounding box center [441, 248] width 491 height 213
paste input "[DOMAIN_NAME]"
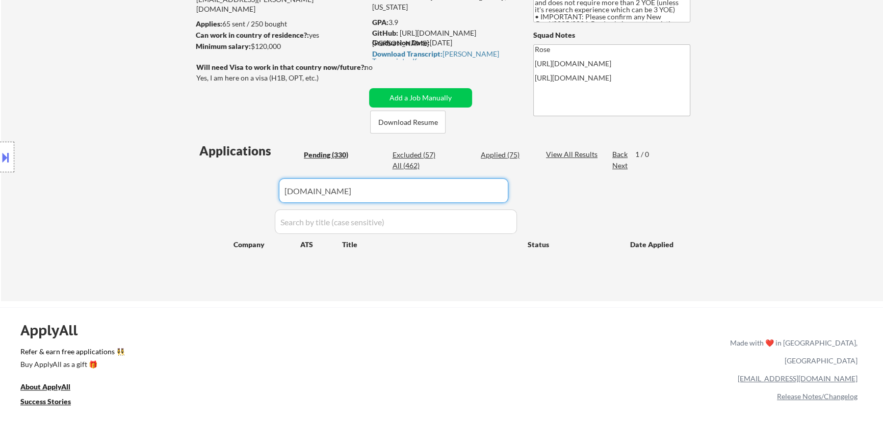
click at [495, 153] on div "Applied (75)" at bounding box center [506, 155] width 51 height 10
click at [335, 154] on div "Pending (330)" at bounding box center [329, 155] width 51 height 10
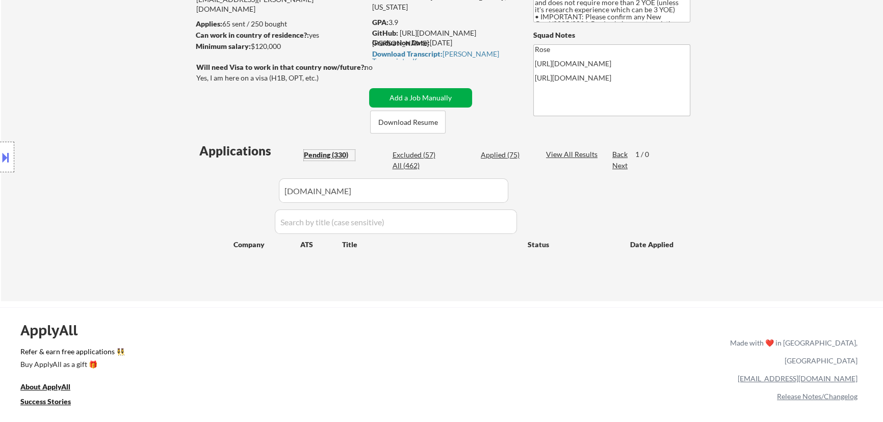
click at [442, 100] on button "Add a Job Manually" at bounding box center [420, 97] width 103 height 19
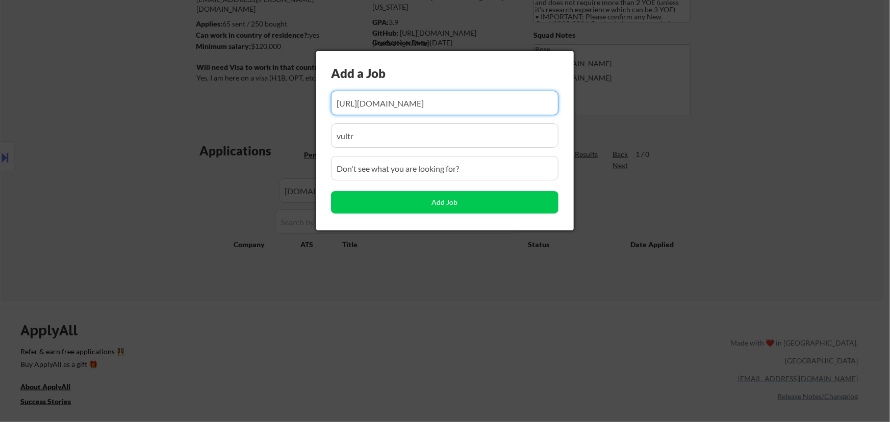
drag, startPoint x: 414, startPoint y: 109, endPoint x: 394, endPoint y: 108, distance: 19.9
click at [394, 108] on input "input" at bounding box center [444, 103] width 227 height 24
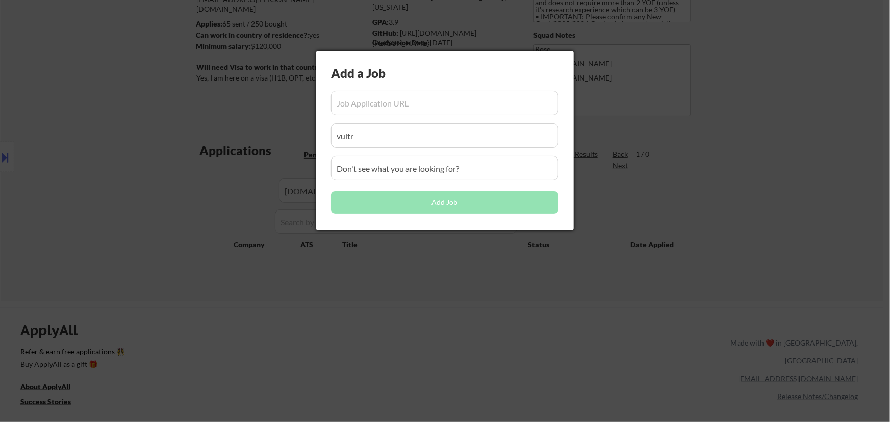
click at [437, 99] on input "input" at bounding box center [444, 103] width 227 height 24
paste input "[URL][DOMAIN_NAME][DEMOGRAPHIC_DATA]"
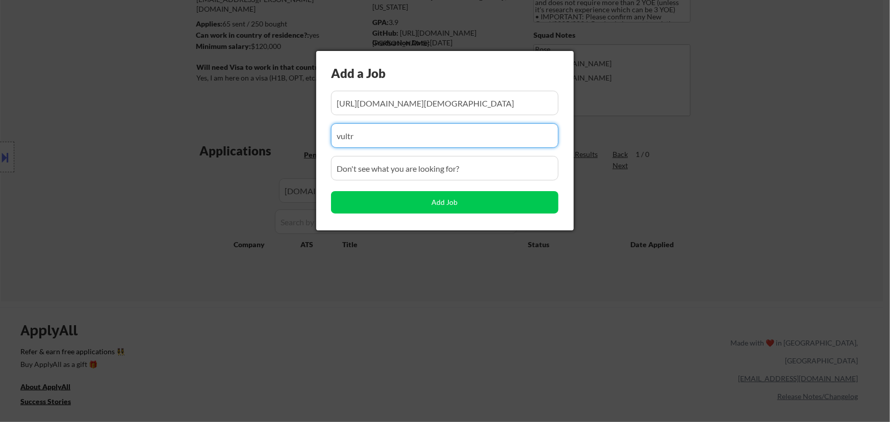
drag, startPoint x: 370, startPoint y: 135, endPoint x: 251, endPoint y: 145, distance: 118.7
click at [251, 144] on body "← Return to /applysquad Mailslurp Inbox Job Search Builder [PERSON_NAME] User E…" at bounding box center [445, 72] width 890 height 422
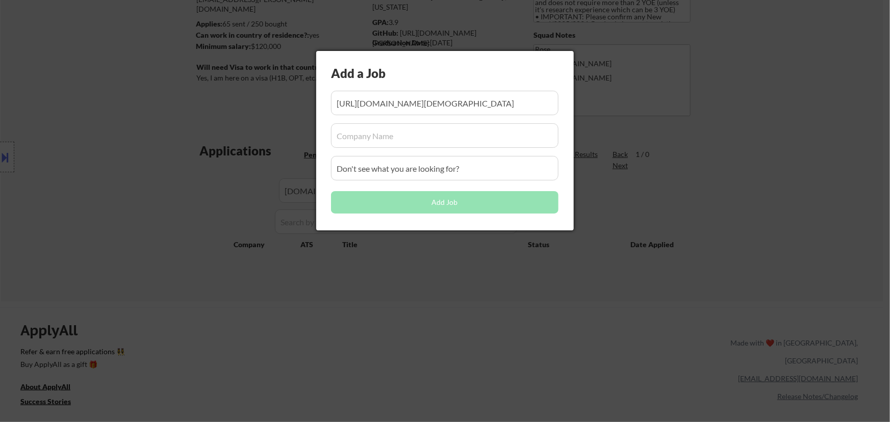
click at [448, 137] on input "input" at bounding box center [444, 135] width 227 height 24
paste input "[DOMAIN_NAME]"
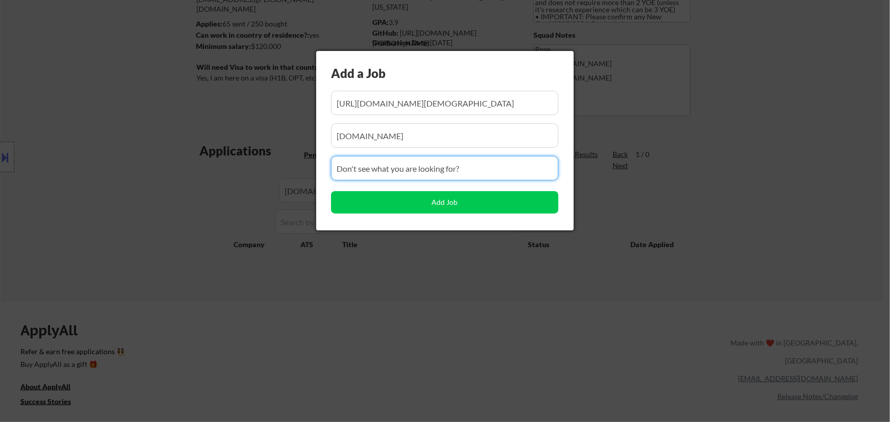
drag, startPoint x: 489, startPoint y: 173, endPoint x: 262, endPoint y: 173, distance: 227.5
click at [260, 172] on body "← Return to /applysquad Mailslurp Inbox Job Search Builder [PERSON_NAME] User E…" at bounding box center [445, 72] width 890 height 422
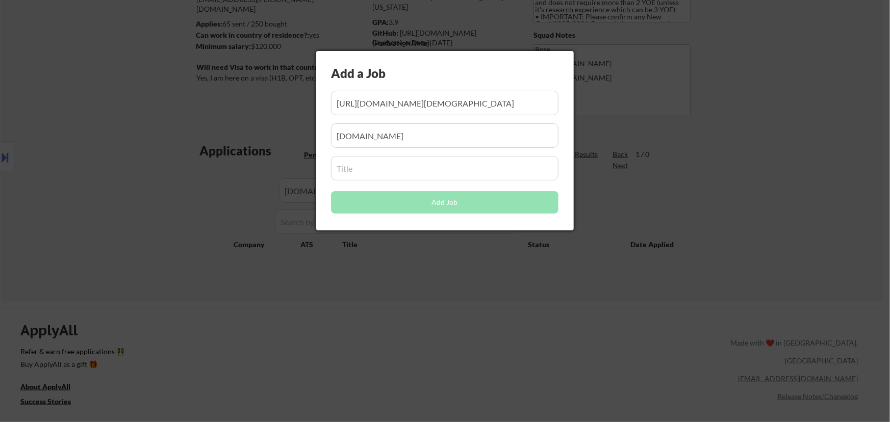
click at [426, 175] on input "input" at bounding box center [444, 168] width 227 height 24
paste input "Intern Software Engineer"
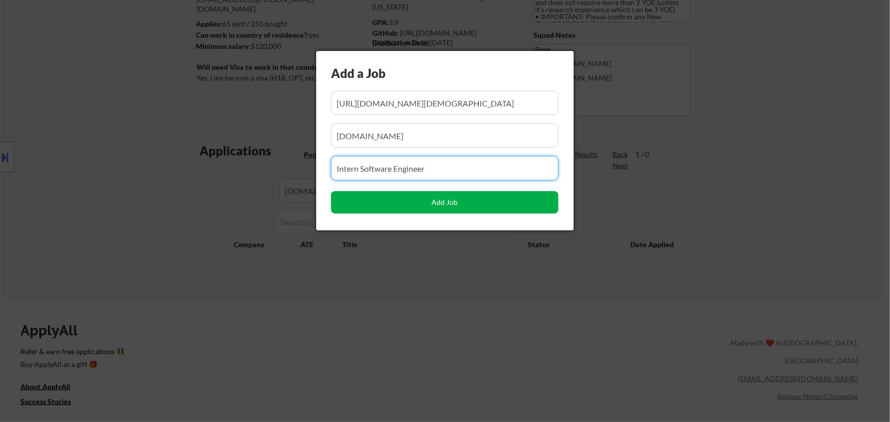
click at [444, 200] on button "Add Job" at bounding box center [444, 202] width 227 height 22
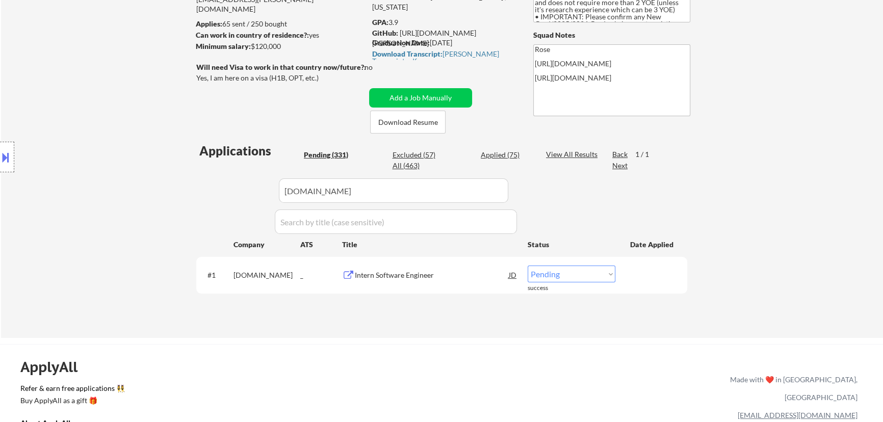
click at [575, 274] on select "Choose an option... Pending Applied Excluded (Questions) Excluded (Expired) Exc…" at bounding box center [572, 274] width 88 height 17
click at [528, 266] on select "Choose an option... Pending Applied Excluded (Questions) Excluded (Expired) Exc…" at bounding box center [572, 274] width 88 height 17
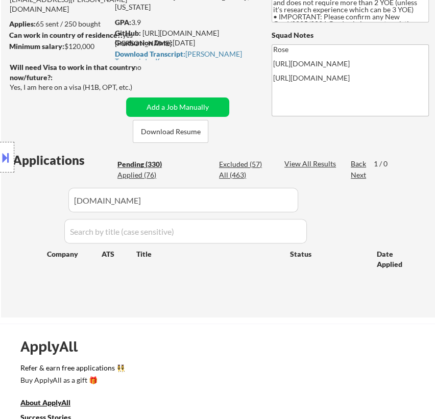
click at [170, 111] on div "Location Inclusions: country:[GEOGRAPHIC_DATA]" at bounding box center [91, 157] width 183 height 189
click at [189, 103] on button "Add a Job Manually" at bounding box center [177, 106] width 103 height 19
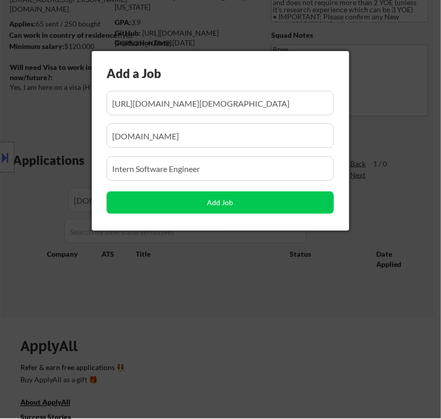
scroll to position [0, 82]
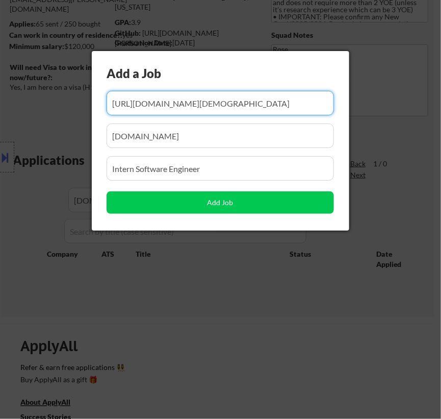
drag, startPoint x: 264, startPoint y: 108, endPoint x: 182, endPoint y: 113, distance: 82.8
click at [182, 113] on input "input" at bounding box center [220, 103] width 227 height 24
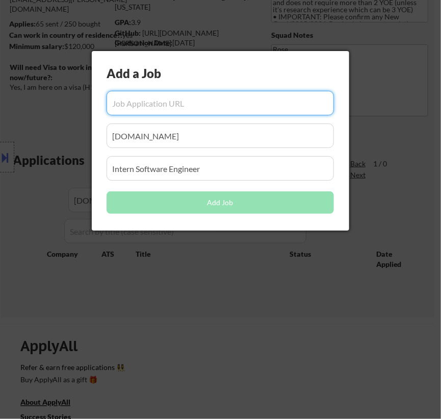
scroll to position [0, 0]
click at [210, 107] on input "input" at bounding box center [220, 103] width 227 height 24
paste input "[URL][DOMAIN_NAME][DEMOGRAPHIC_DATA]"
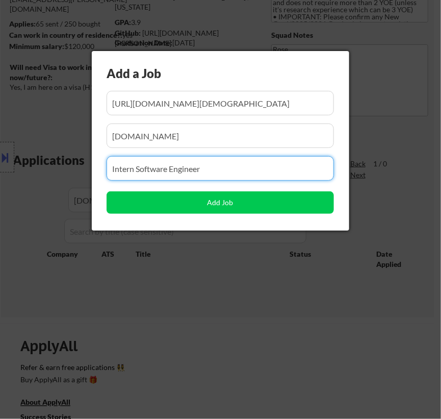
drag, startPoint x: 133, startPoint y: 178, endPoint x: 35, endPoint y: 193, distance: 98.6
click at [36, 193] on body "← Return to /applysquad Mailslurp Inbox Job Search Builder [PERSON_NAME] User E…" at bounding box center [220, 70] width 441 height 419
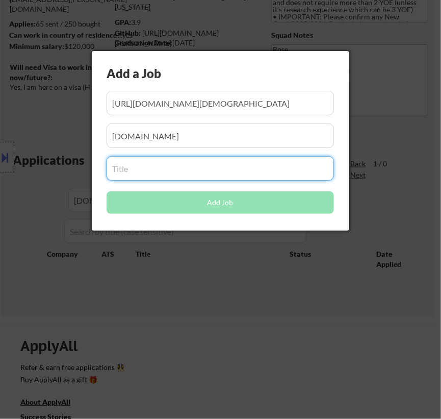
click at [204, 176] on input "input" at bounding box center [220, 168] width 227 height 24
paste input "Intern AI/ML Engineer"
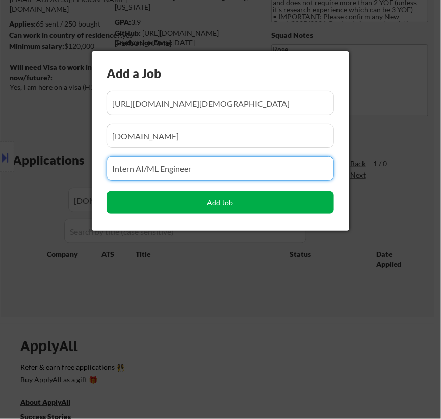
click at [218, 205] on button "Add Job" at bounding box center [220, 202] width 227 height 22
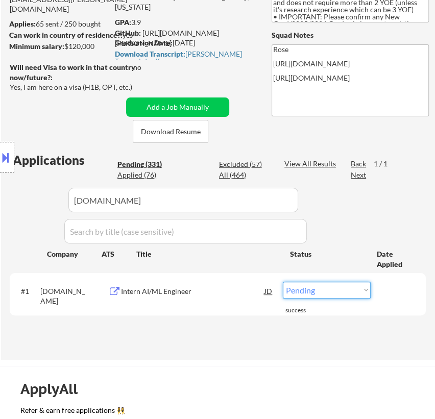
click at [343, 291] on select "Choose an option... Pending Applied Excluded (Questions) Excluded (Expired) Exc…" at bounding box center [327, 290] width 88 height 17
click at [283, 282] on select "Choose an option... Pending Applied Excluded (Questions) Excluded (Expired) Exc…" at bounding box center [327, 290] width 88 height 17
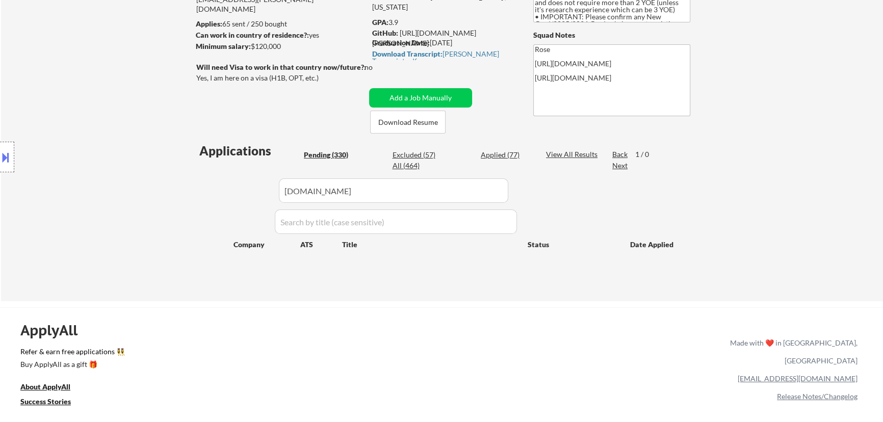
click at [452, 196] on input "input" at bounding box center [394, 191] width 230 height 24
drag, startPoint x: 405, startPoint y: 192, endPoint x: 153, endPoint y: 189, distance: 252.5
click at [117, 189] on body "← Return to /applysquad Mailslurp Inbox Job Search Builder [PERSON_NAME] User E…" at bounding box center [441, 72] width 883 height 422
paste input "[DOMAIN_NAME][URL]"
click at [494, 155] on div "Applied (77)" at bounding box center [506, 155] width 51 height 10
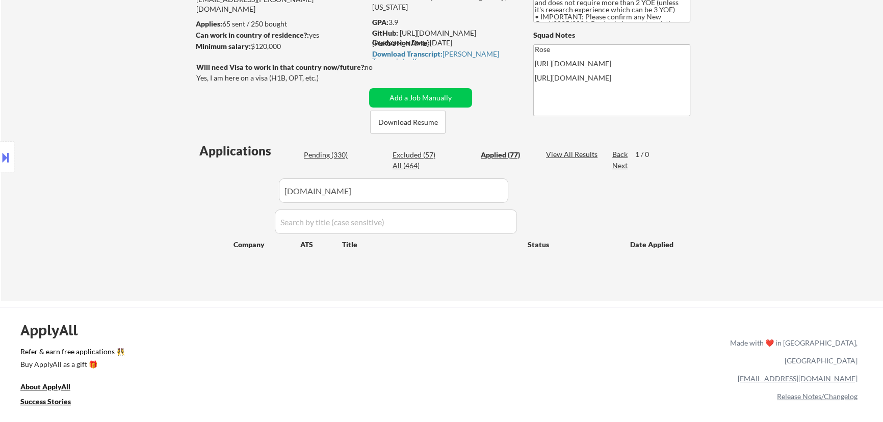
click at [337, 153] on div "Pending (330)" at bounding box center [329, 155] width 51 height 10
click at [411, 92] on button "Add a Job Manually" at bounding box center [420, 97] width 103 height 19
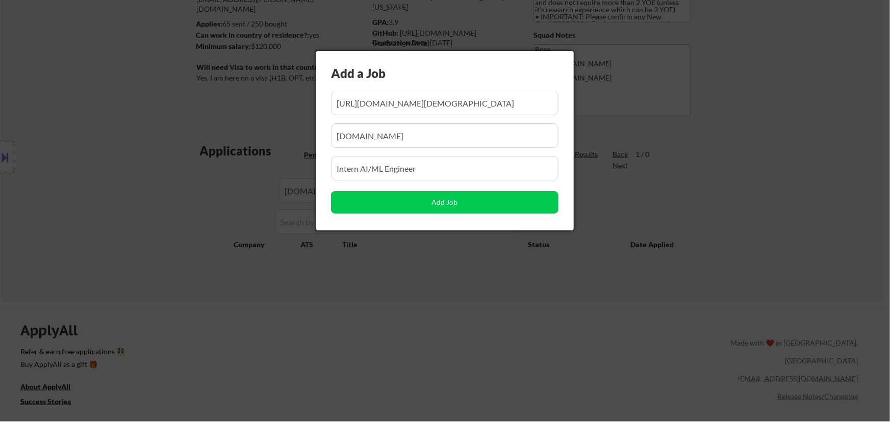
scroll to position [0, 68]
drag, startPoint x: 409, startPoint y: 111, endPoint x: 389, endPoint y: 112, distance: 19.9
click at [389, 112] on input "input" at bounding box center [444, 103] width 227 height 24
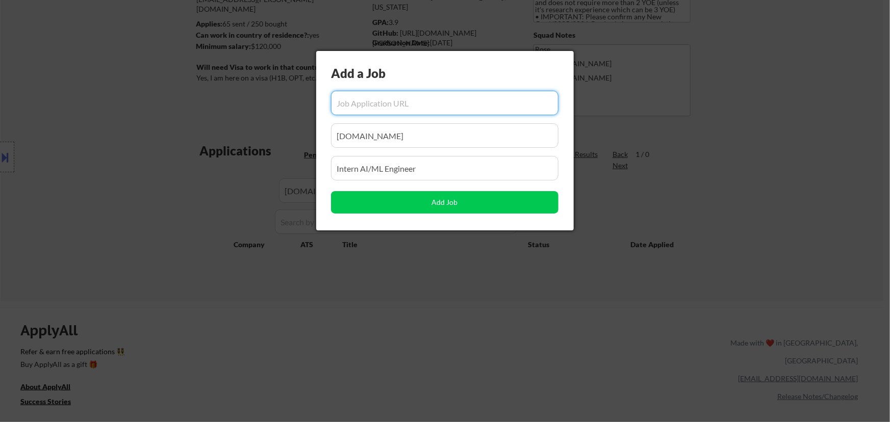
scroll to position [0, 0]
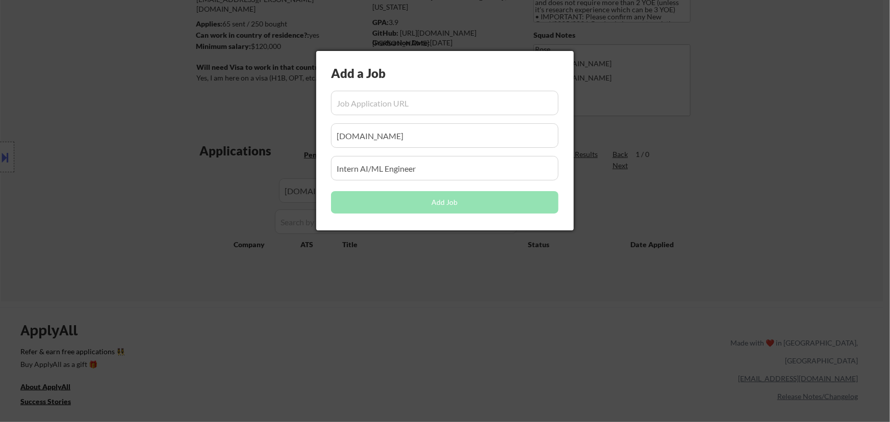
click at [426, 107] on input "input" at bounding box center [444, 103] width 227 height 24
paste input "[URL][DOMAIN_NAME]"
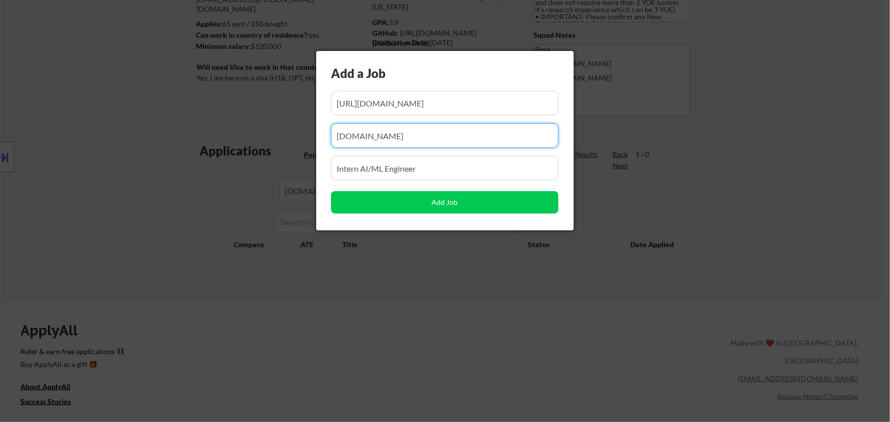
drag, startPoint x: 365, startPoint y: 147, endPoint x: 279, endPoint y: 147, distance: 86.2
click at [279, 147] on body "← Return to /applysquad Mailslurp Inbox Job Search Builder [PERSON_NAME] User E…" at bounding box center [445, 72] width 890 height 422
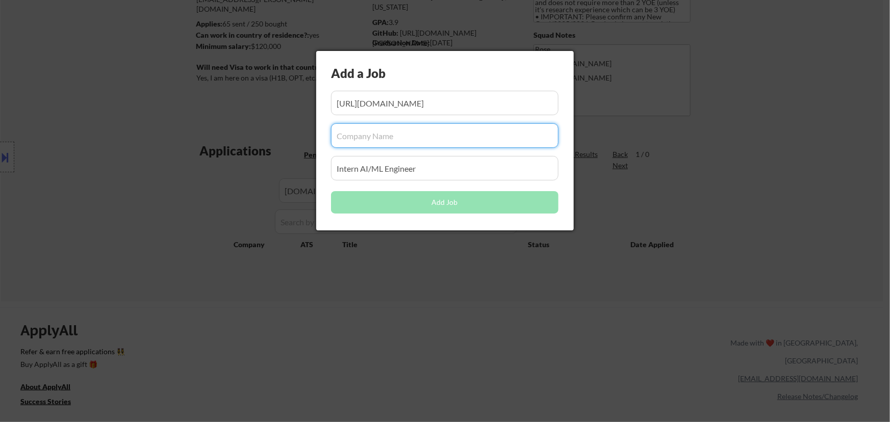
click at [393, 139] on input "input" at bounding box center [444, 135] width 227 height 24
paste input "[DOMAIN_NAME]"
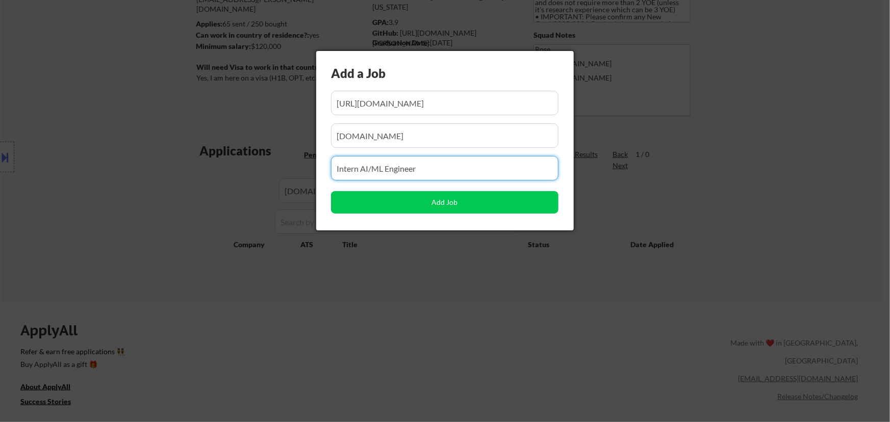
drag, startPoint x: 429, startPoint y: 163, endPoint x: 287, endPoint y: 174, distance: 143.2
click at [285, 174] on body "← Return to /applysquad Mailslurp Inbox Job Search Builder [PERSON_NAME] User E…" at bounding box center [445, 72] width 890 height 422
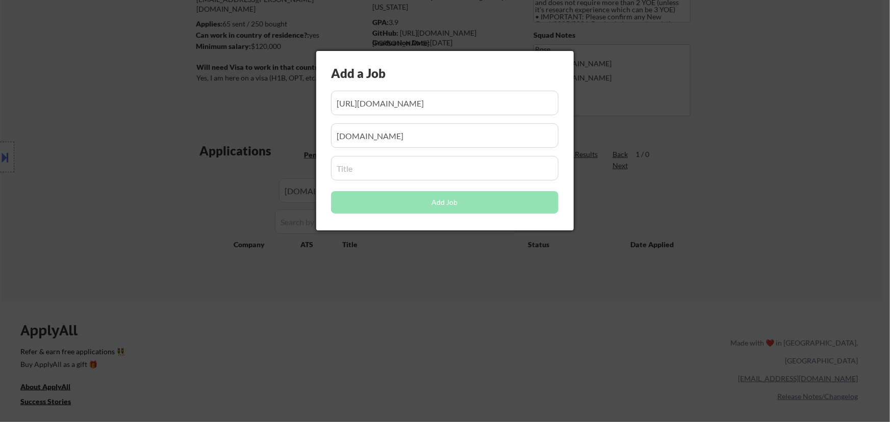
click at [375, 170] on input "input" at bounding box center [444, 168] width 227 height 24
paste input "Full-Stack Engineer"
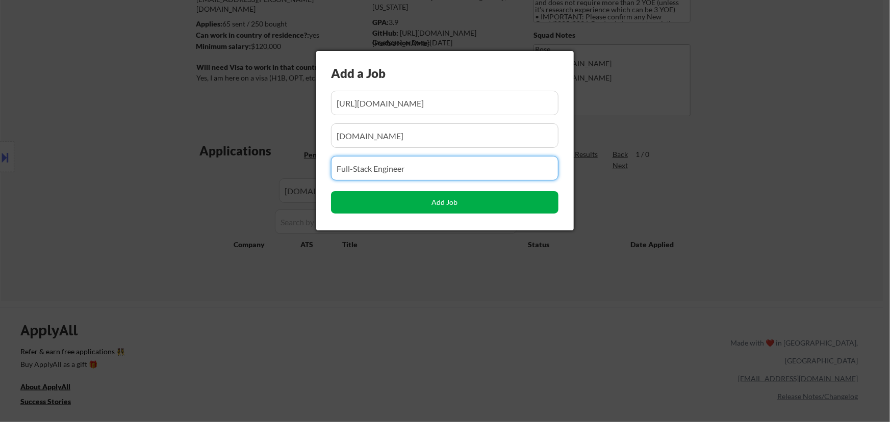
click at [444, 205] on button "Add Job" at bounding box center [444, 202] width 227 height 22
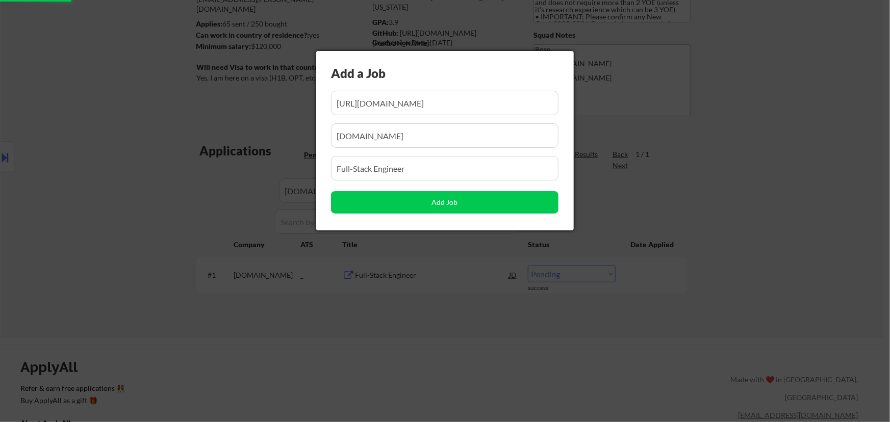
click at [524, 366] on div at bounding box center [445, 211] width 890 height 422
click at [468, 310] on div at bounding box center [445, 211] width 890 height 422
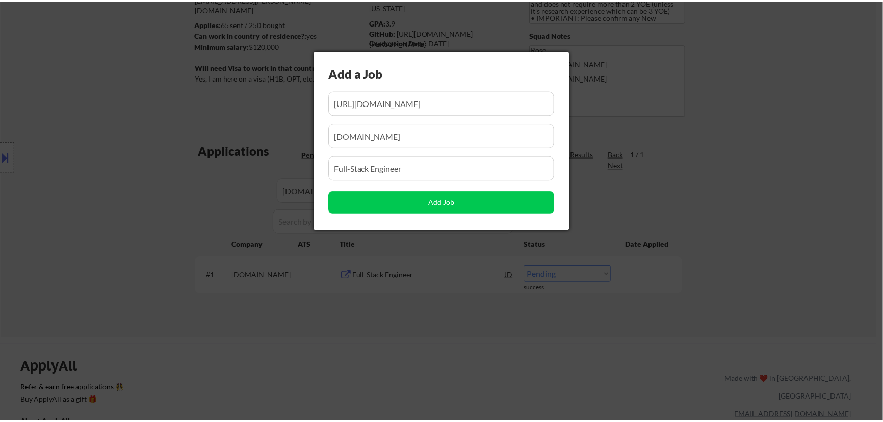
scroll to position [0, 0]
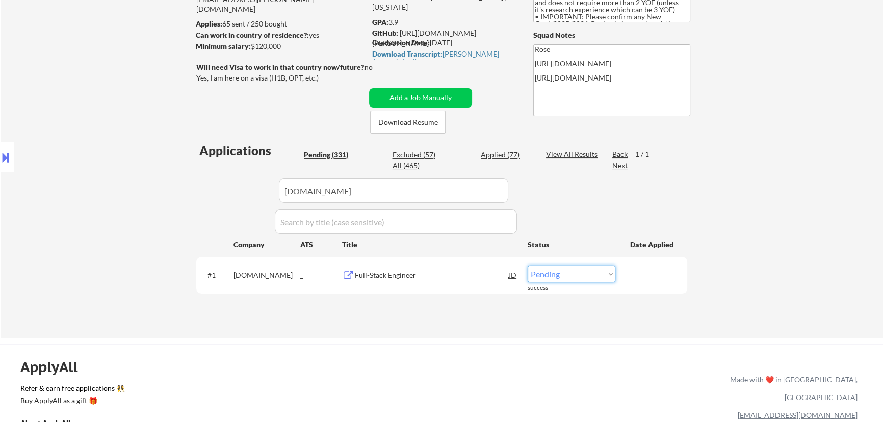
click at [578, 275] on select "Choose an option... Pending Applied Excluded (Questions) Excluded (Expired) Exc…" at bounding box center [572, 274] width 88 height 17
click at [528, 266] on select "Choose an option... Pending Applied Excluded (Questions) Excluded (Expired) Exc…" at bounding box center [572, 274] width 88 height 17
